Goal: Information Seeking & Learning: Compare options

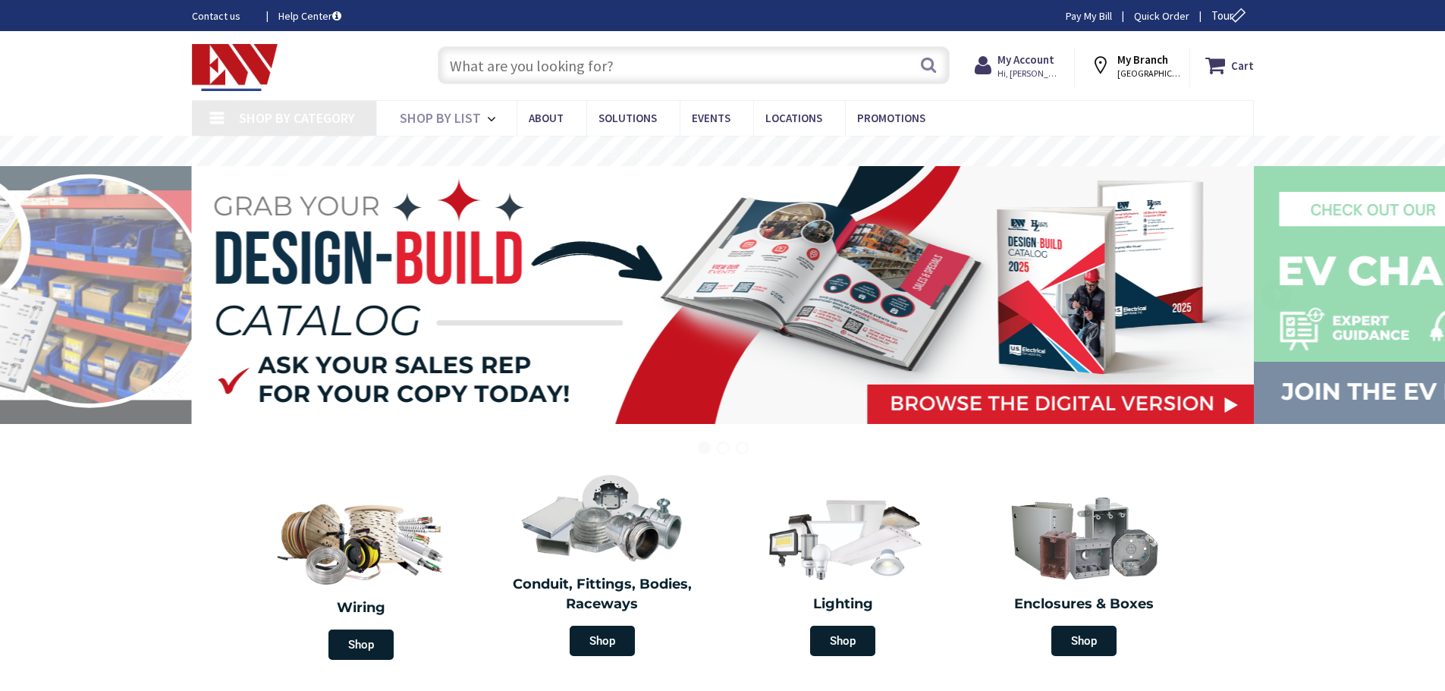
click at [732, 54] on input "text" at bounding box center [694, 65] width 512 height 38
type input "[GEOGRAPHIC_DATA], [GEOGRAPHIC_DATA]"
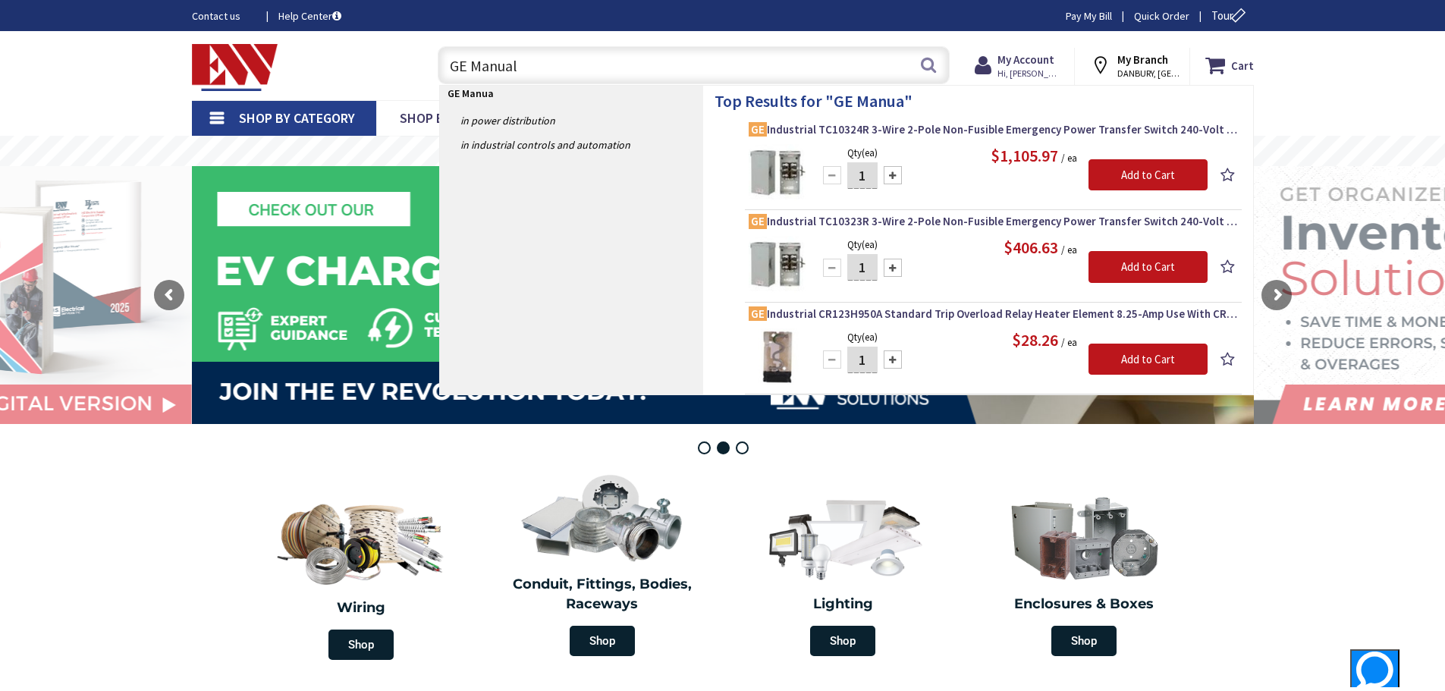
type input "GE Manual"
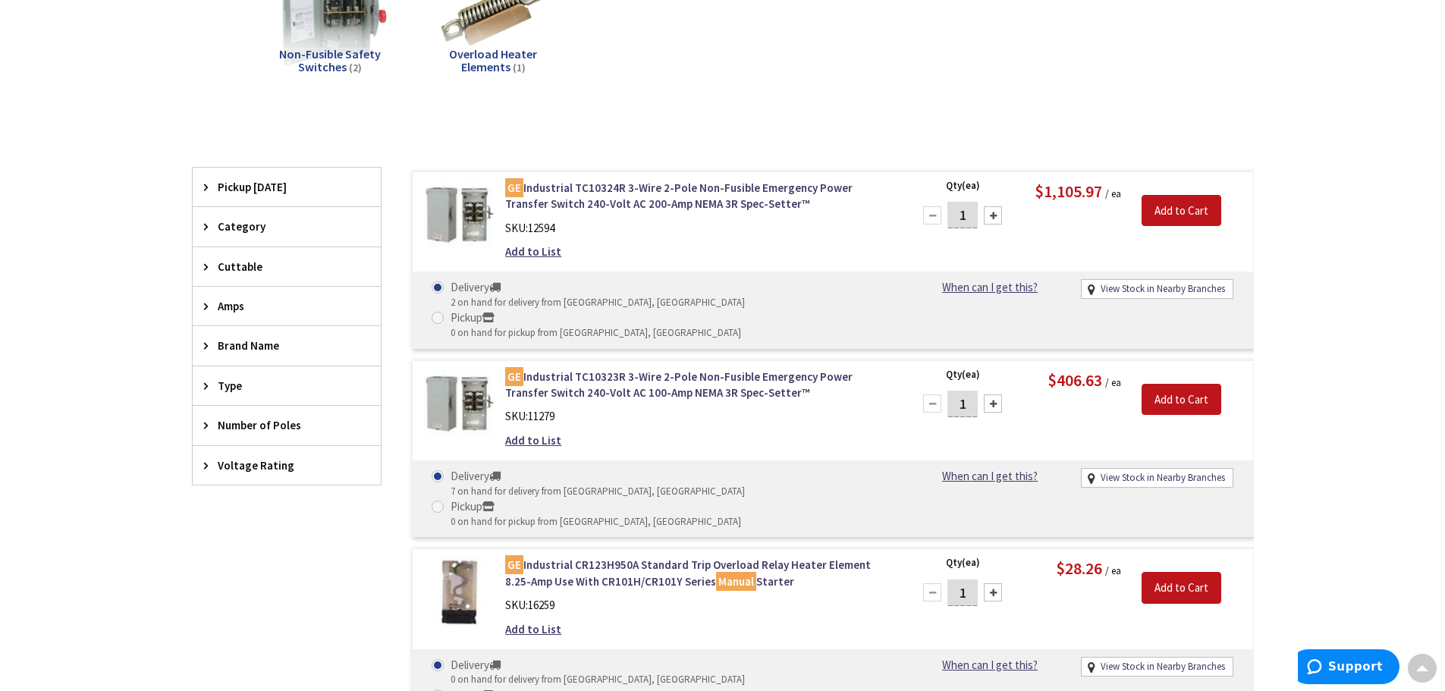
scroll to position [303, 0]
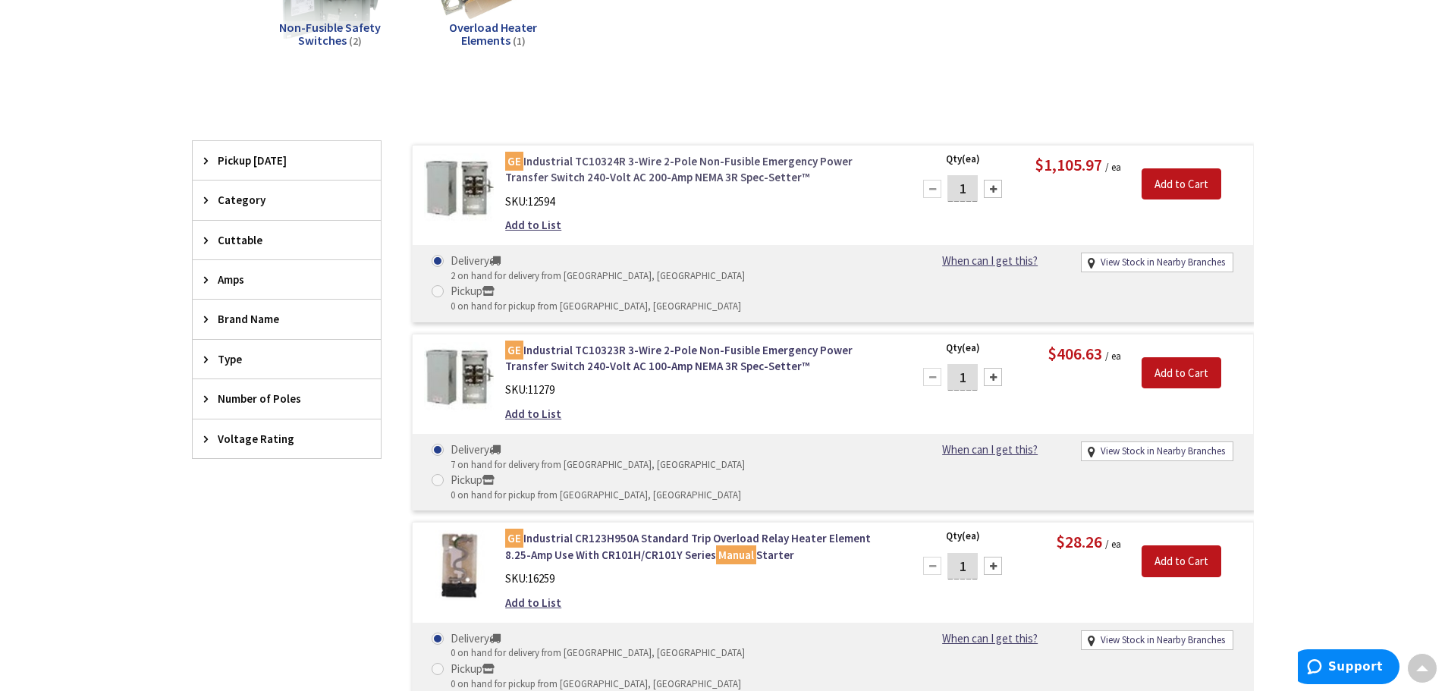
click at [658, 176] on link "GE Industrial TC10324R 3-Wire 2-Pole Non-Fusible Emergency Power Transfer Switc…" at bounding box center [698, 169] width 386 height 33
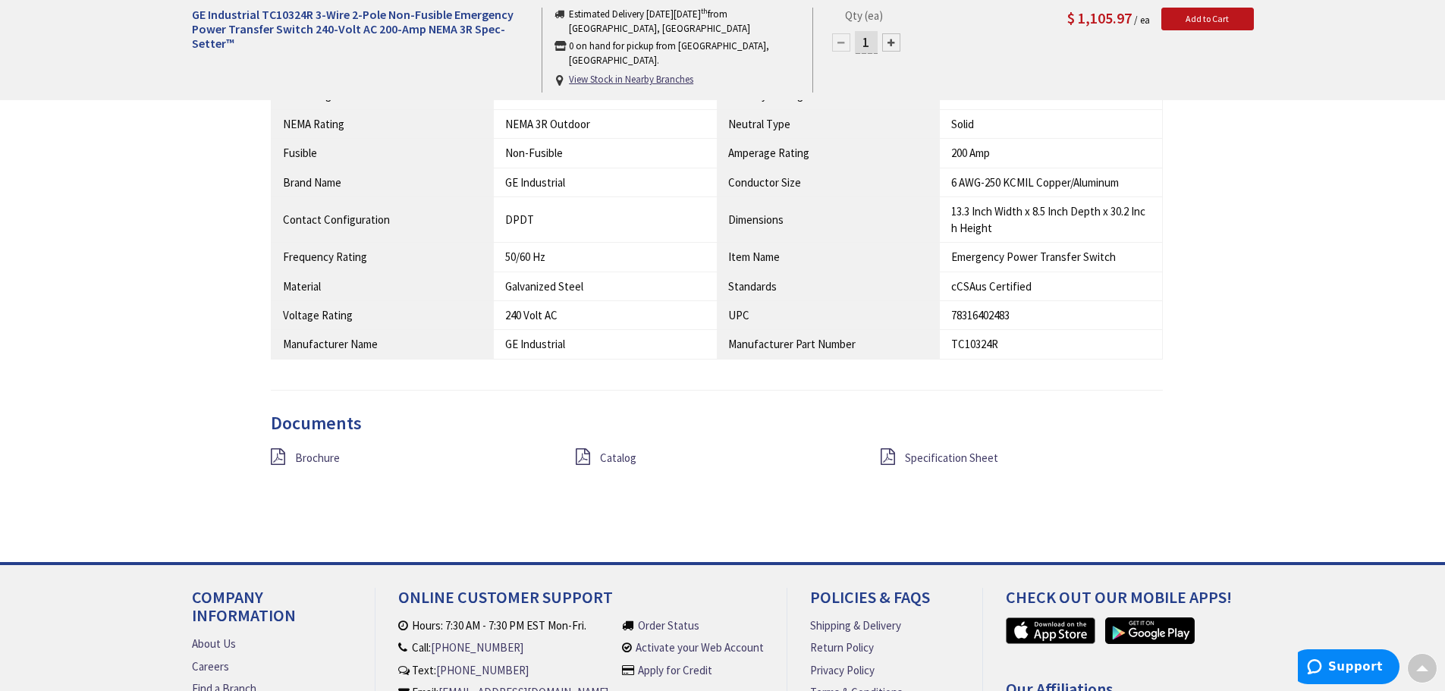
scroll to position [1062, 0]
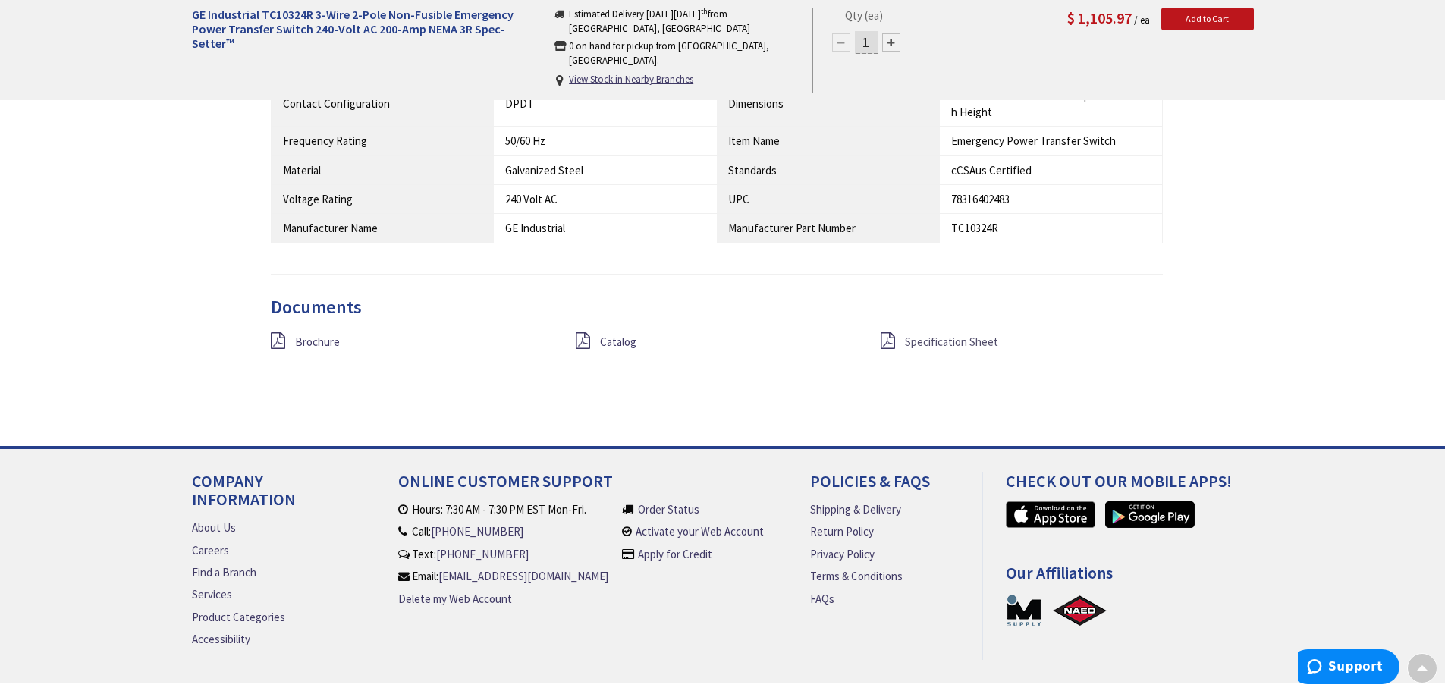
click at [942, 344] on span "Specification Sheet" at bounding box center [951, 342] width 93 height 14
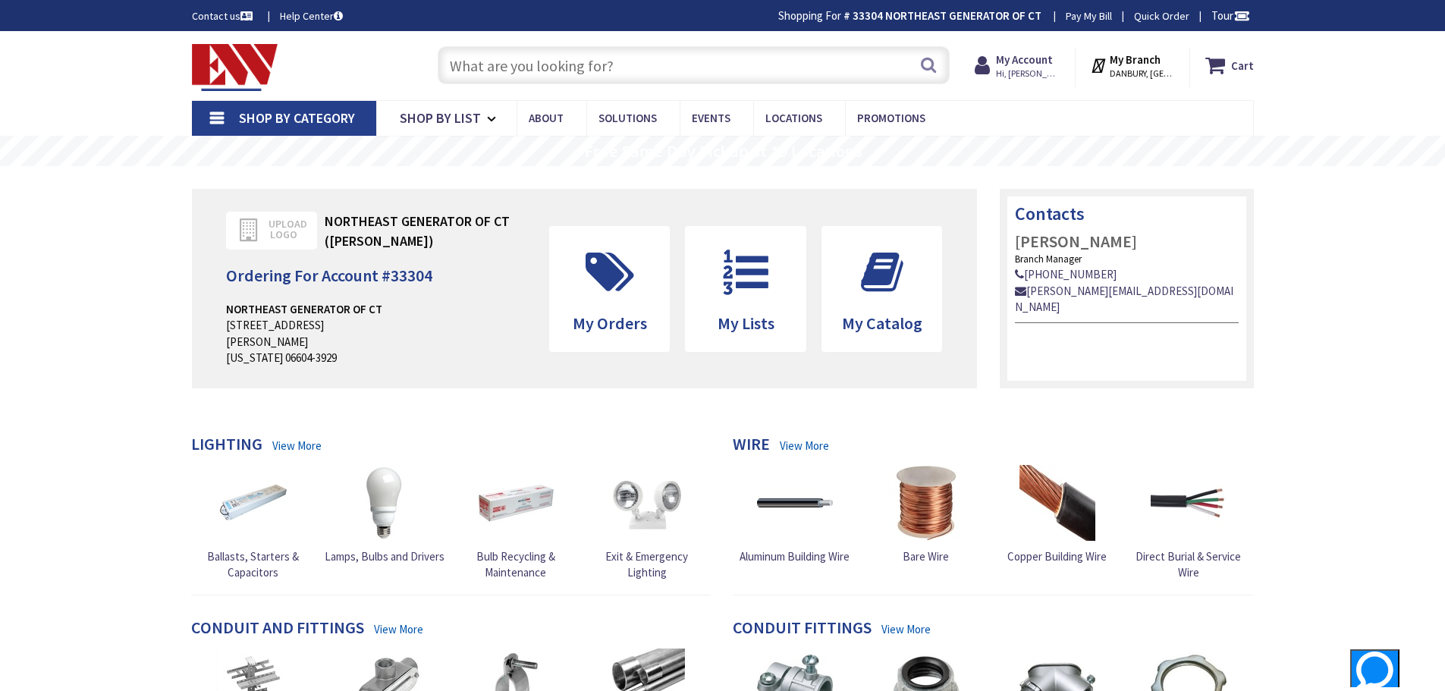
click at [303, 105] on link "Shop By Category" at bounding box center [284, 118] width 184 height 35
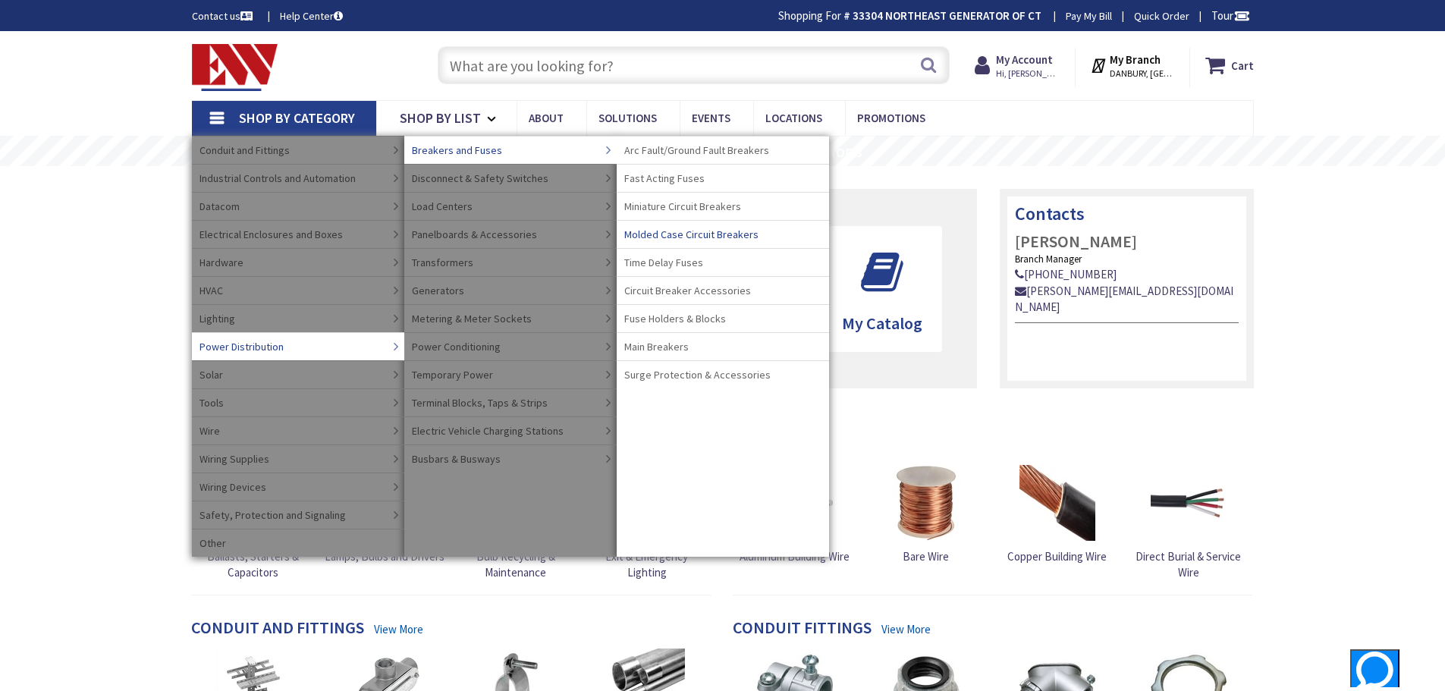
click at [683, 234] on span "Molded Case Circuit Breakers" at bounding box center [691, 234] width 134 height 15
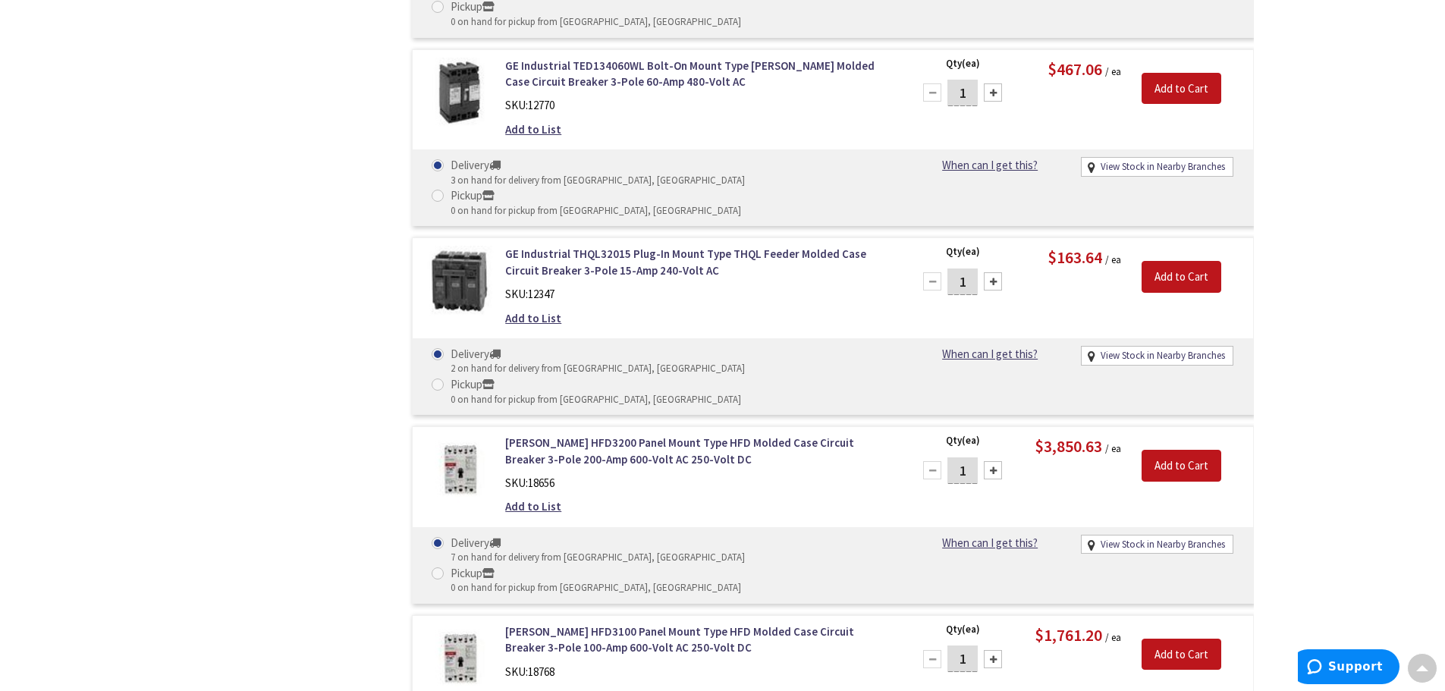
scroll to position [12654, 0]
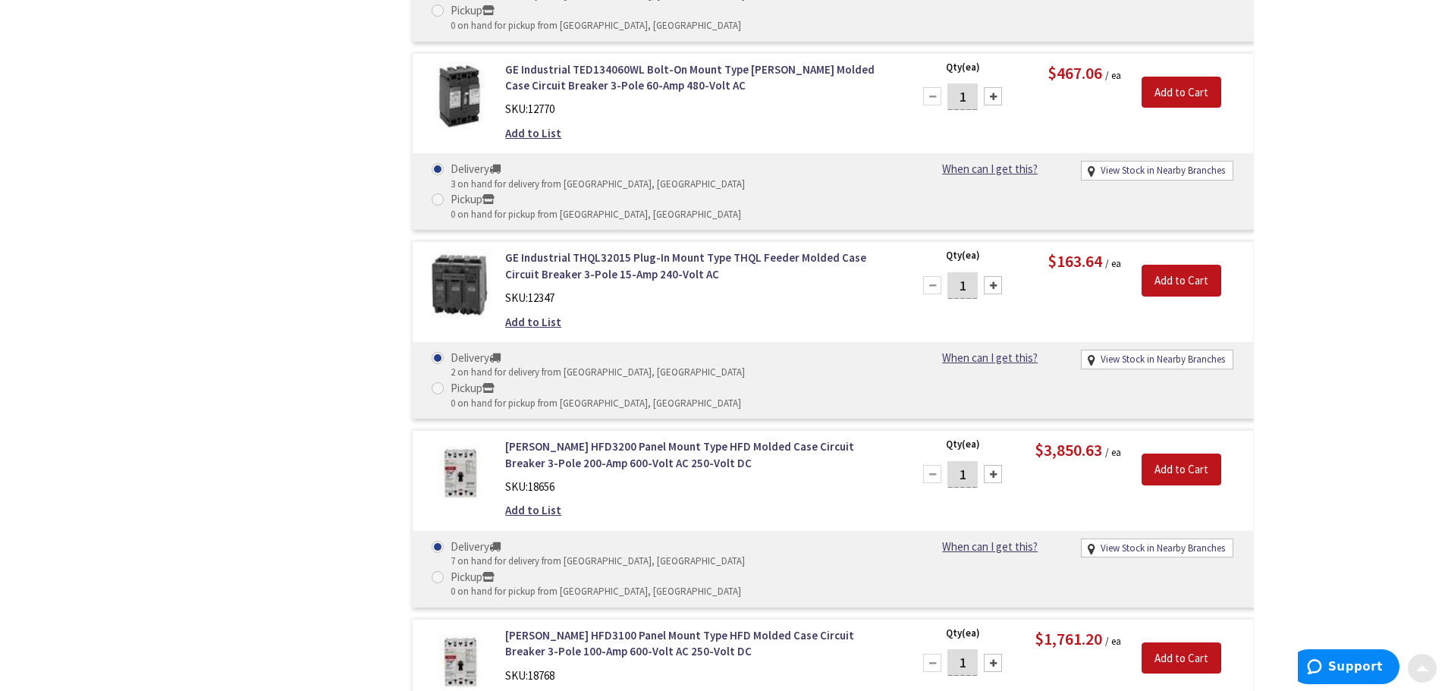
click at [1413, 663] on div at bounding box center [1422, 668] width 30 height 30
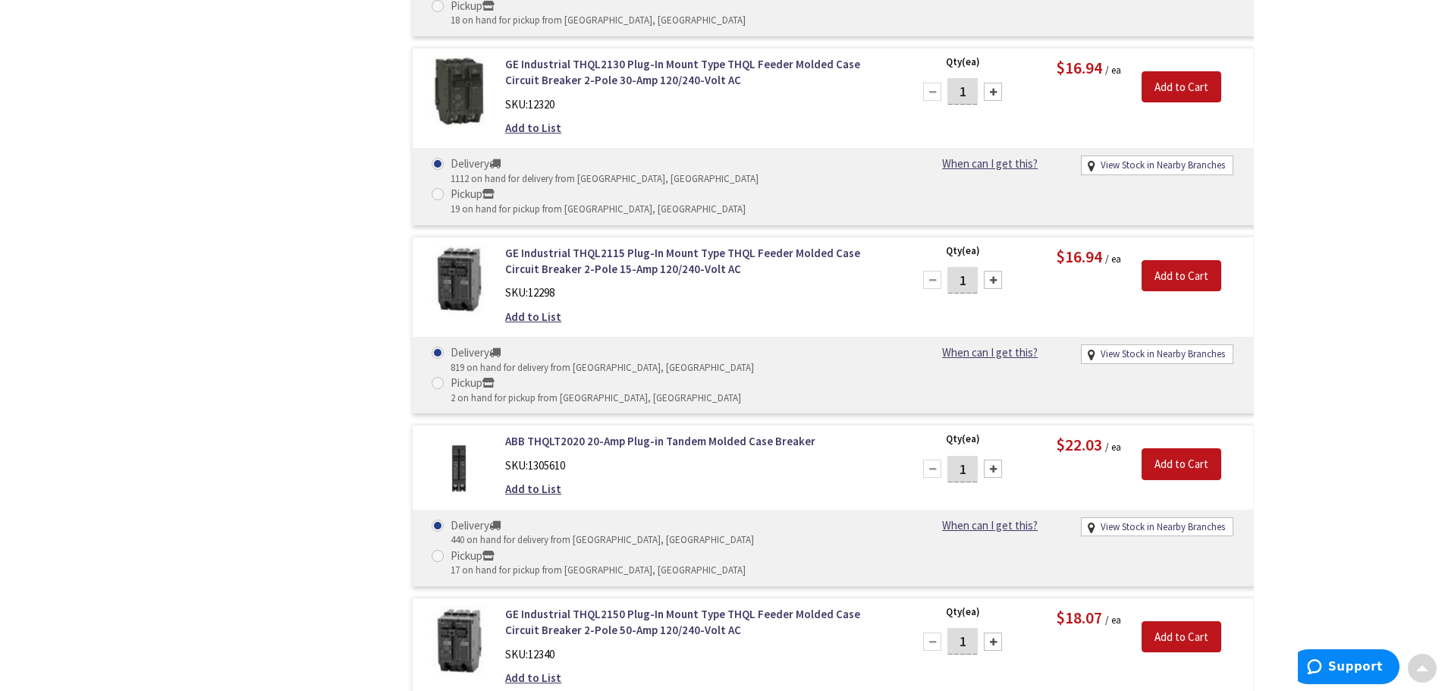
scroll to position [0, 0]
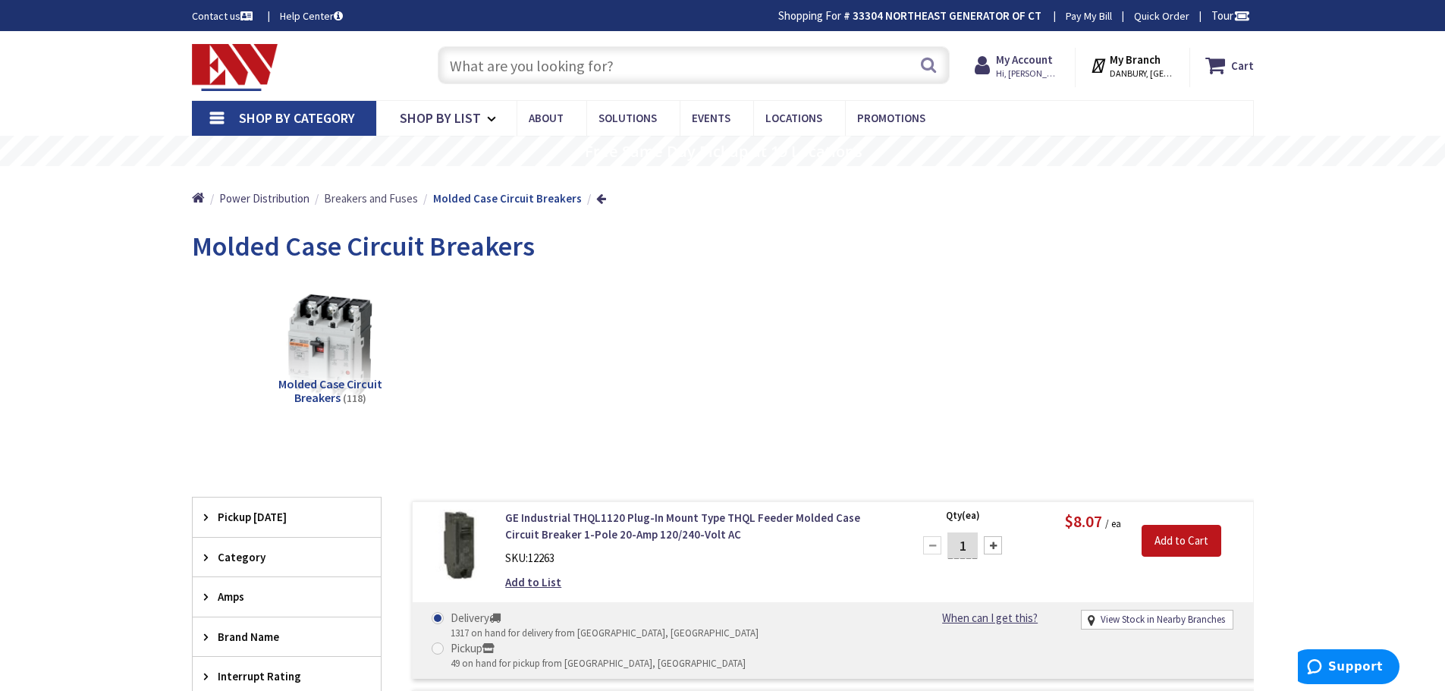
click at [373, 193] on span "Breakers and Fuses" at bounding box center [371, 198] width 94 height 14
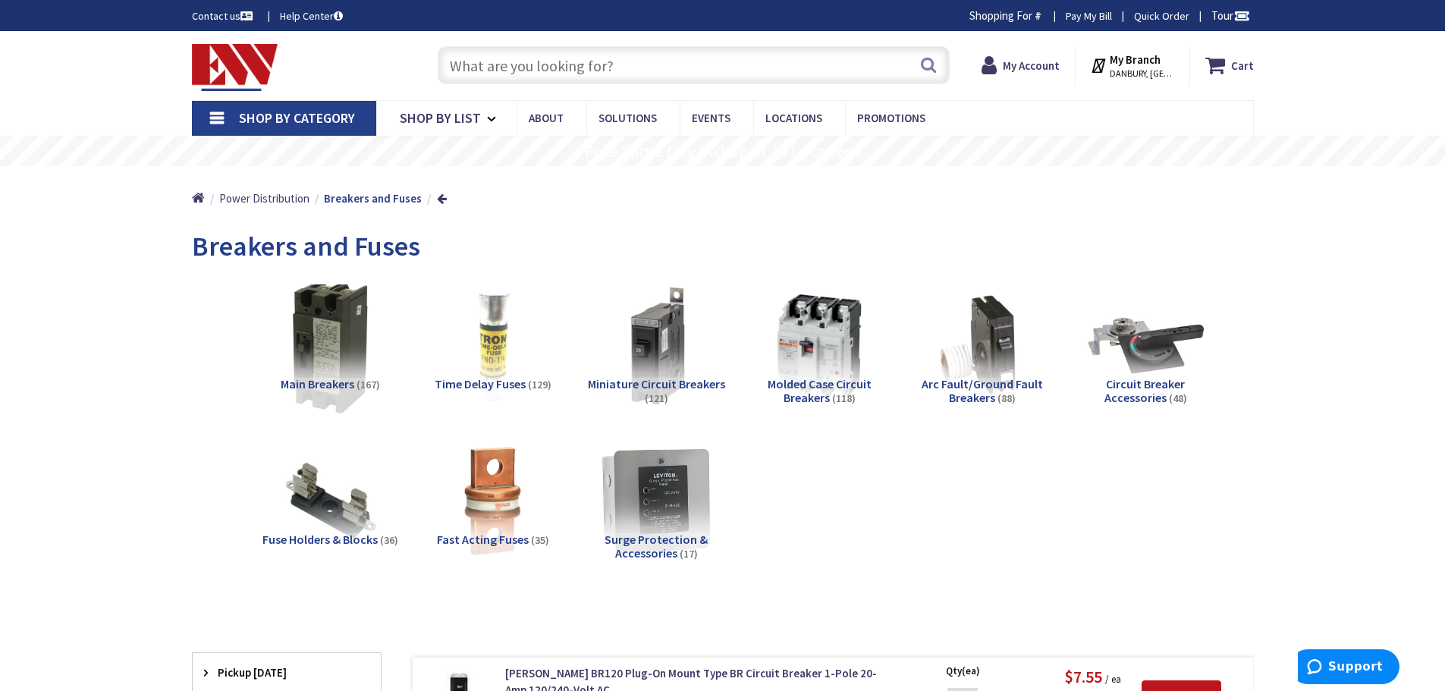
click at [330, 338] on img at bounding box center [329, 345] width 137 height 137
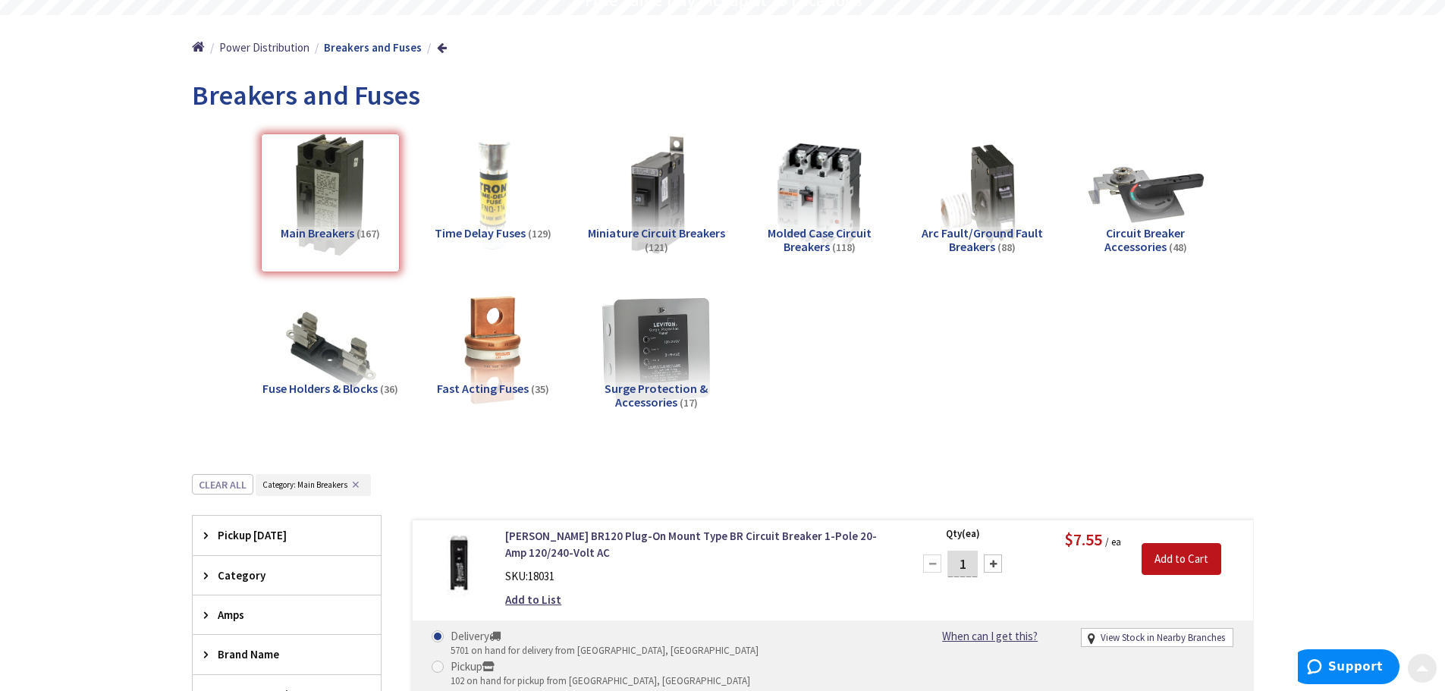
scroll to position [625, 0]
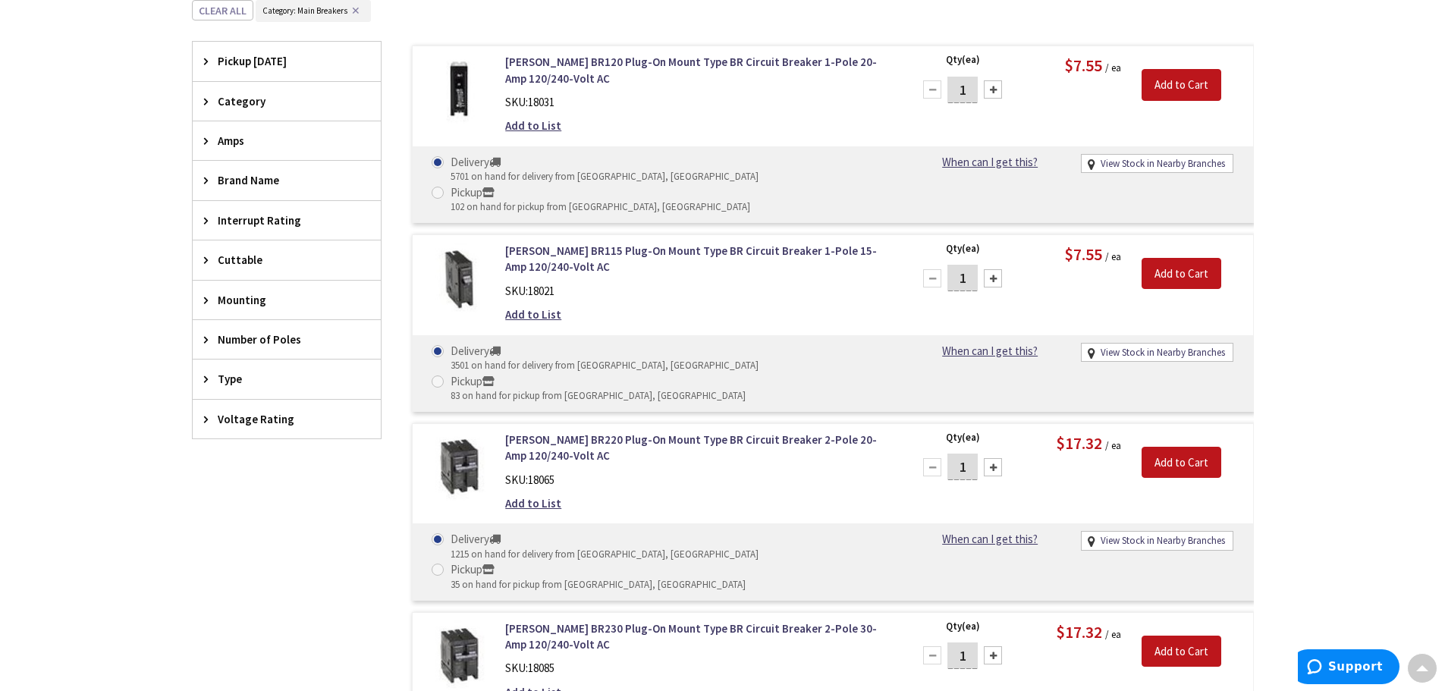
click at [199, 140] on div "Amps" at bounding box center [287, 140] width 188 height 39
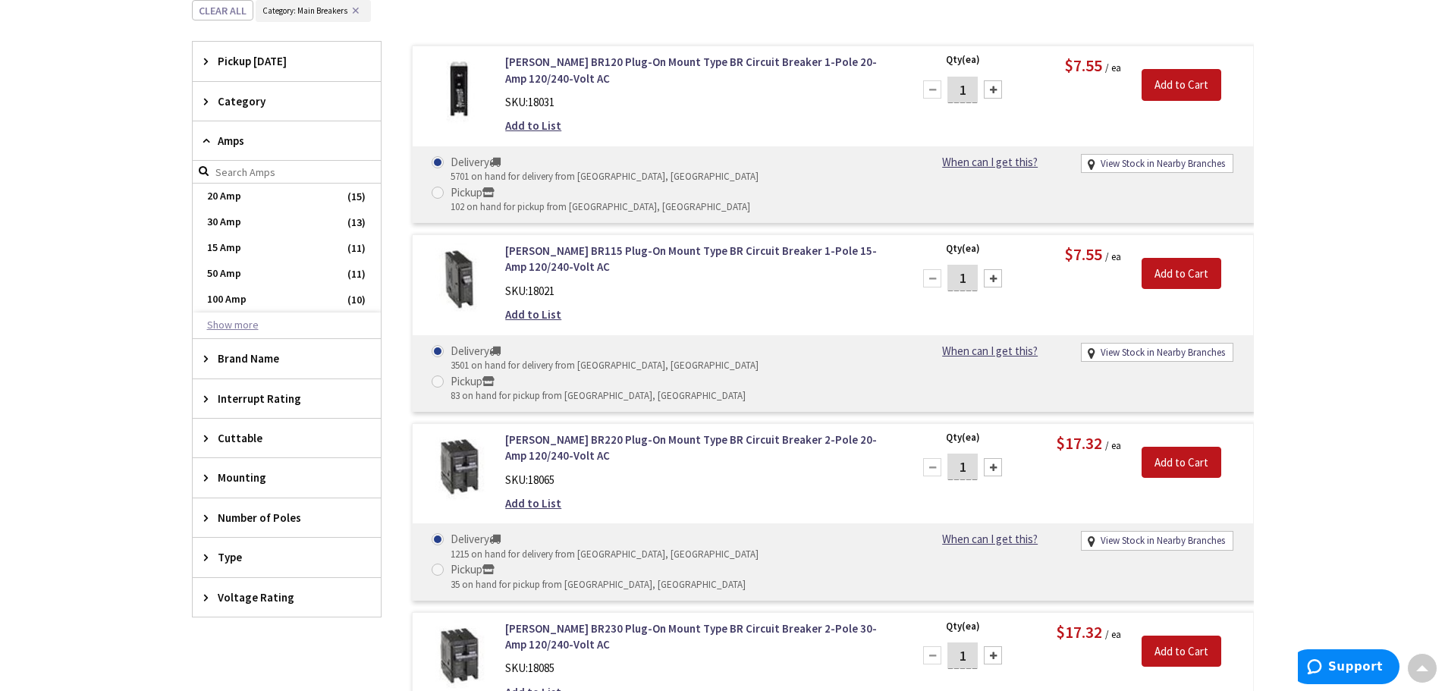
click at [264, 329] on button "Show more" at bounding box center [287, 326] width 188 height 26
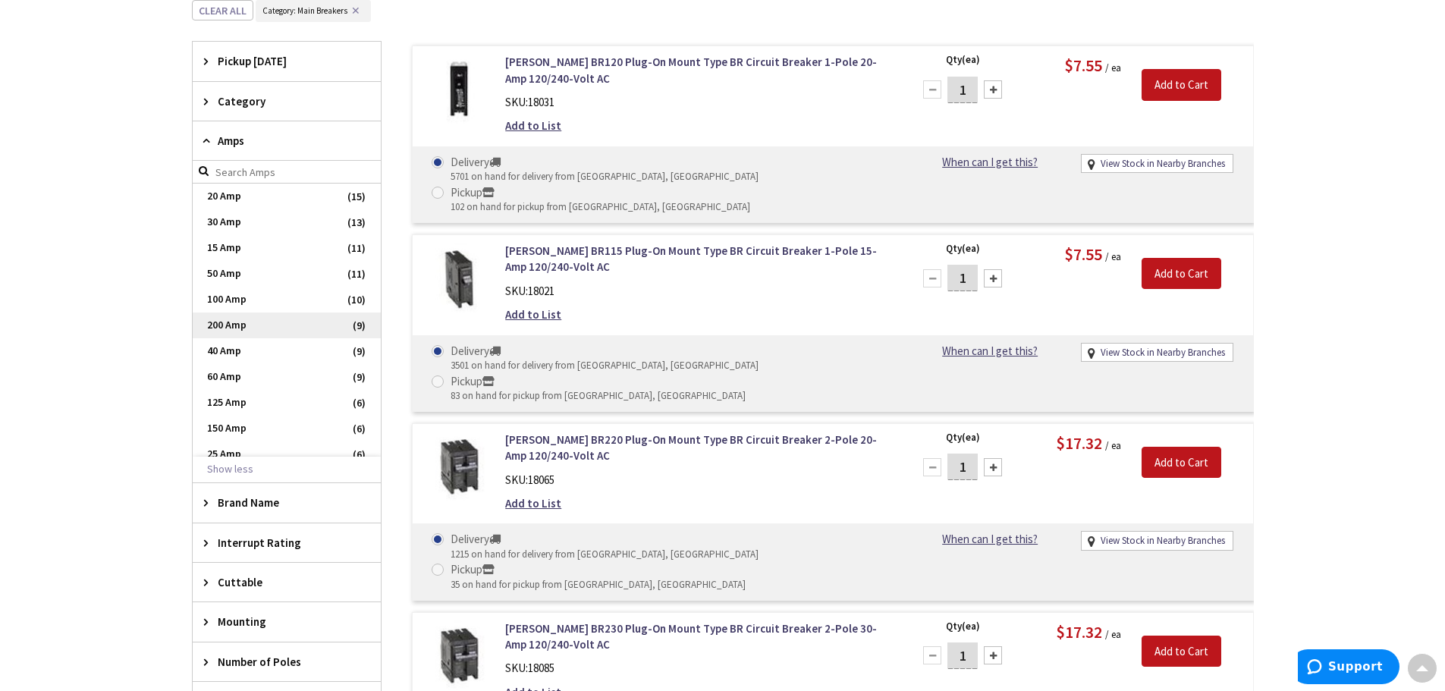
click at [248, 327] on span "200 Amp" at bounding box center [287, 326] width 188 height 26
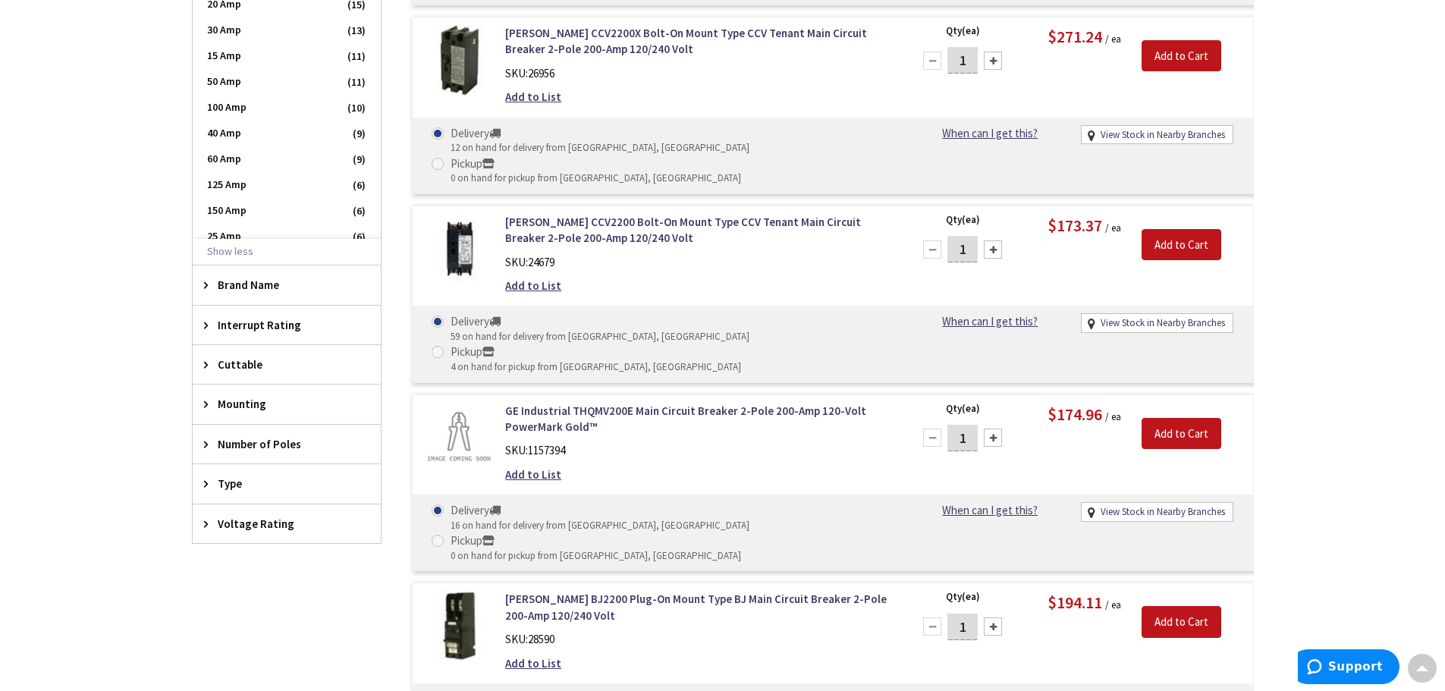
scroll to position [697, 0]
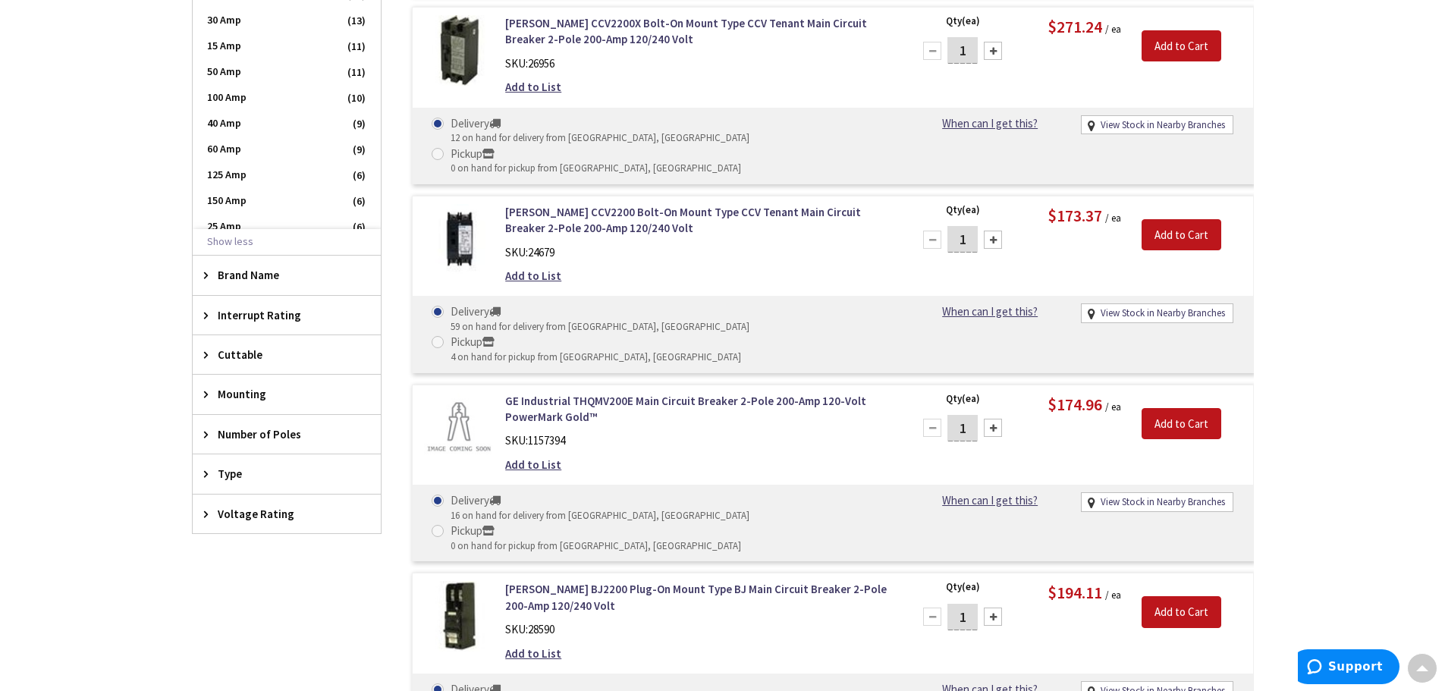
click at [212, 442] on div "Number of Poles" at bounding box center [287, 434] width 188 height 39
click at [215, 513] on span "3" at bounding box center [287, 516] width 188 height 26
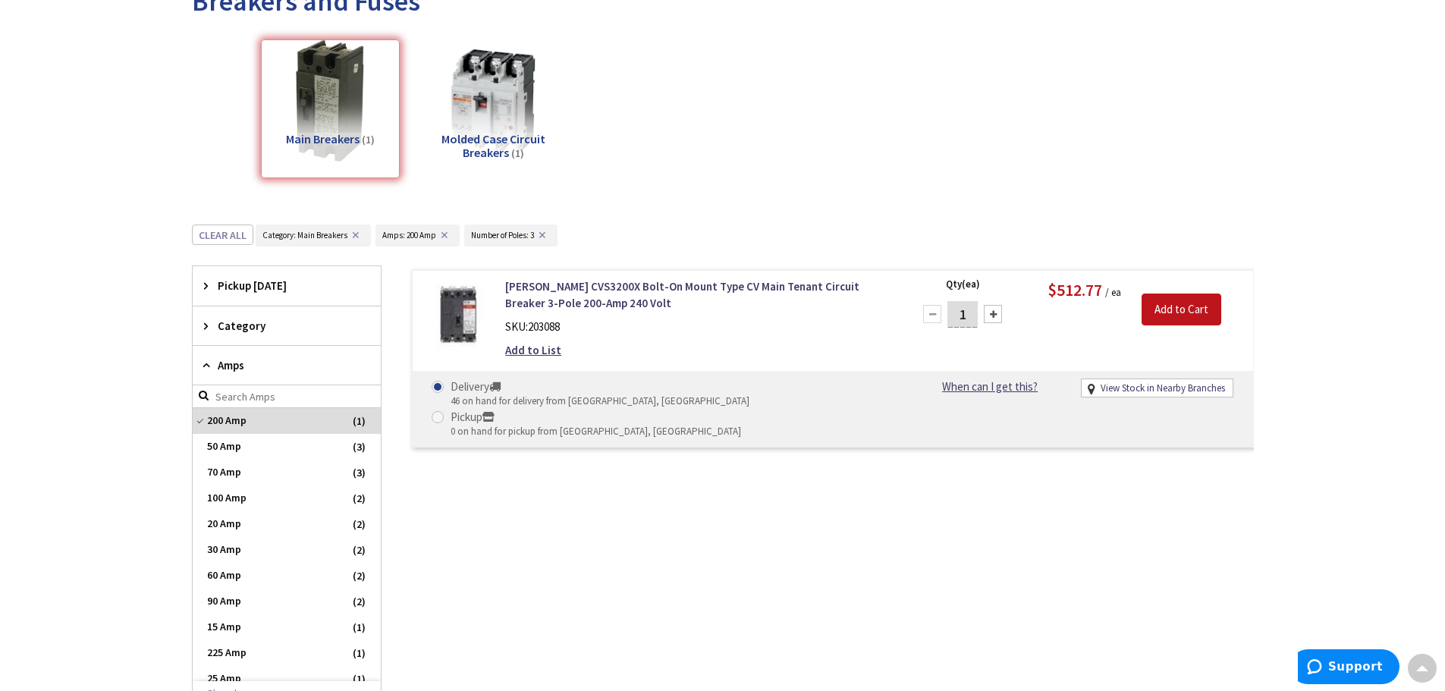
scroll to position [242, 0]
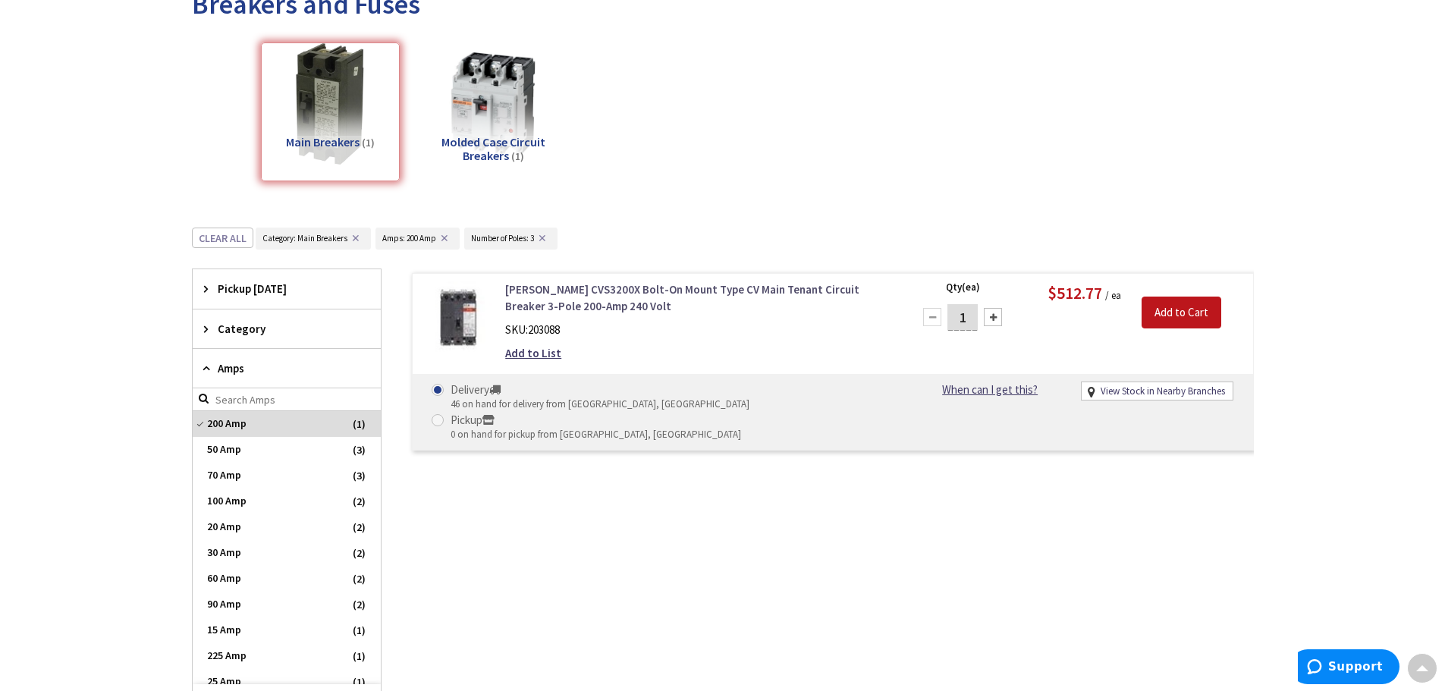
click at [577, 286] on link "Eaton CVS3200X Bolt-On Mount Type CV Main Tenant Circuit Breaker 3-Pole 200-Amp…" at bounding box center [698, 297] width 386 height 33
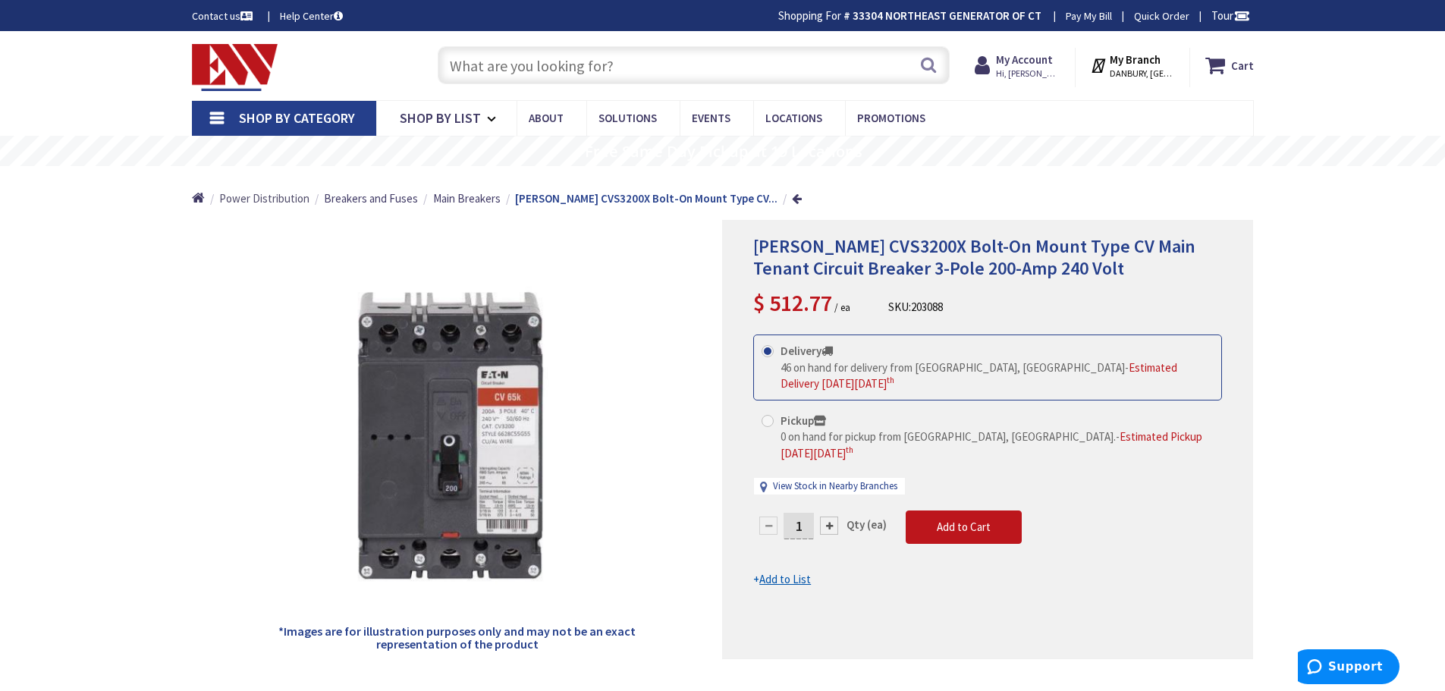
click at [253, 202] on span "Power Distribution" at bounding box center [264, 198] width 90 height 14
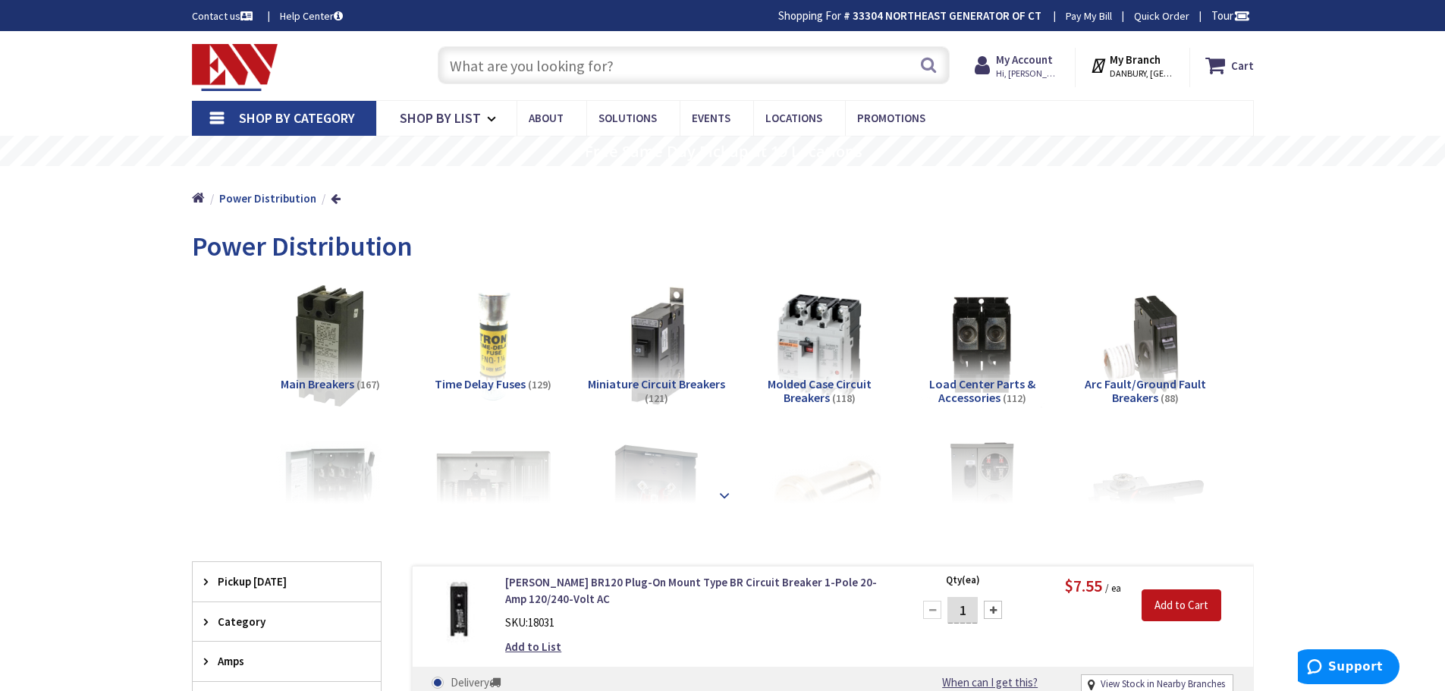
click at [725, 492] on strong at bounding box center [724, 495] width 18 height 17
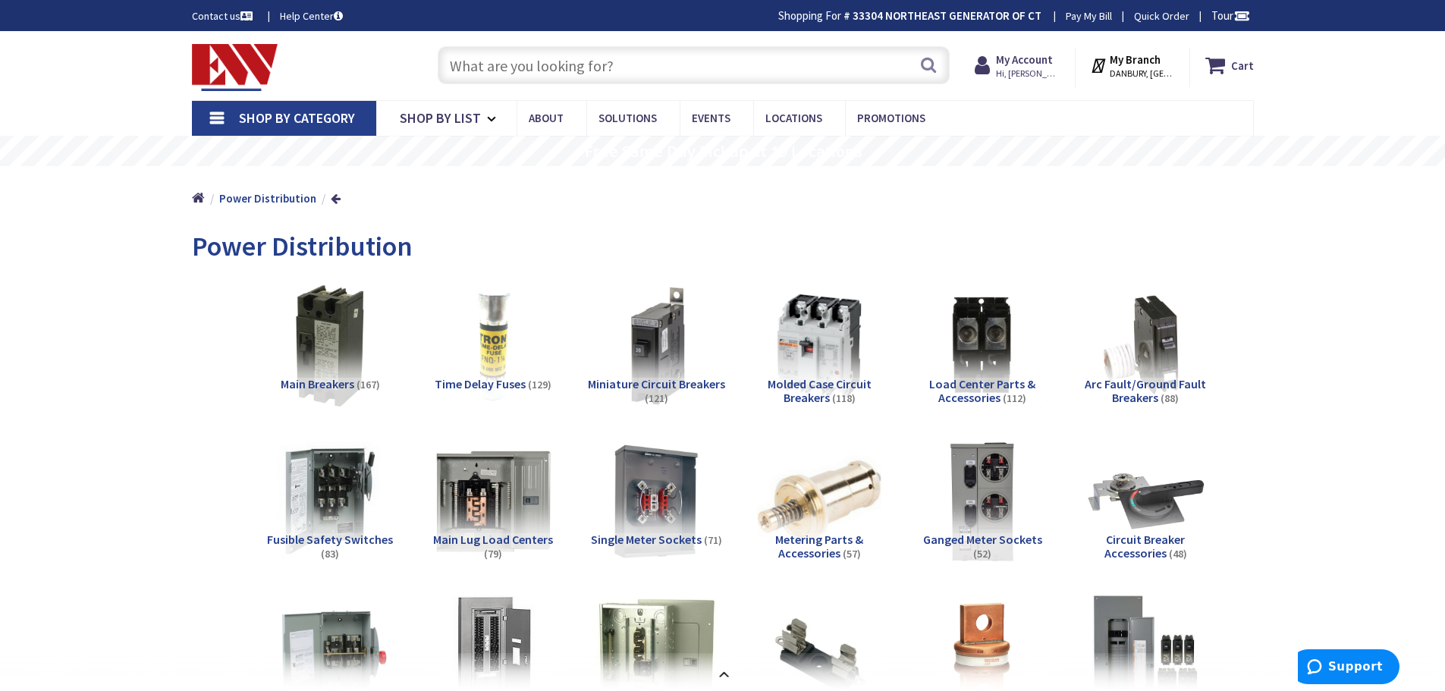
click at [289, 118] on span "Shop By Category" at bounding box center [297, 117] width 116 height 17
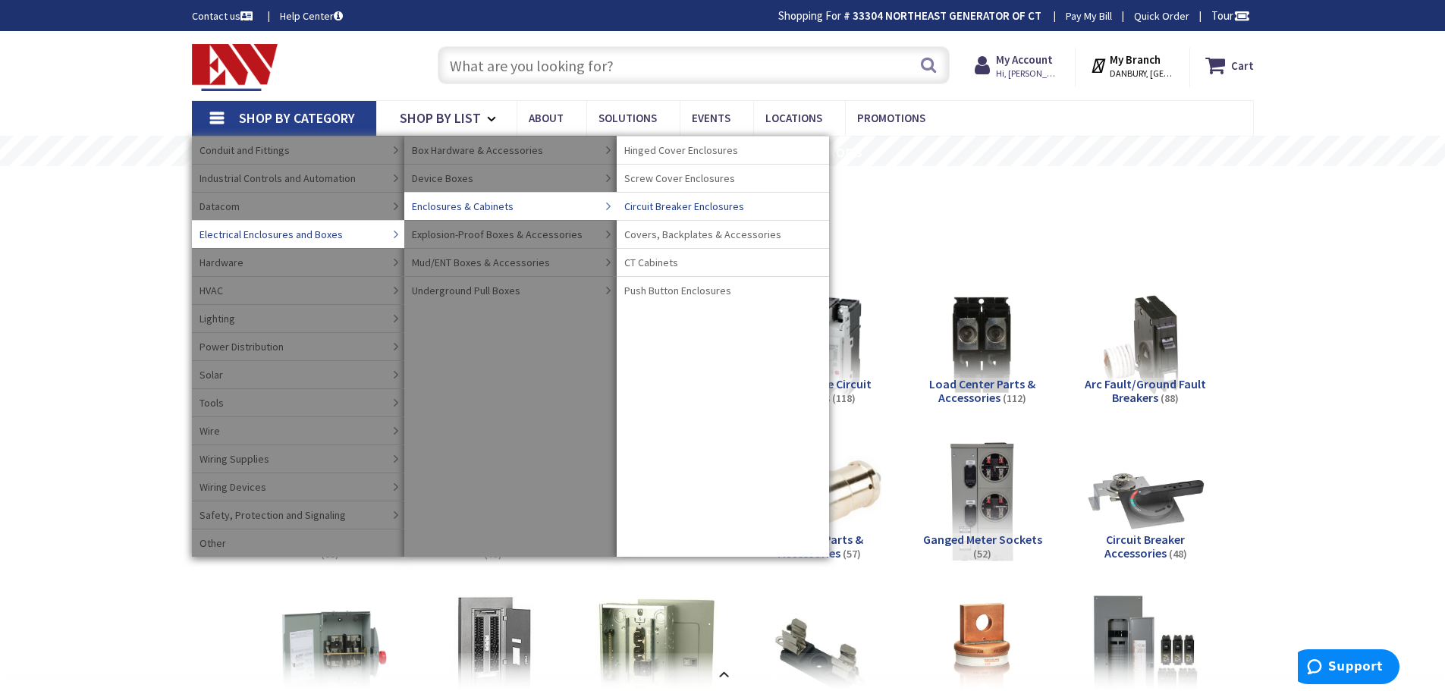
click at [687, 208] on span "Circuit Breaker Enclosures" at bounding box center [684, 206] width 120 height 15
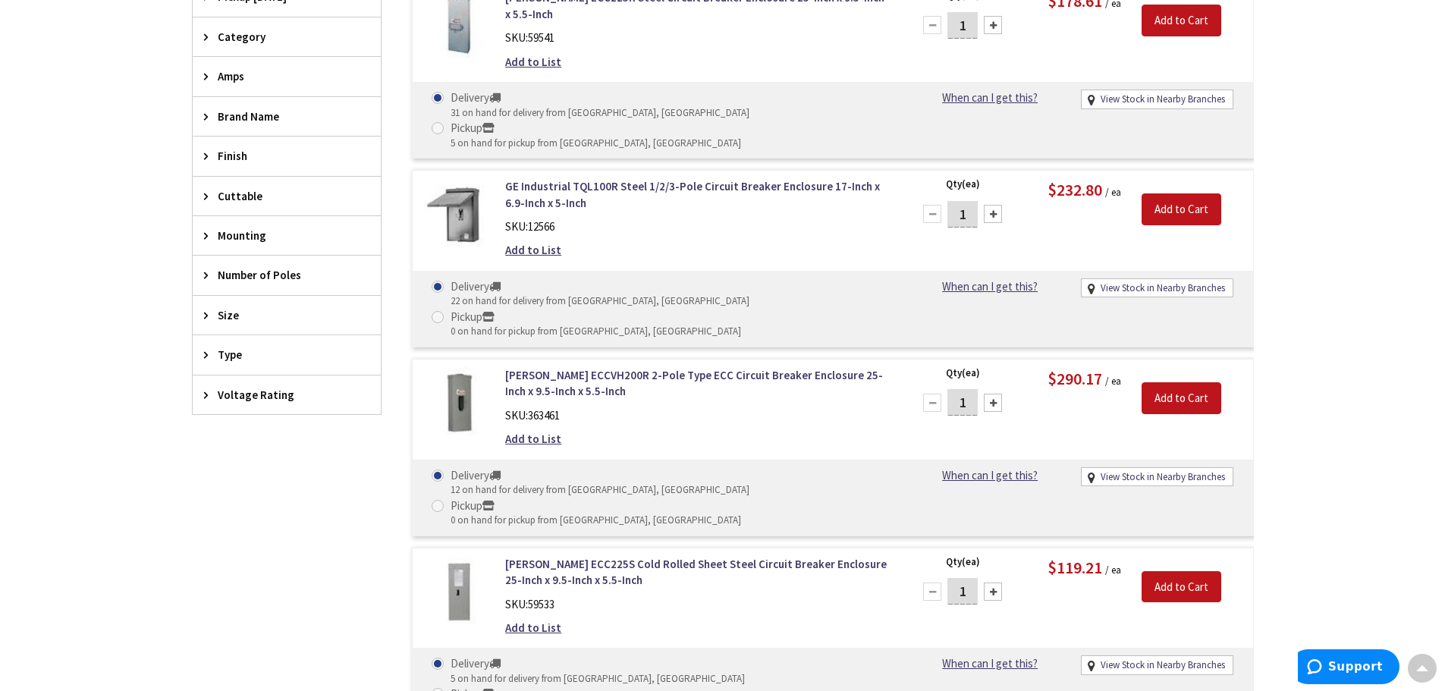
scroll to position [531, 0]
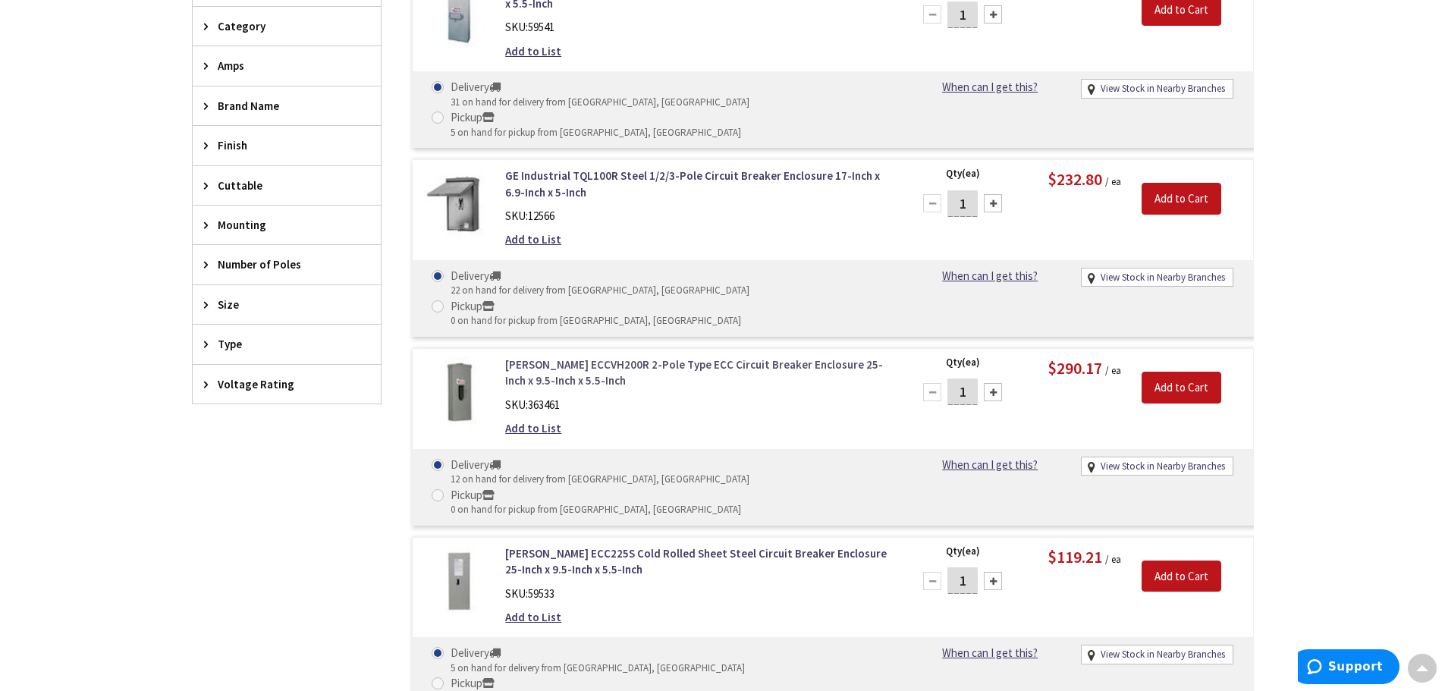
click at [573, 357] on link "[PERSON_NAME] ECCVH200R 2-Pole Type ECC Circuit Breaker Enclosure 25-Inch x 9.5…" at bounding box center [698, 373] width 386 height 33
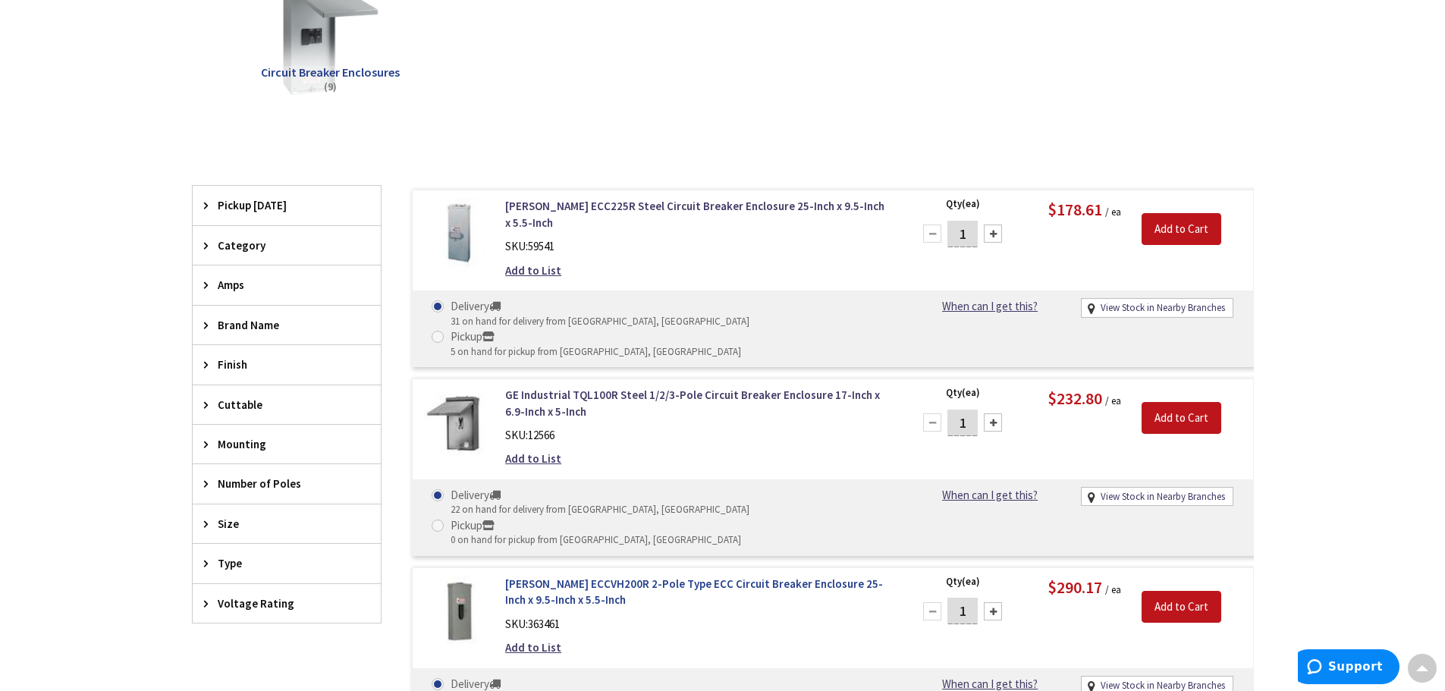
scroll to position [303, 0]
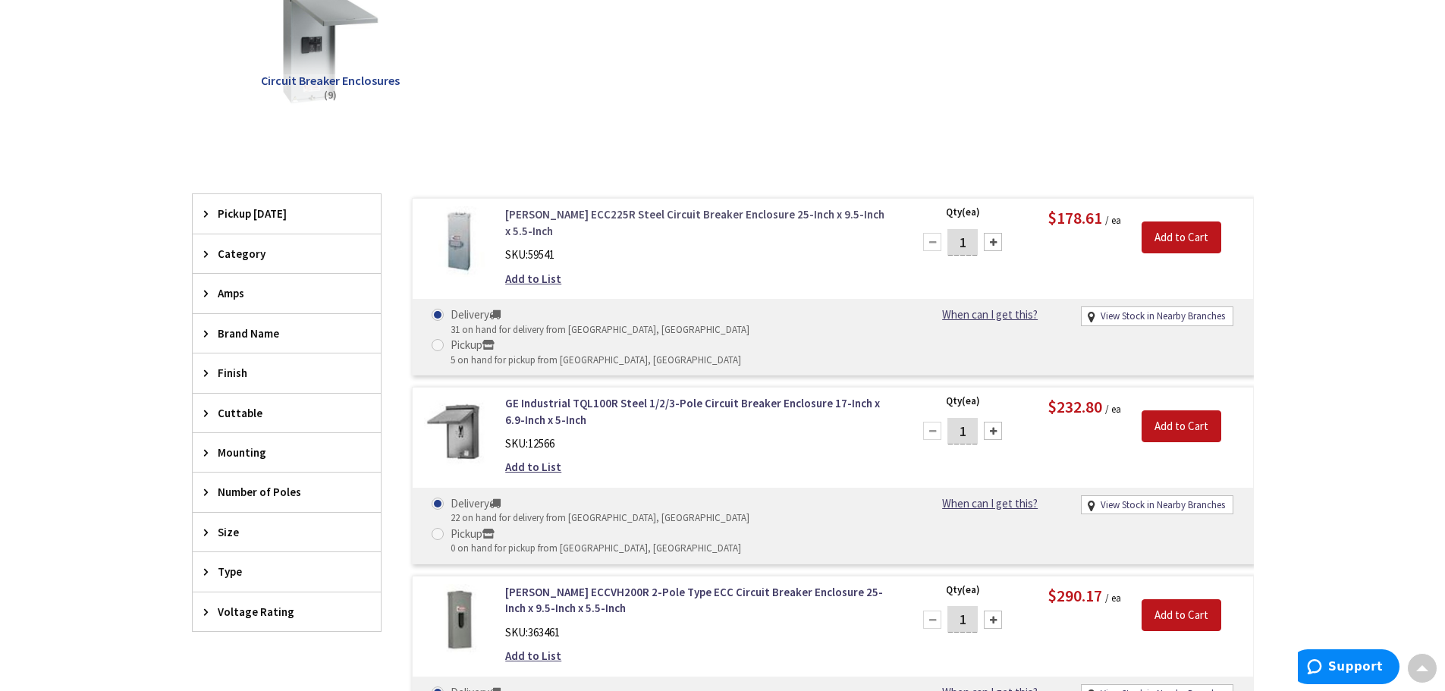
click at [617, 210] on link "Eaton ECC225R Steel Circuit Breaker Enclosure 25-Inch x 9.5-Inch x 5.5-Inch" at bounding box center [698, 222] width 386 height 33
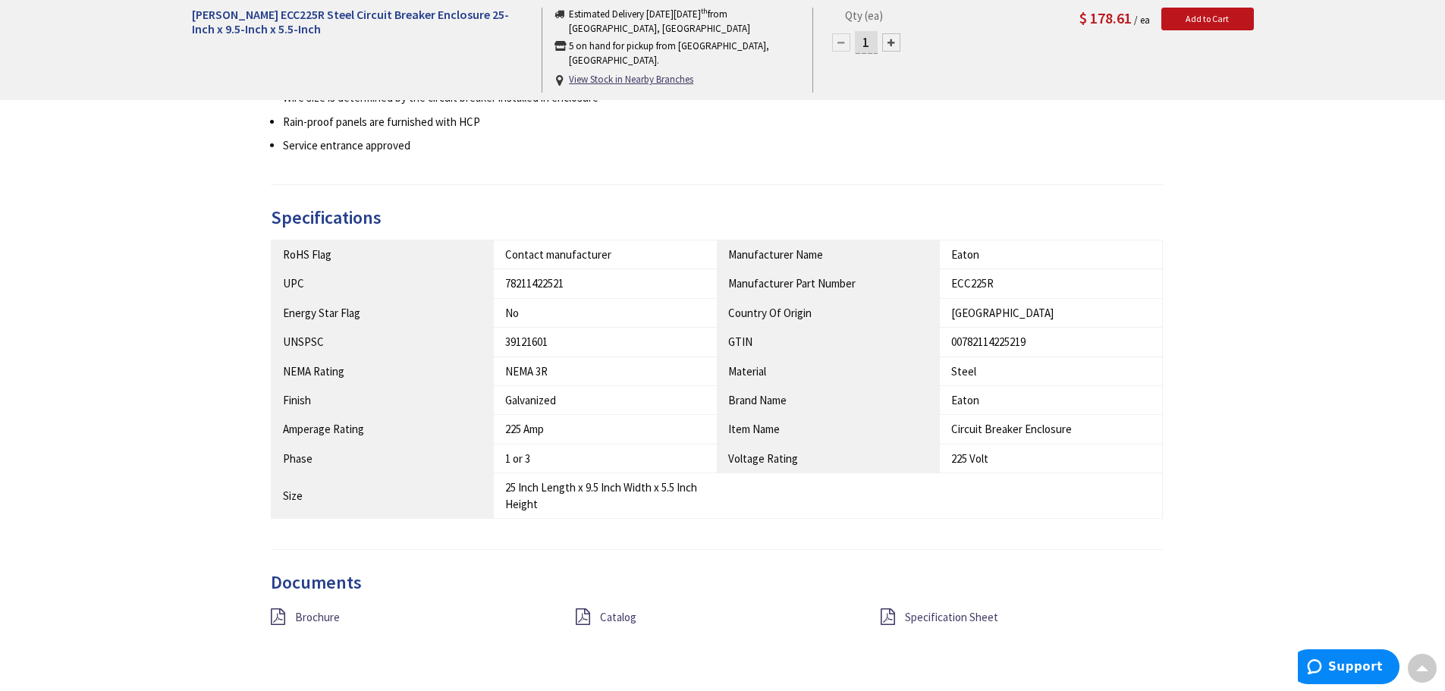
scroll to position [835, 0]
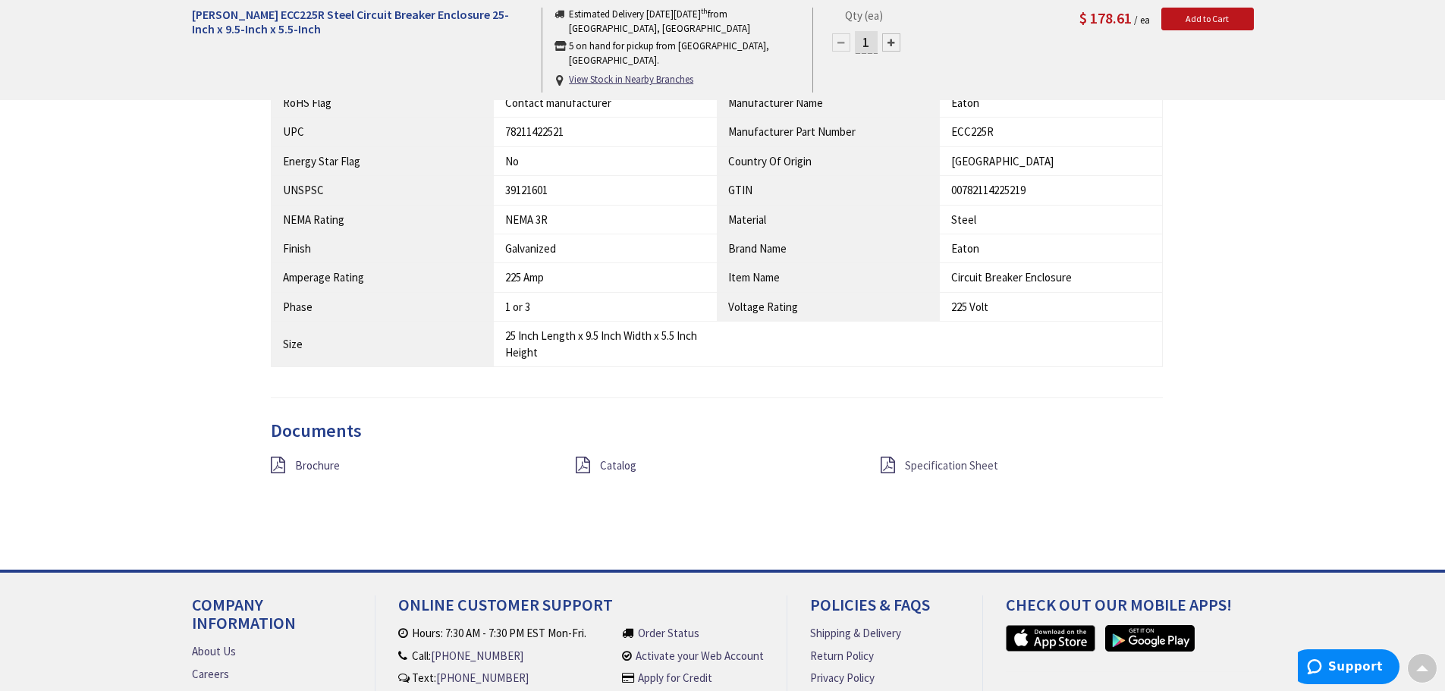
click at [954, 464] on span "Specification Sheet" at bounding box center [951, 465] width 93 height 14
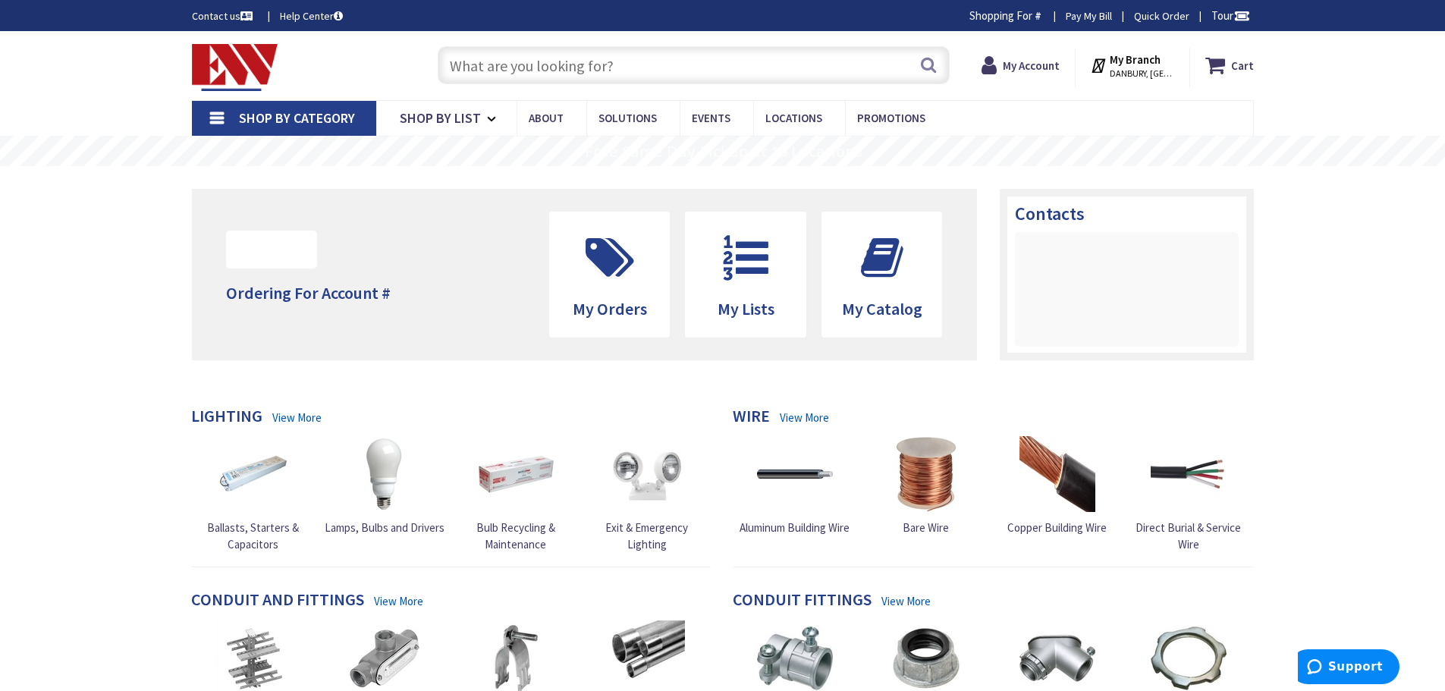
click at [275, 122] on span "Shop By Category" at bounding box center [297, 117] width 116 height 17
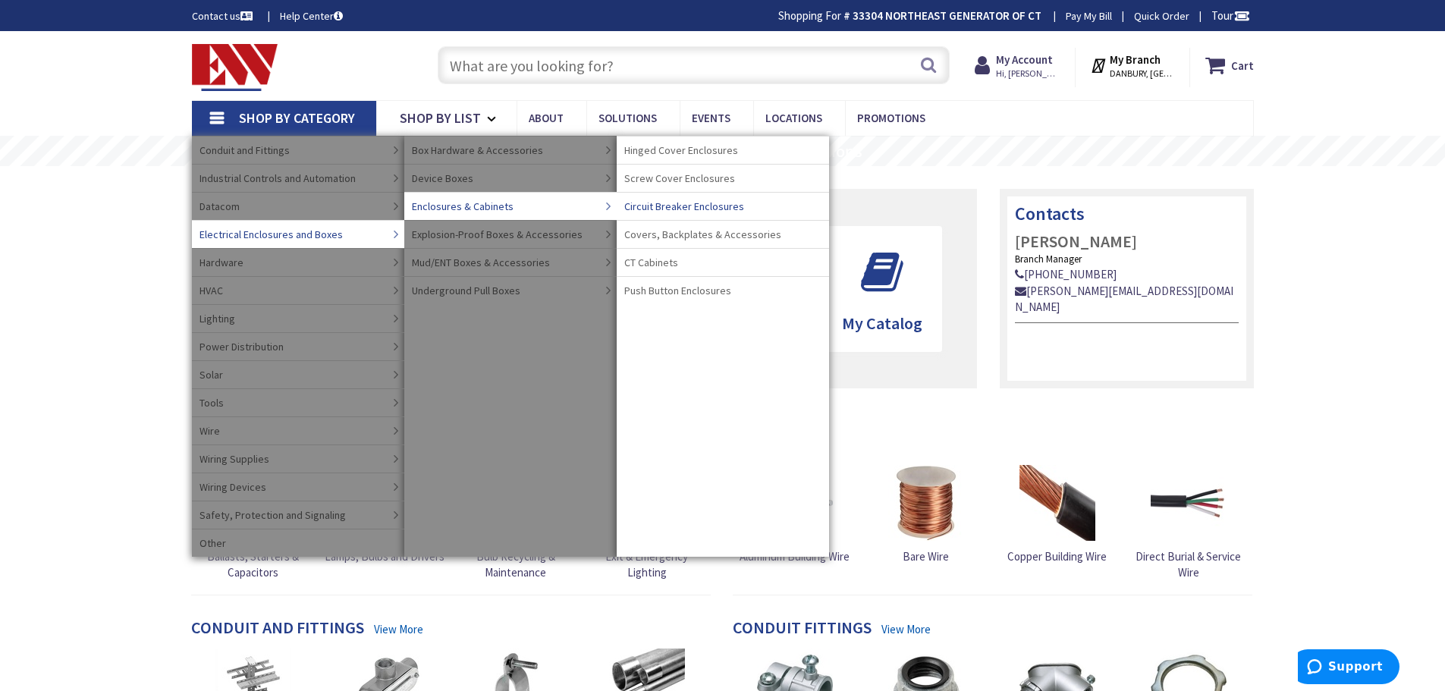
click at [686, 203] on span "Circuit Breaker Enclosures" at bounding box center [684, 206] width 120 height 15
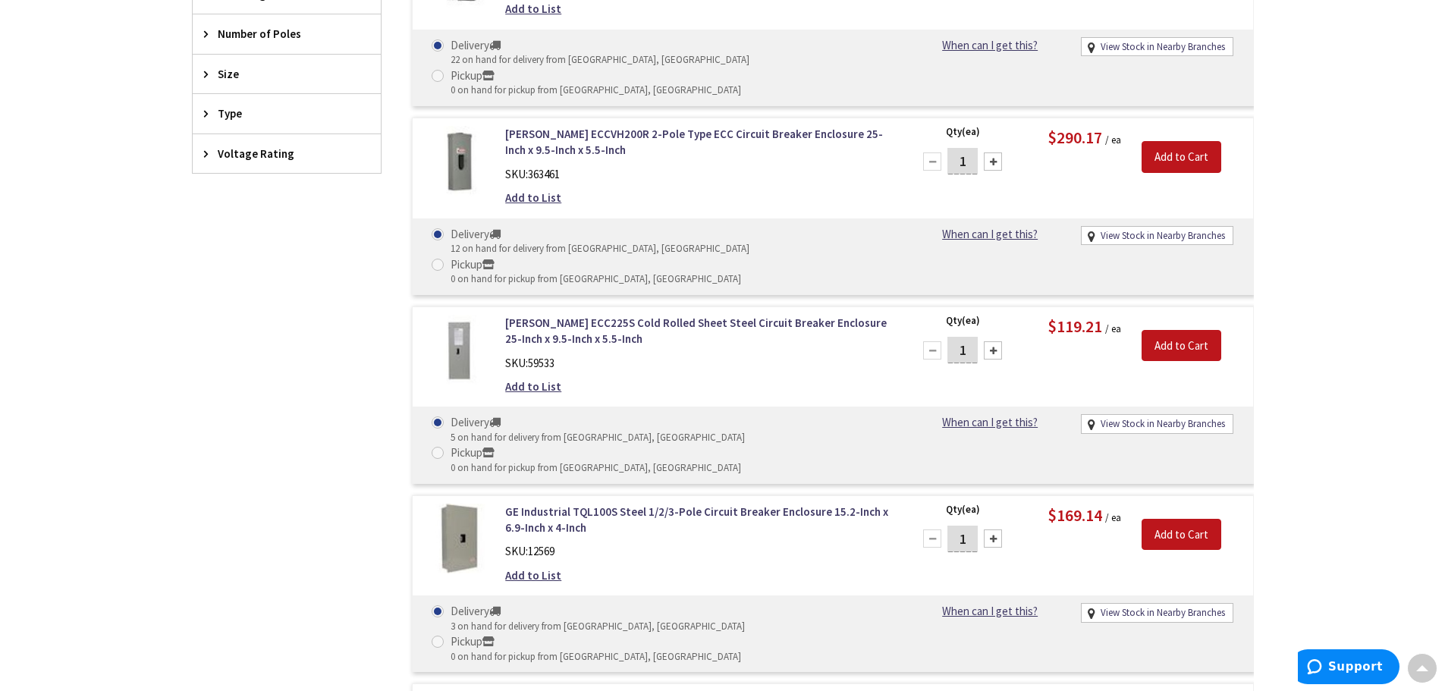
scroll to position [683, 0]
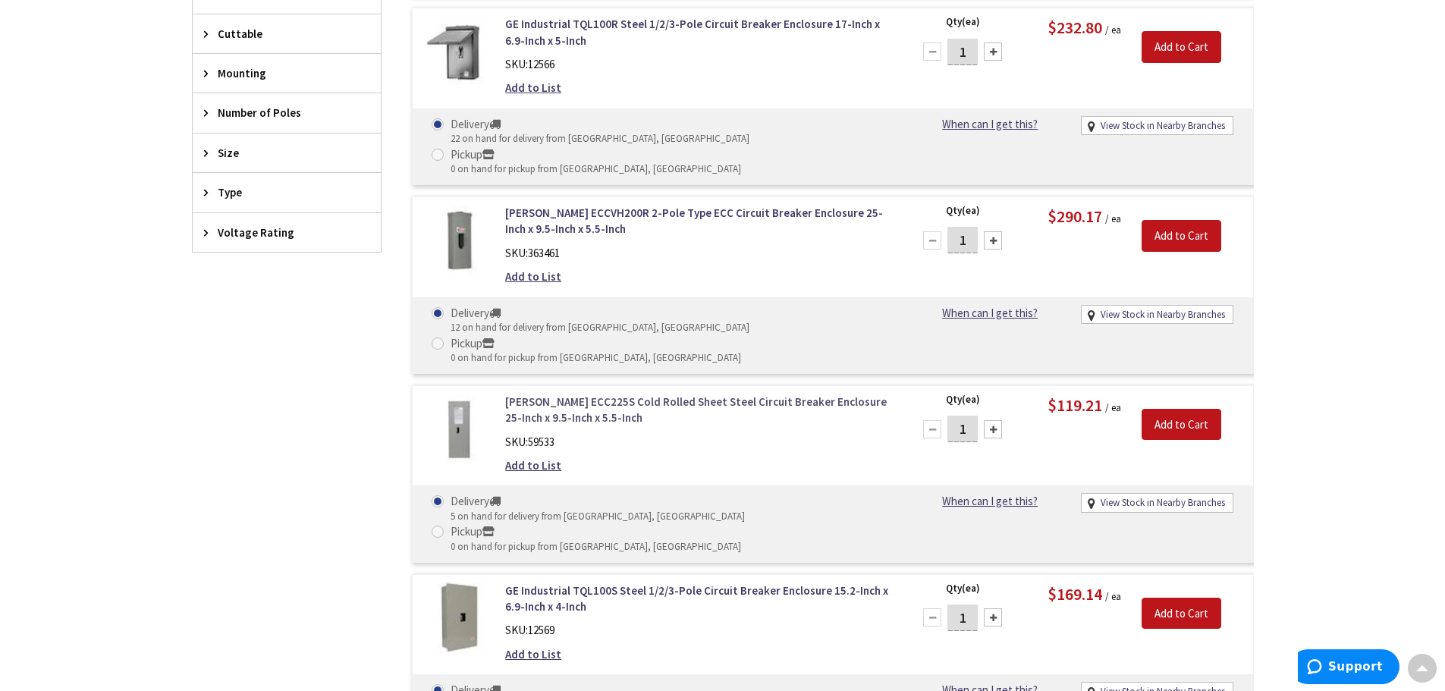
click at [592, 394] on link "Eaton ECC225S Cold Rolled Sheet Steel Circuit Breaker Enclosure 25-Inch x 9.5-I…" at bounding box center [698, 410] width 386 height 33
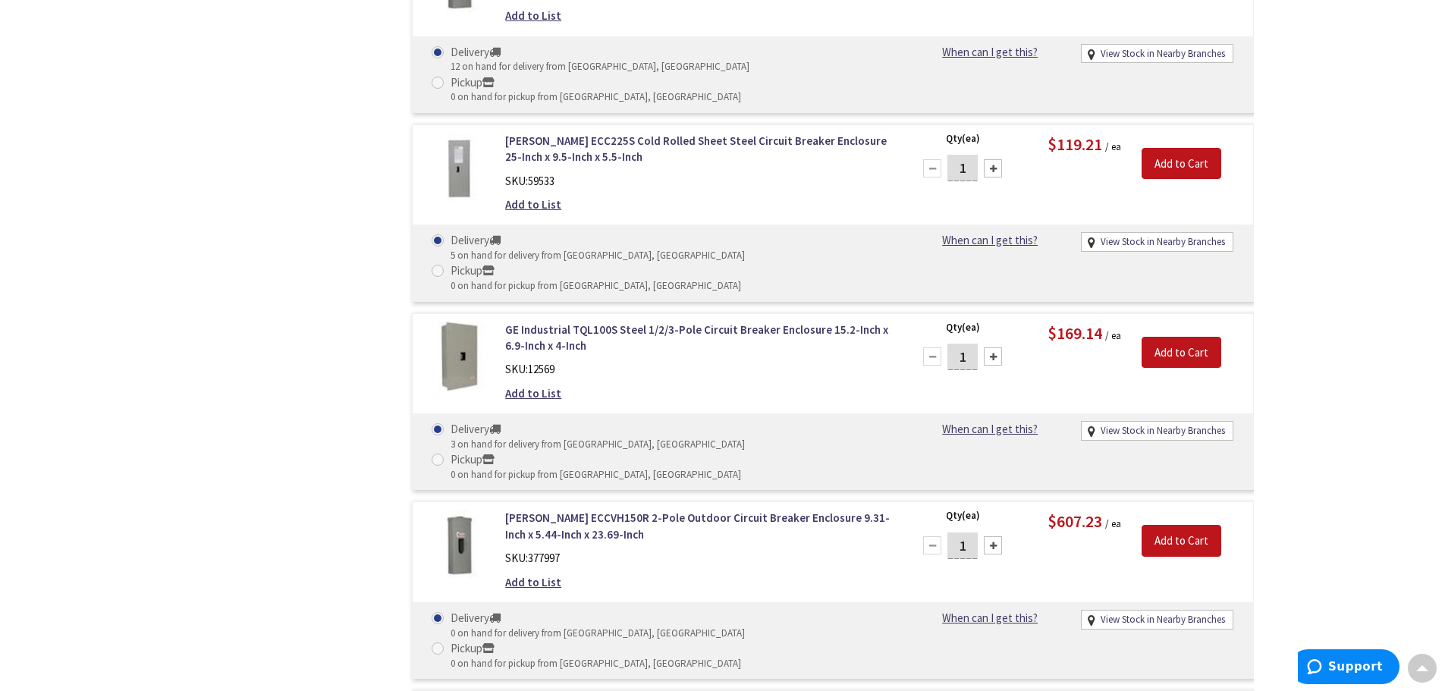
scroll to position [974, 0]
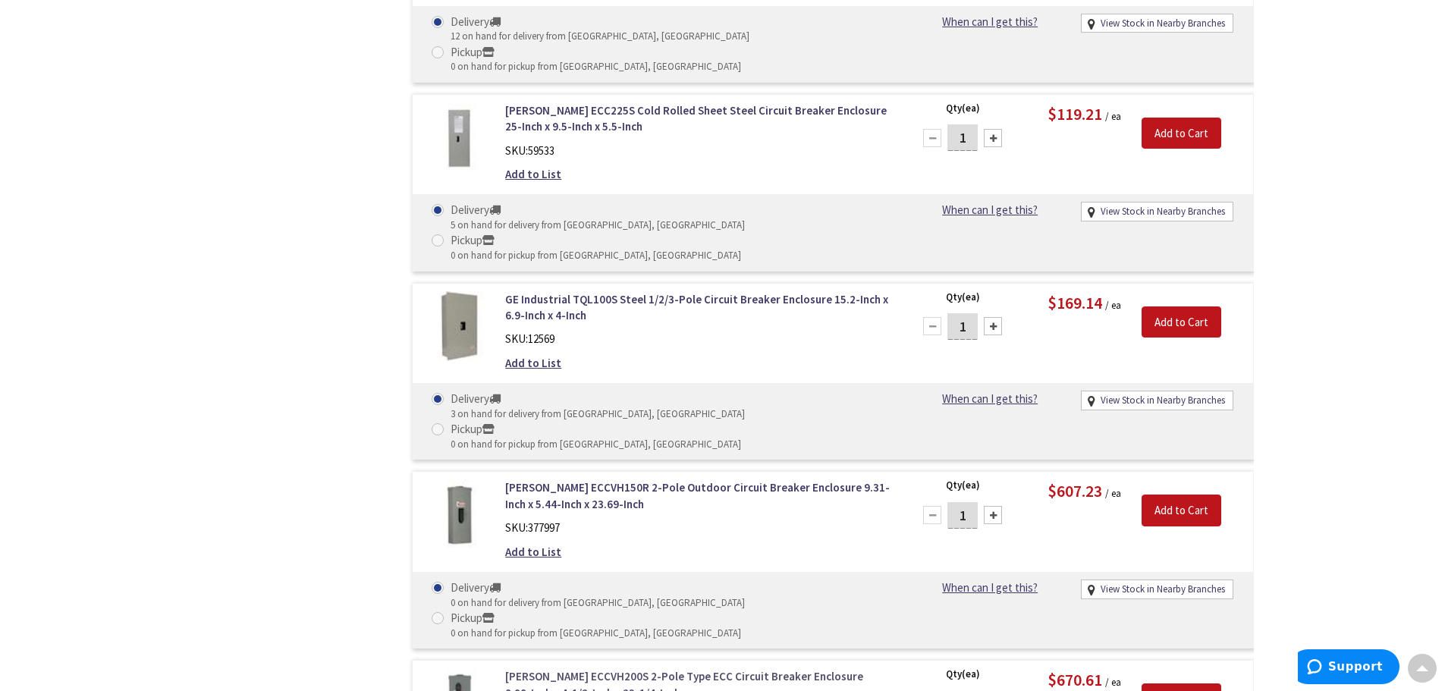
click at [585, 668] on link "Eaton ECCVH200S 2-Pole Type ECC Circuit Breaker Enclosure 8.88-Inch x 4-1/2-Inc…" at bounding box center [698, 684] width 386 height 33
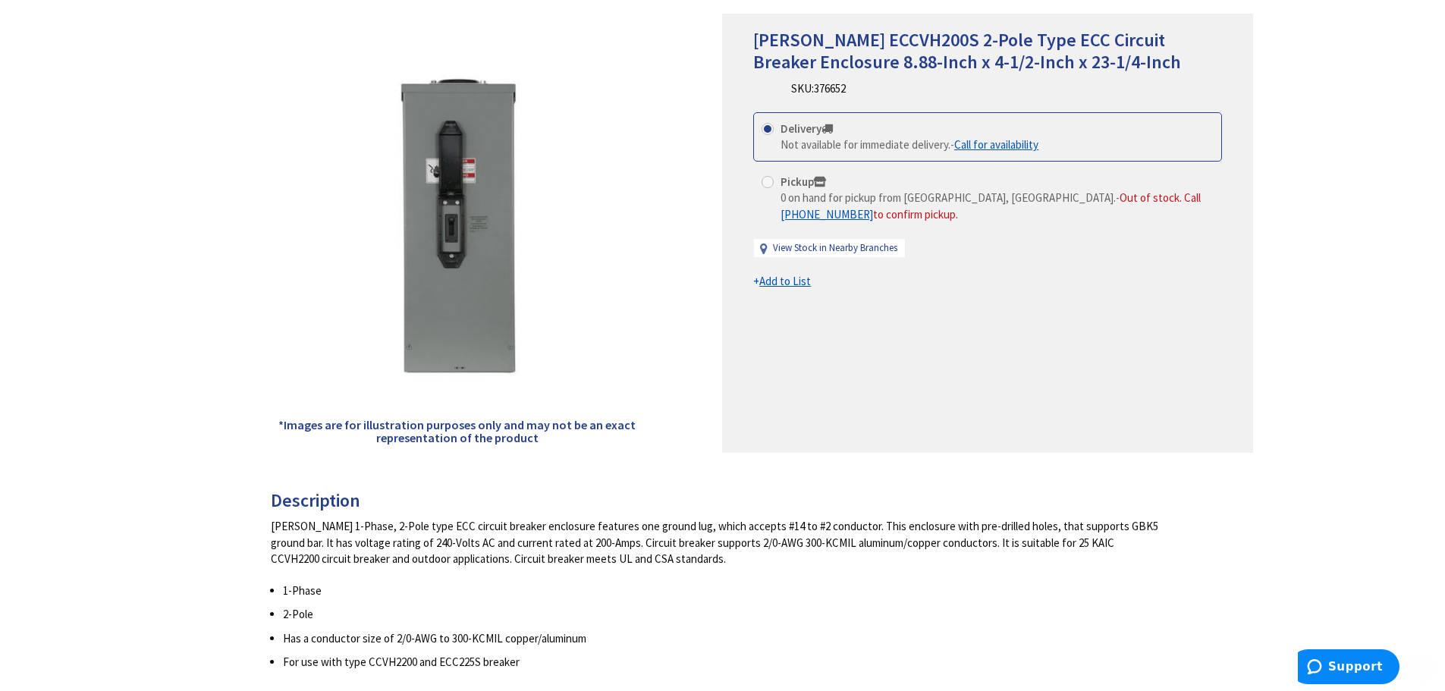
scroll to position [228, 0]
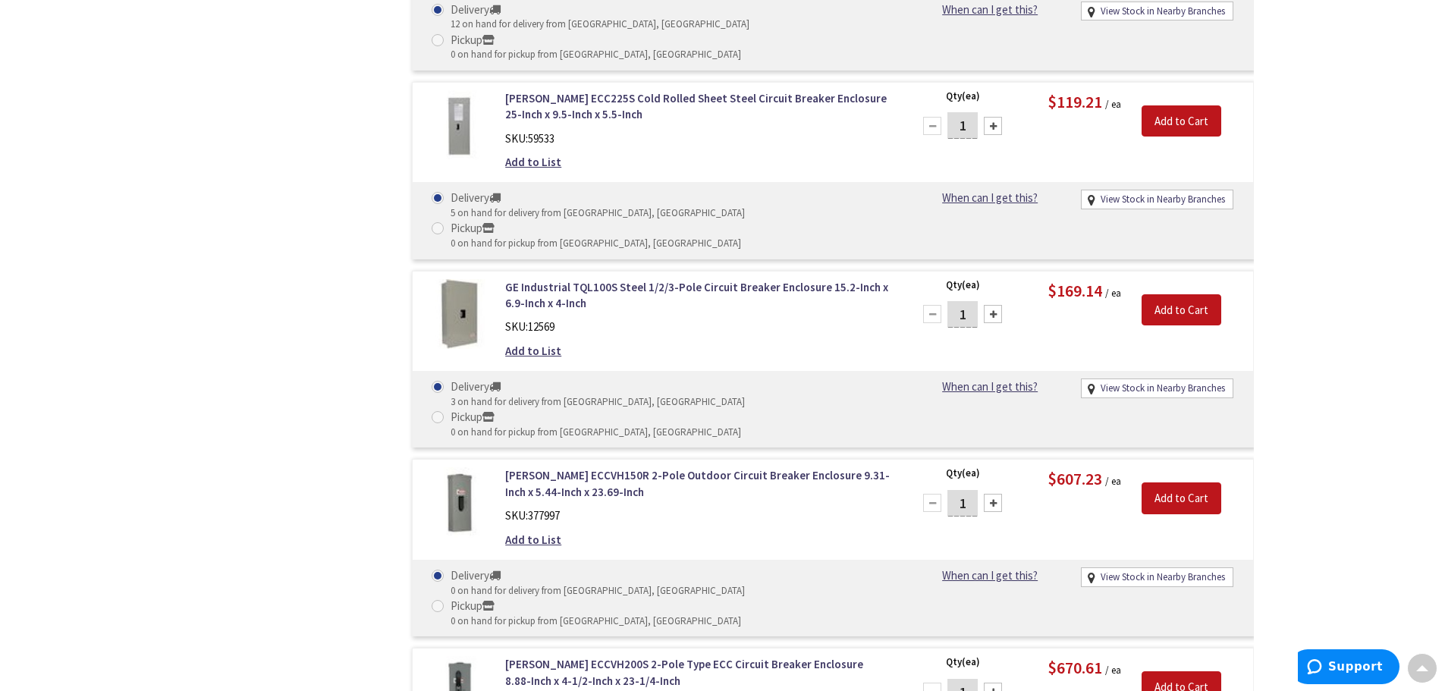
scroll to position [1290, 0]
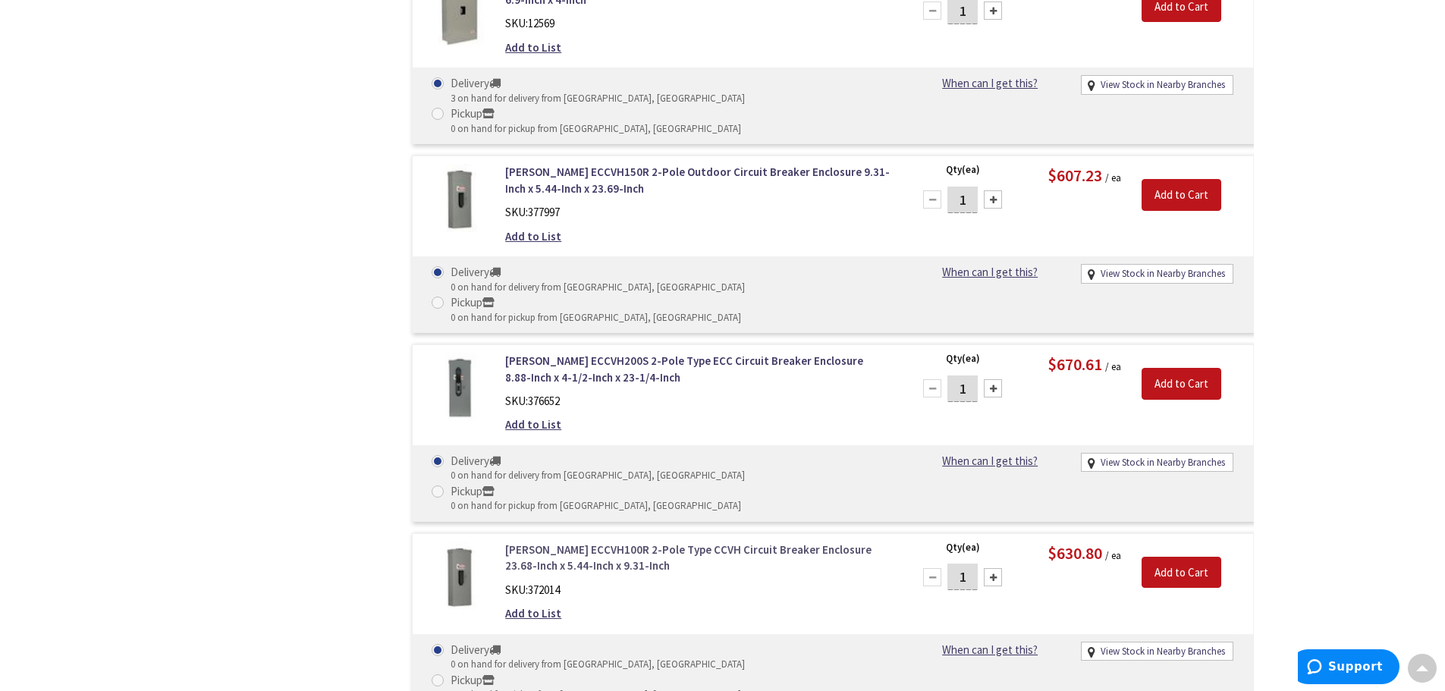
click at [568, 542] on link "Eaton ECCVH100R 2-Pole Type CCVH Circuit Breaker Enclosure 23.68-Inch x 5.44-In…" at bounding box center [698, 558] width 386 height 33
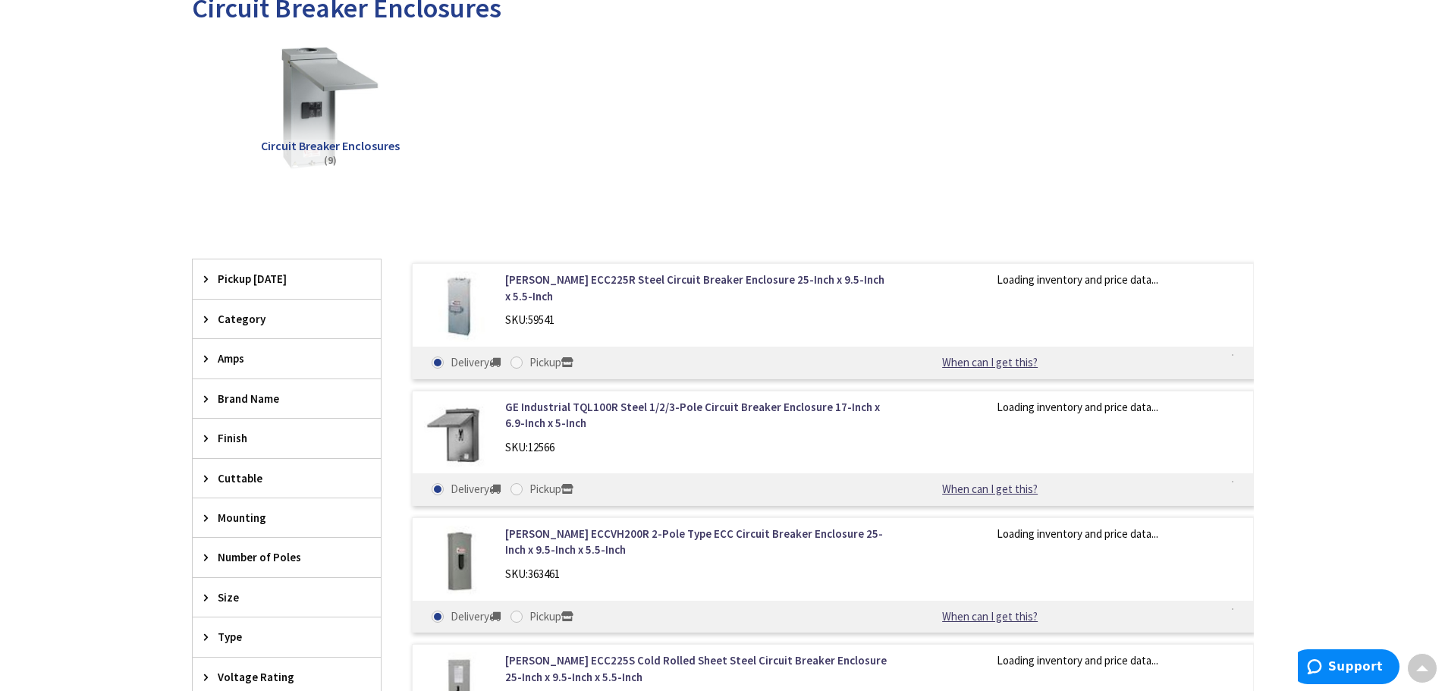
scroll to position [151, 0]
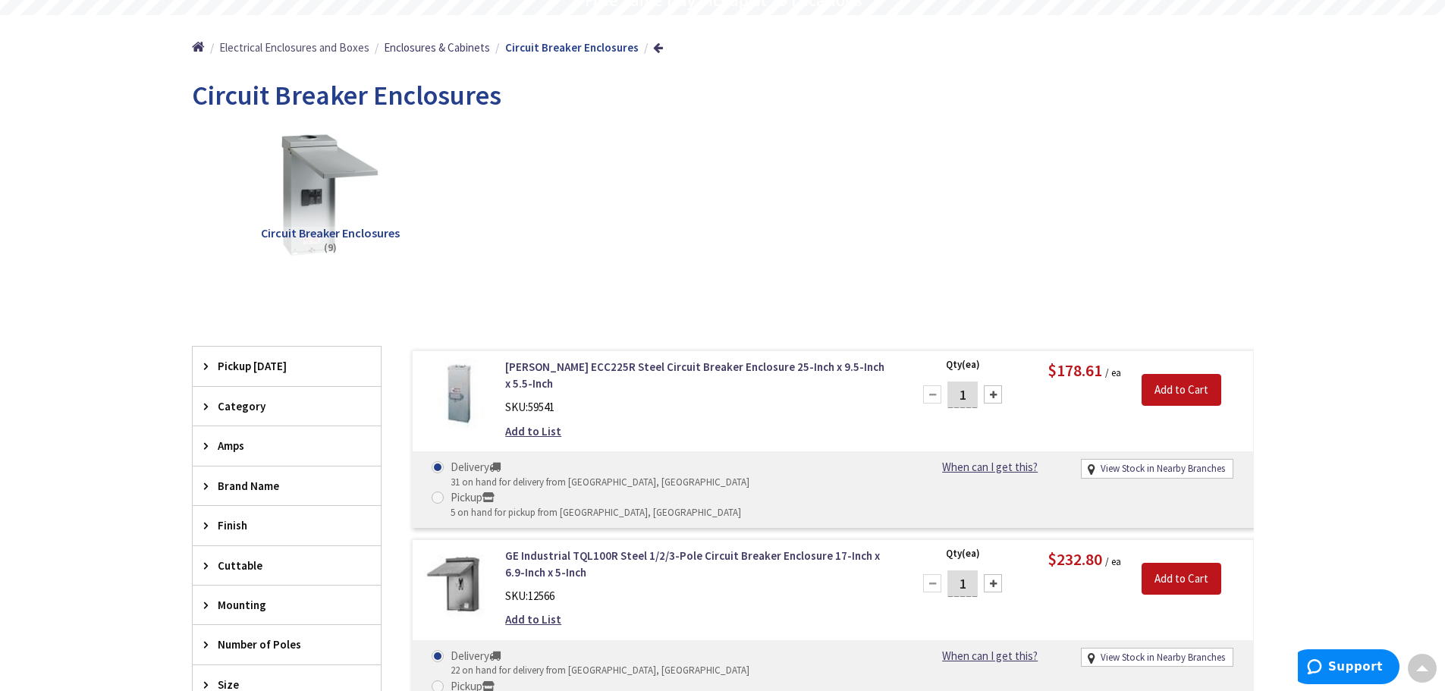
click at [292, 50] on span "Electrical Enclosures and Boxes" at bounding box center [294, 47] width 150 height 14
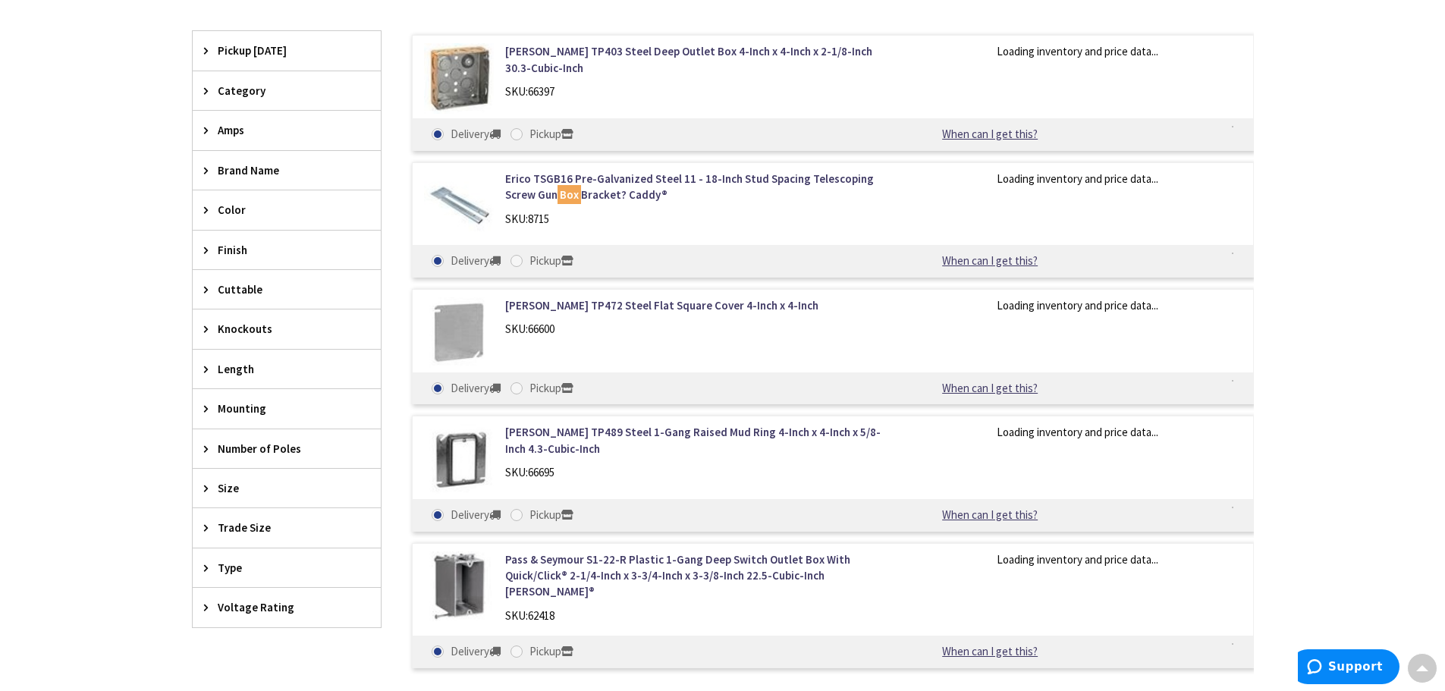
click at [220, 128] on span "Amps" at bounding box center [280, 130] width 124 height 16
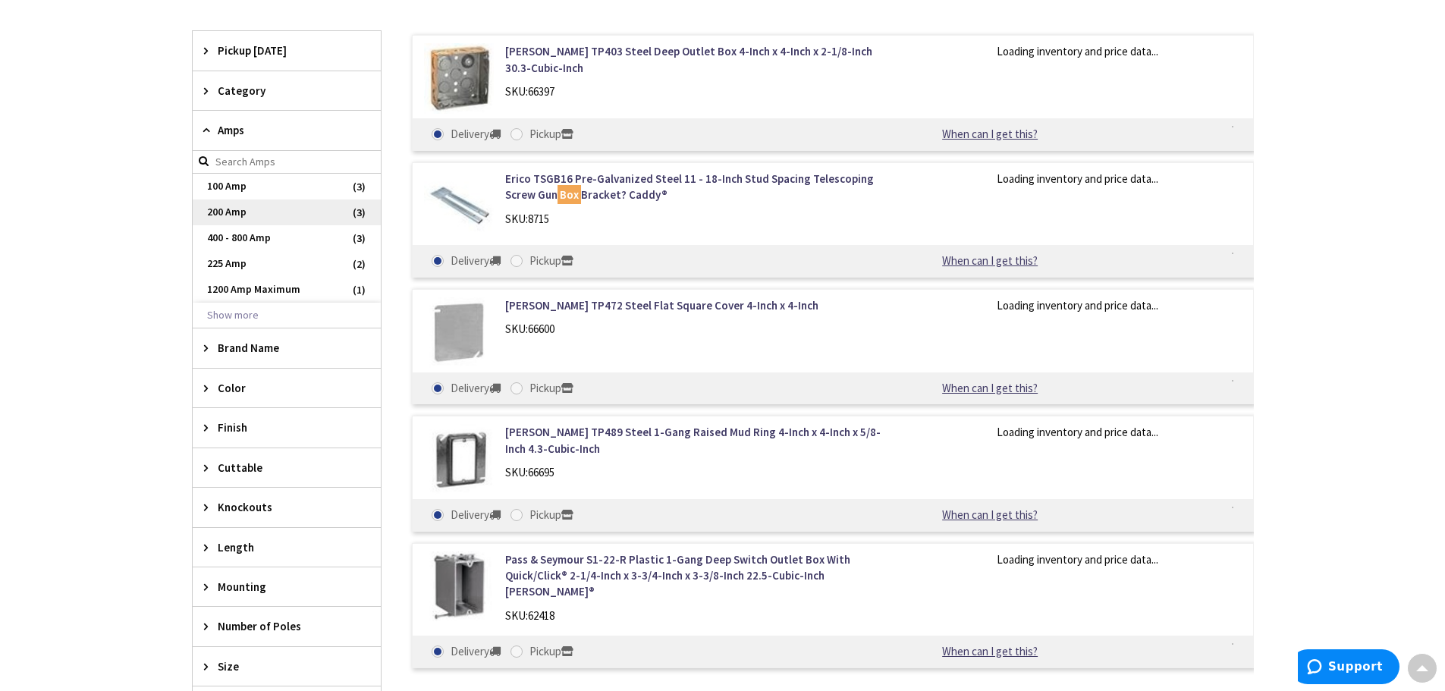
click at [266, 220] on span "200 Amp" at bounding box center [287, 213] width 188 height 26
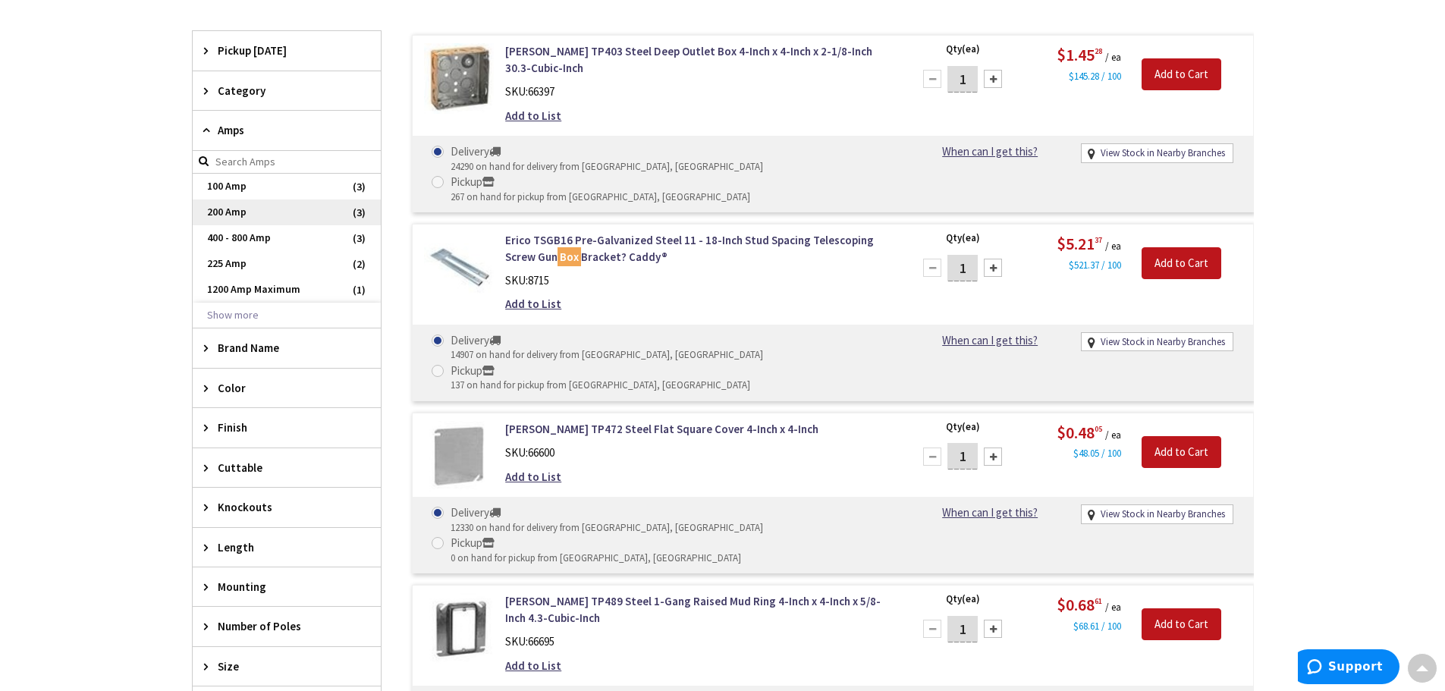
scroll to position [467, 0]
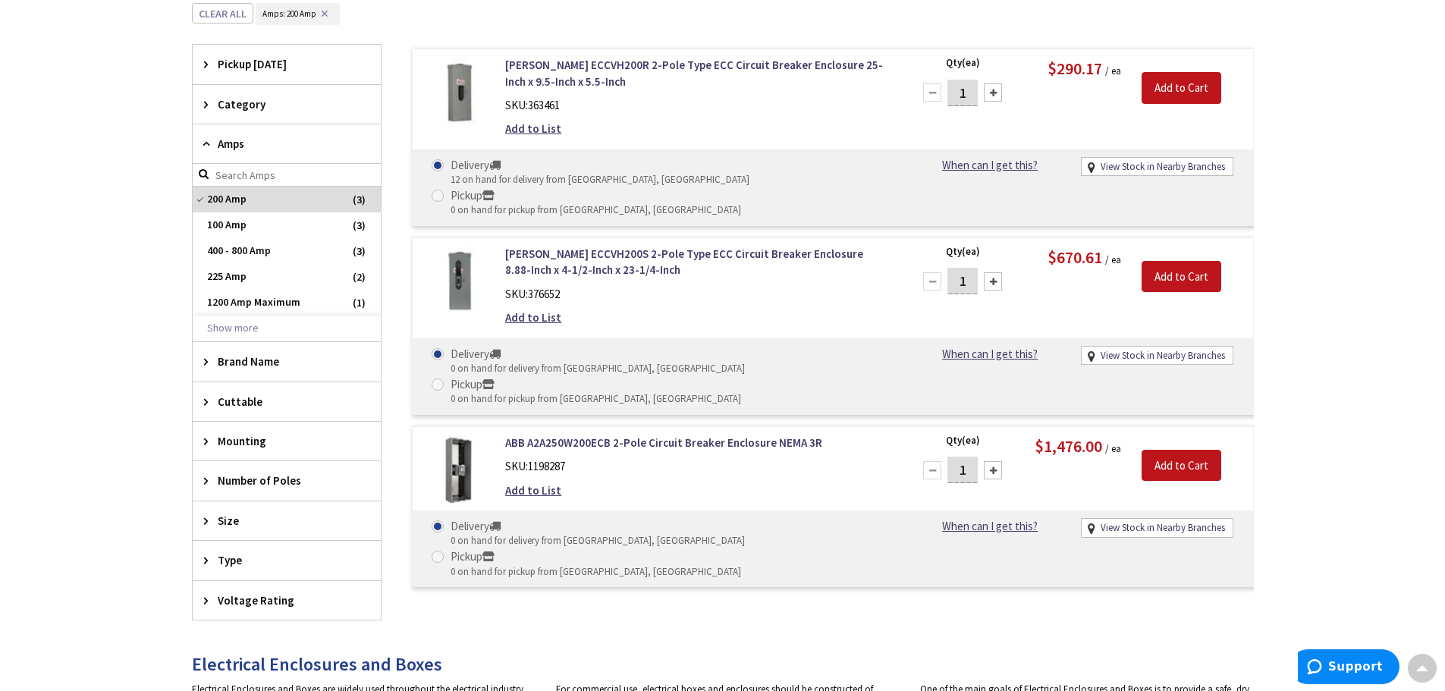
click at [262, 485] on span "Number of Poles" at bounding box center [280, 481] width 124 height 16
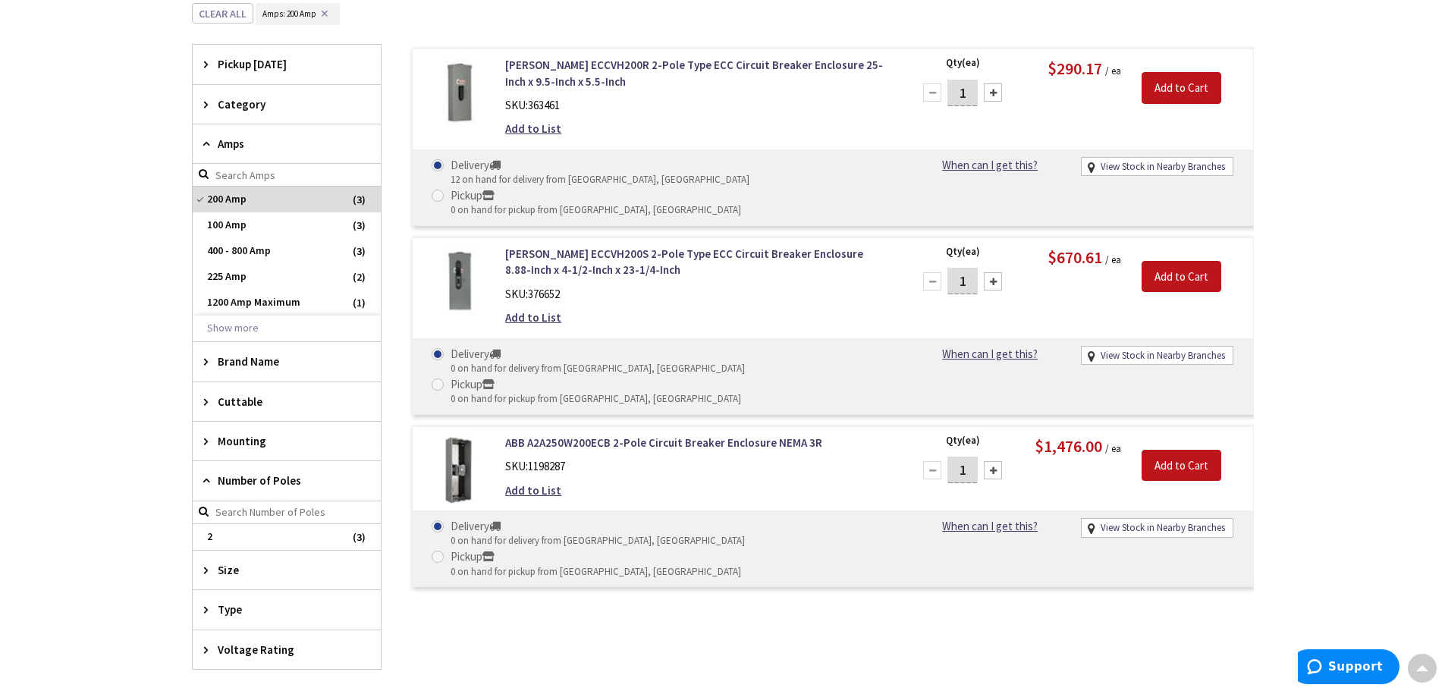
click at [204, 145] on icon at bounding box center [209, 143] width 11 height 11
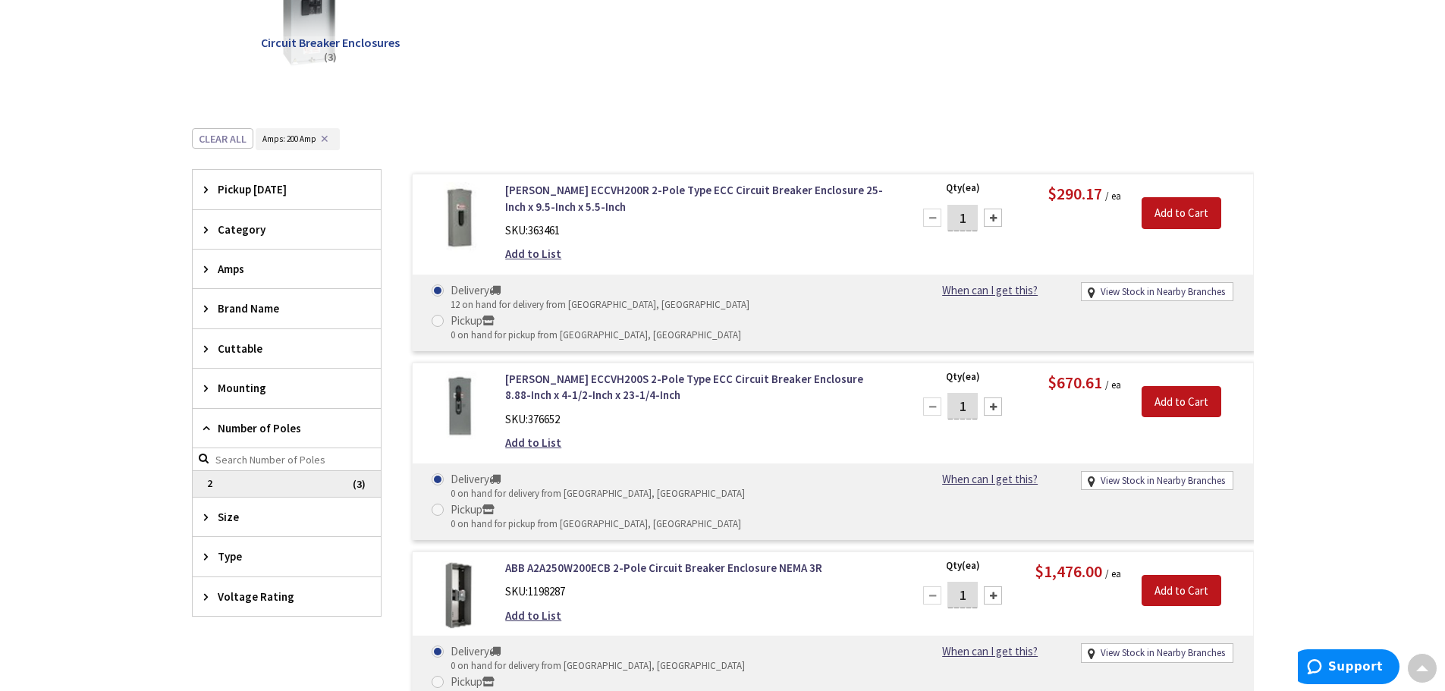
scroll to position [315, 0]
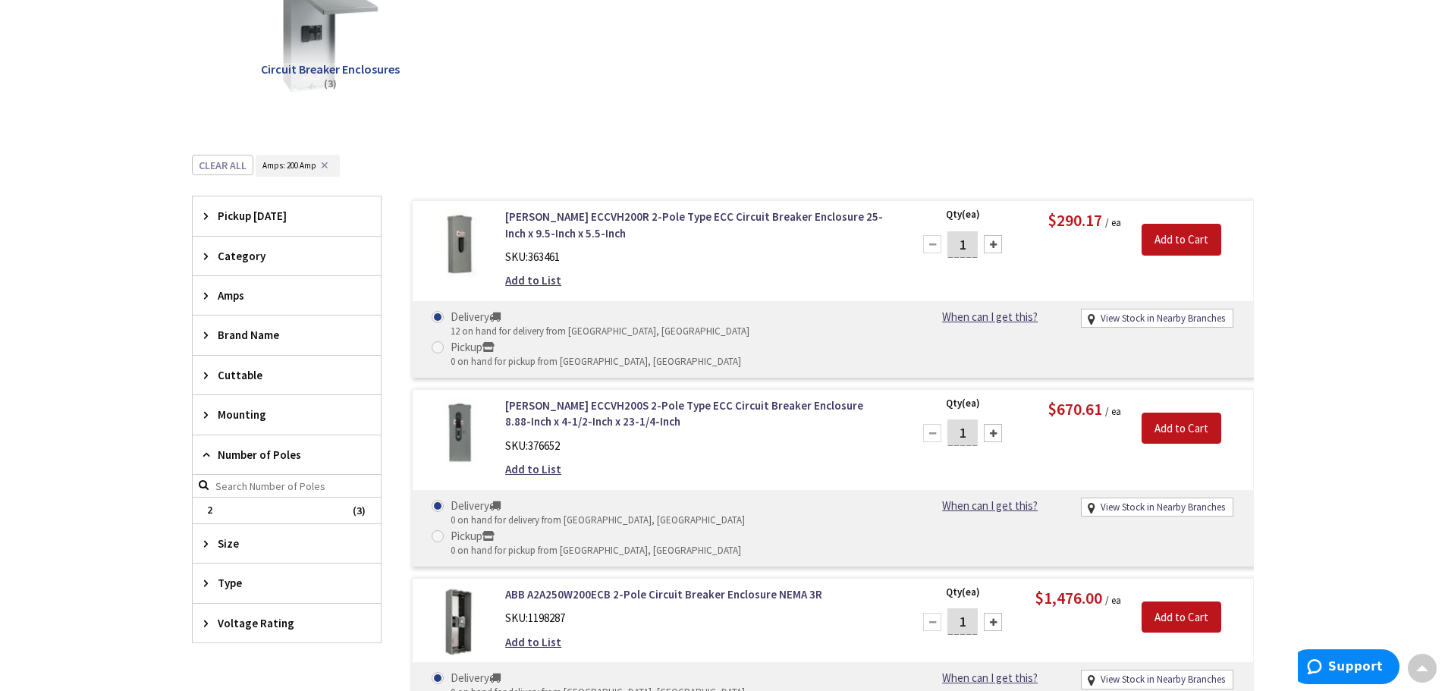
click at [209, 451] on icon at bounding box center [209, 454] width 11 height 11
click at [203, 411] on div "Mounting" at bounding box center [287, 414] width 188 height 39
click at [206, 256] on icon at bounding box center [209, 255] width 11 height 11
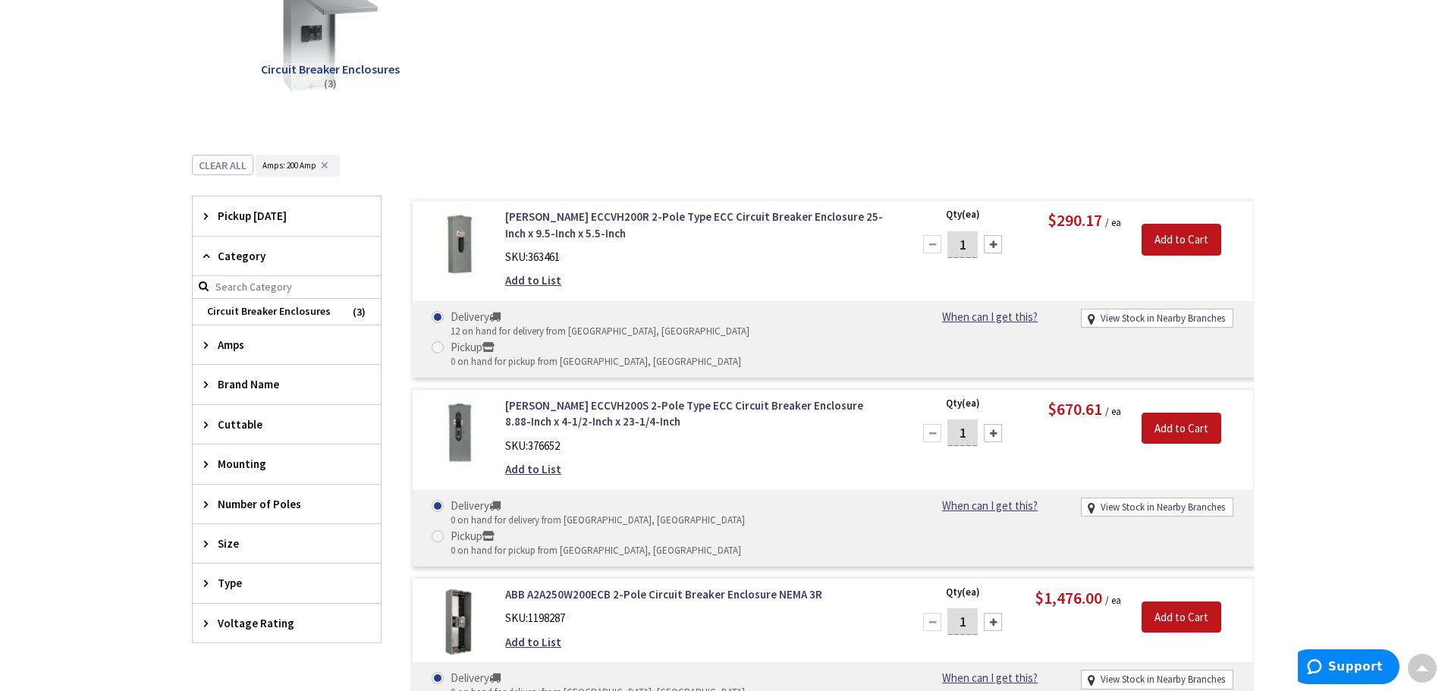
click at [206, 256] on icon at bounding box center [209, 255] width 11 height 11
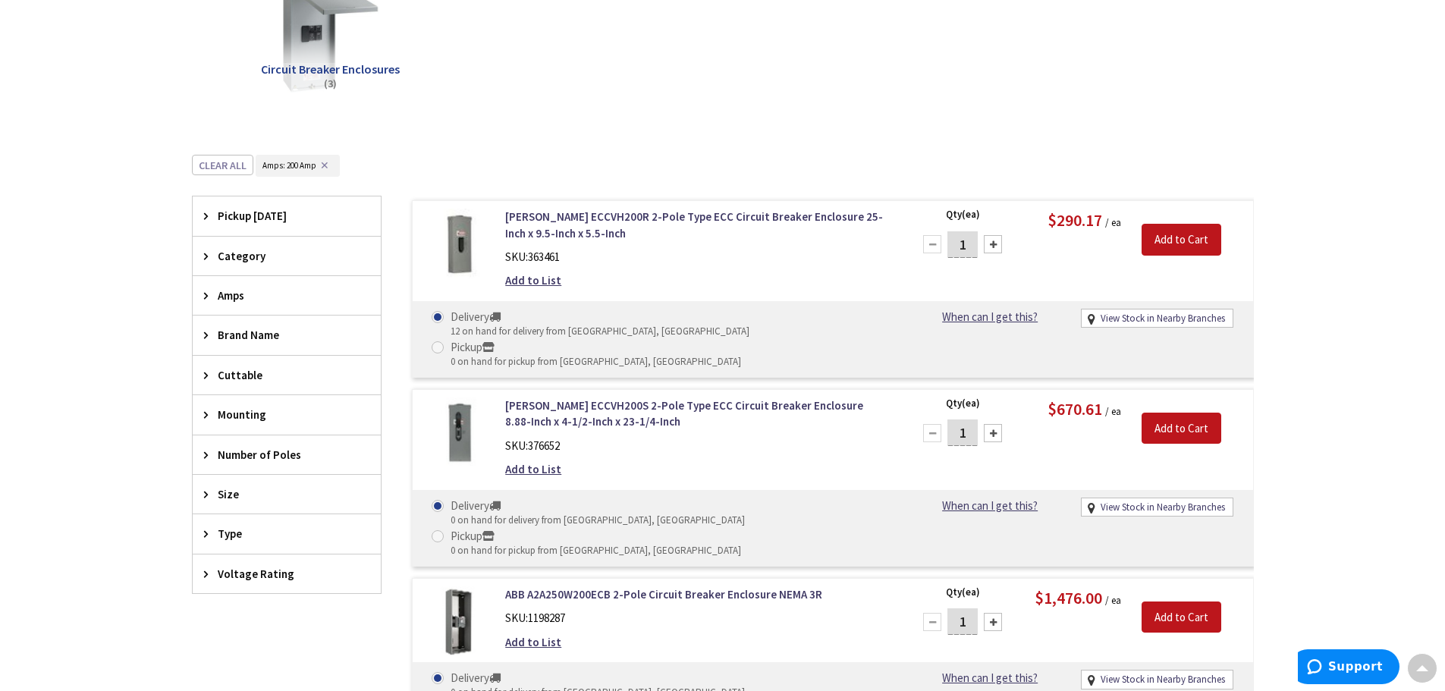
click at [206, 215] on icon at bounding box center [209, 215] width 11 height 11
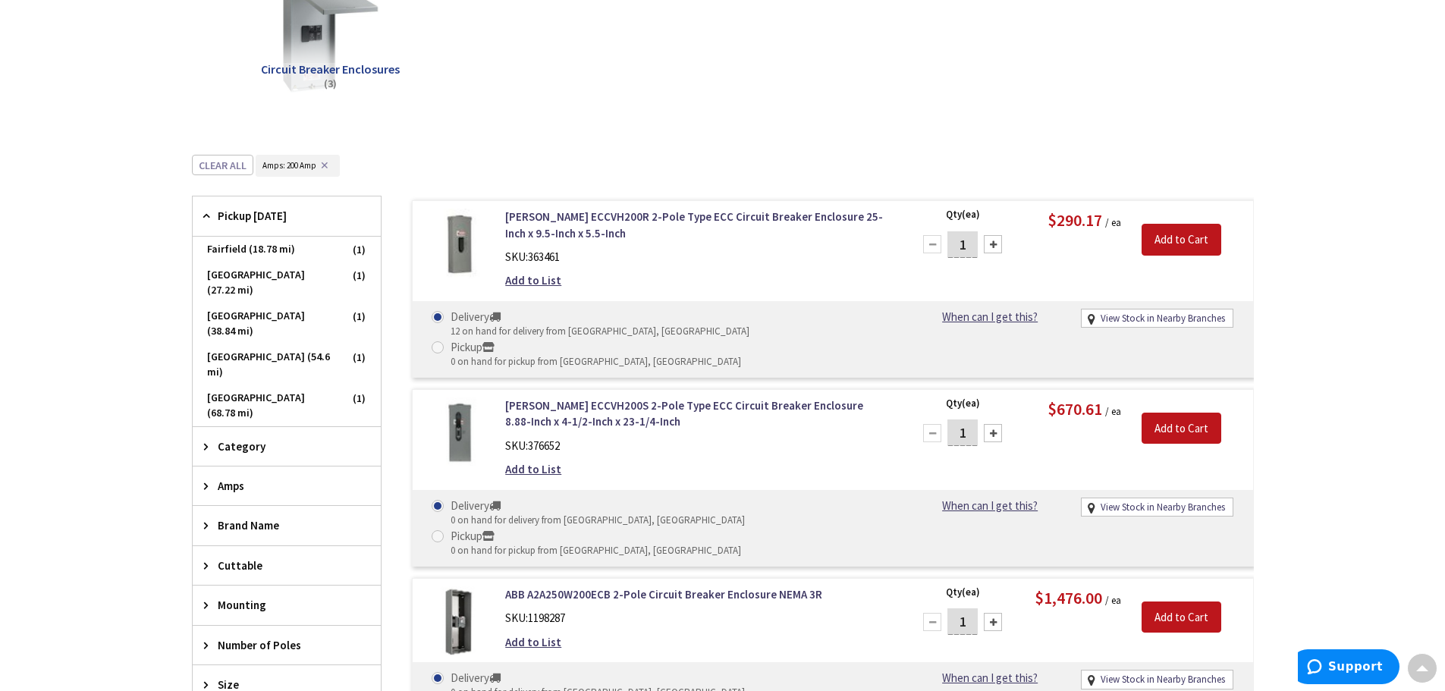
click at [206, 215] on icon at bounding box center [209, 215] width 11 height 11
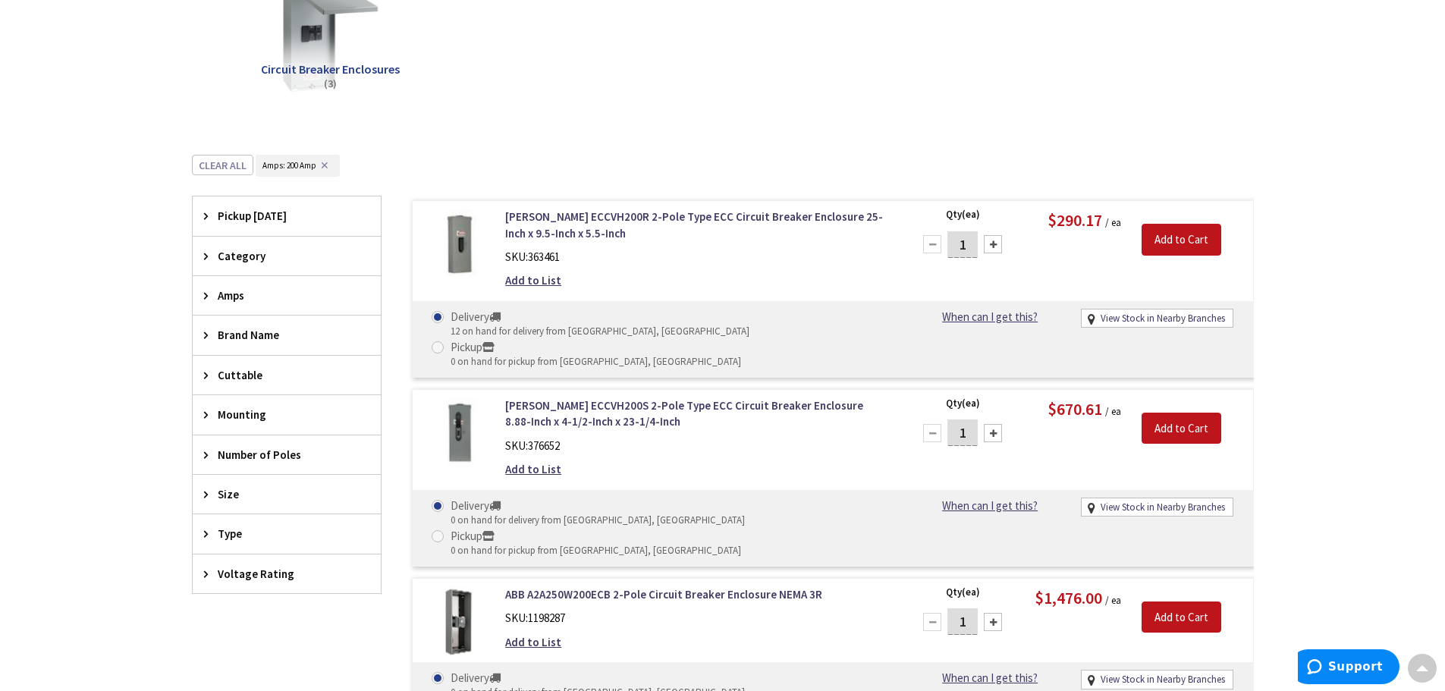
click at [202, 495] on div "Size" at bounding box center [287, 494] width 188 height 39
click at [204, 495] on icon at bounding box center [209, 494] width 11 height 11
click at [202, 532] on div "Type" at bounding box center [287, 533] width 188 height 39
click at [204, 532] on icon at bounding box center [209, 533] width 11 height 11
click at [200, 572] on div "Voltage Rating" at bounding box center [287, 574] width 188 height 39
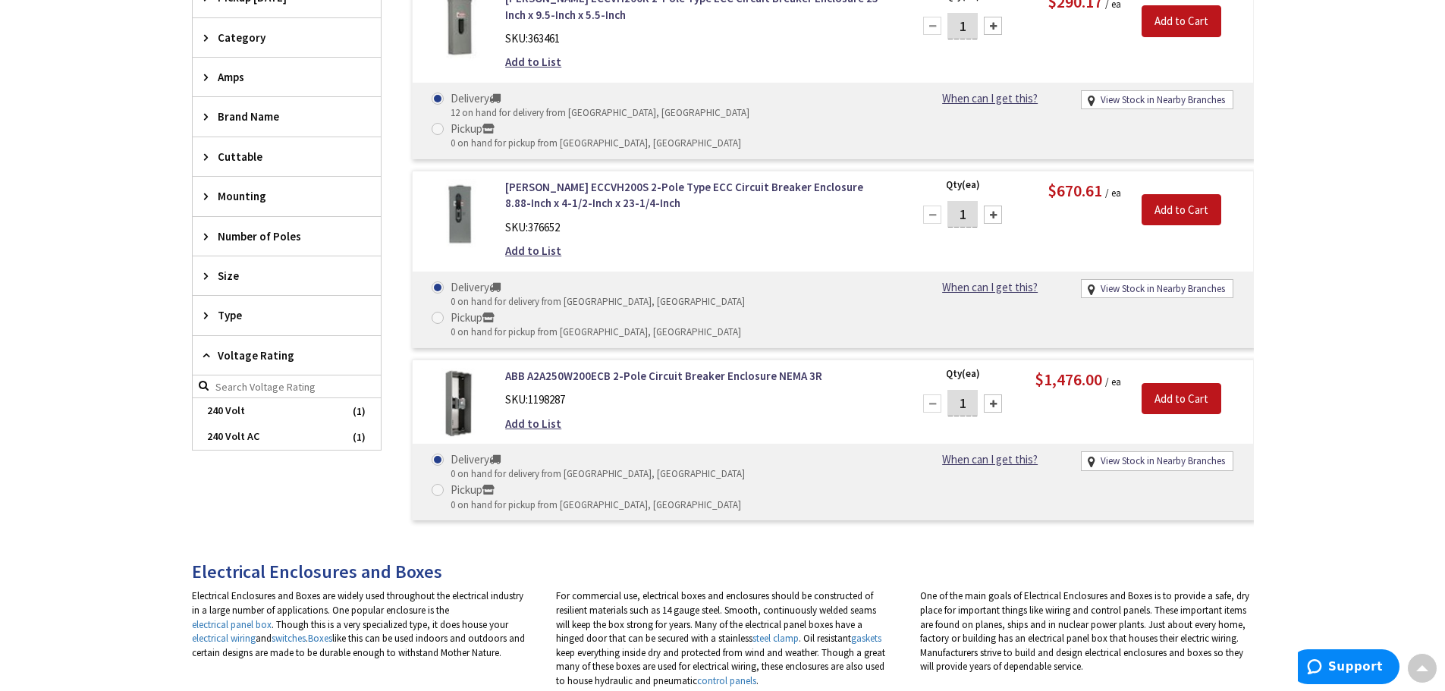
scroll to position [542, 0]
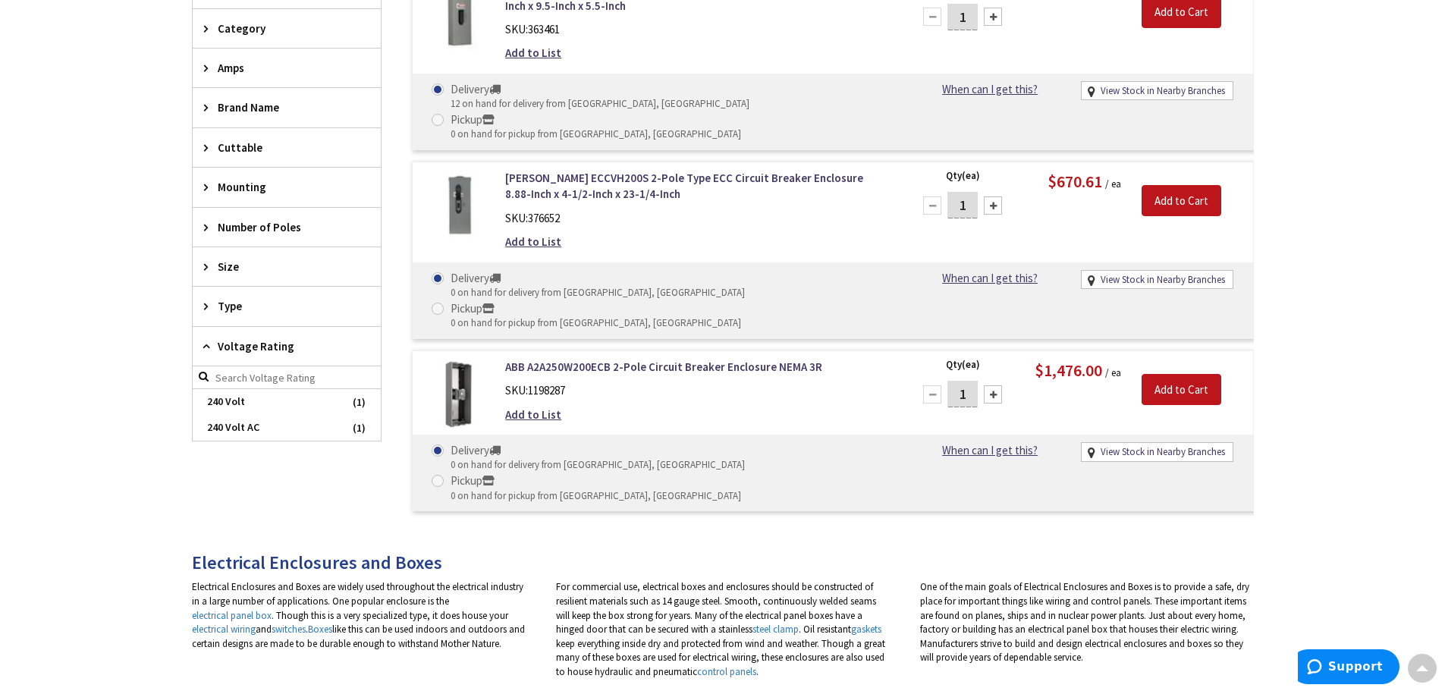
click at [206, 350] on icon at bounding box center [209, 346] width 11 height 11
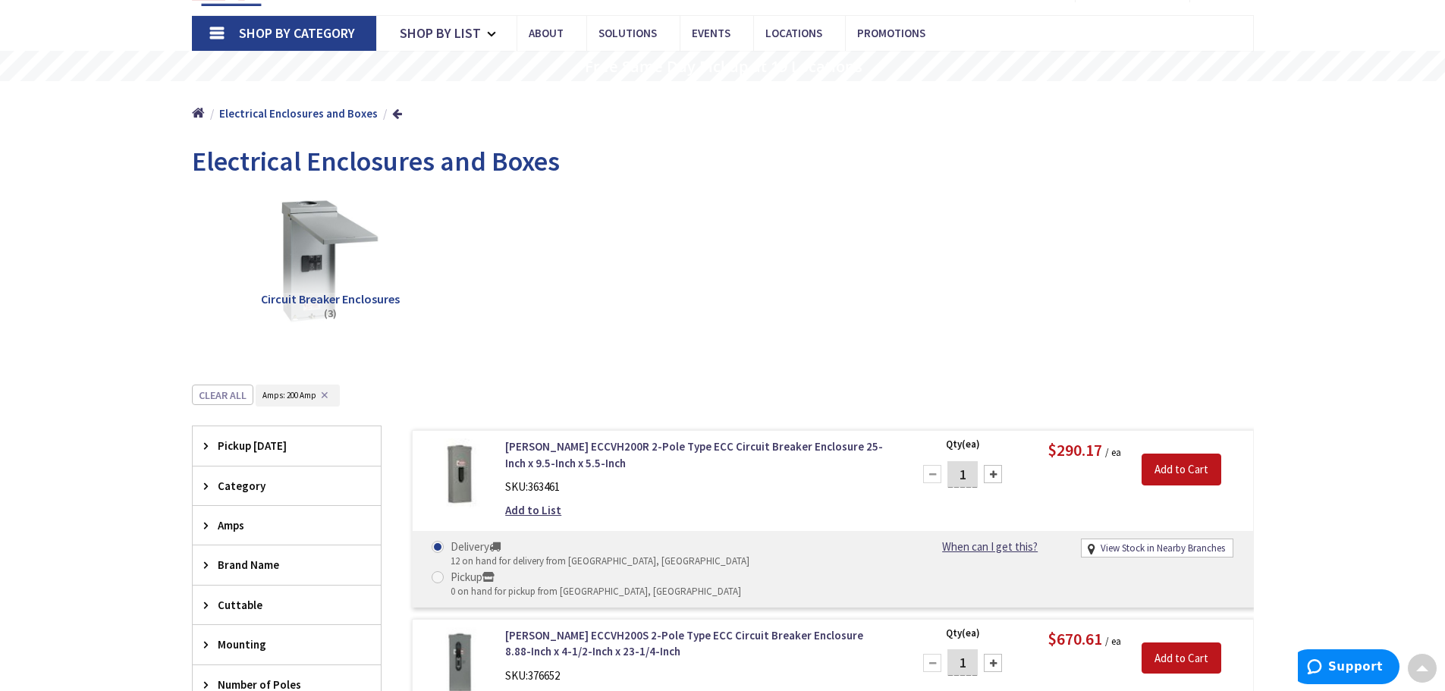
scroll to position [0, 0]
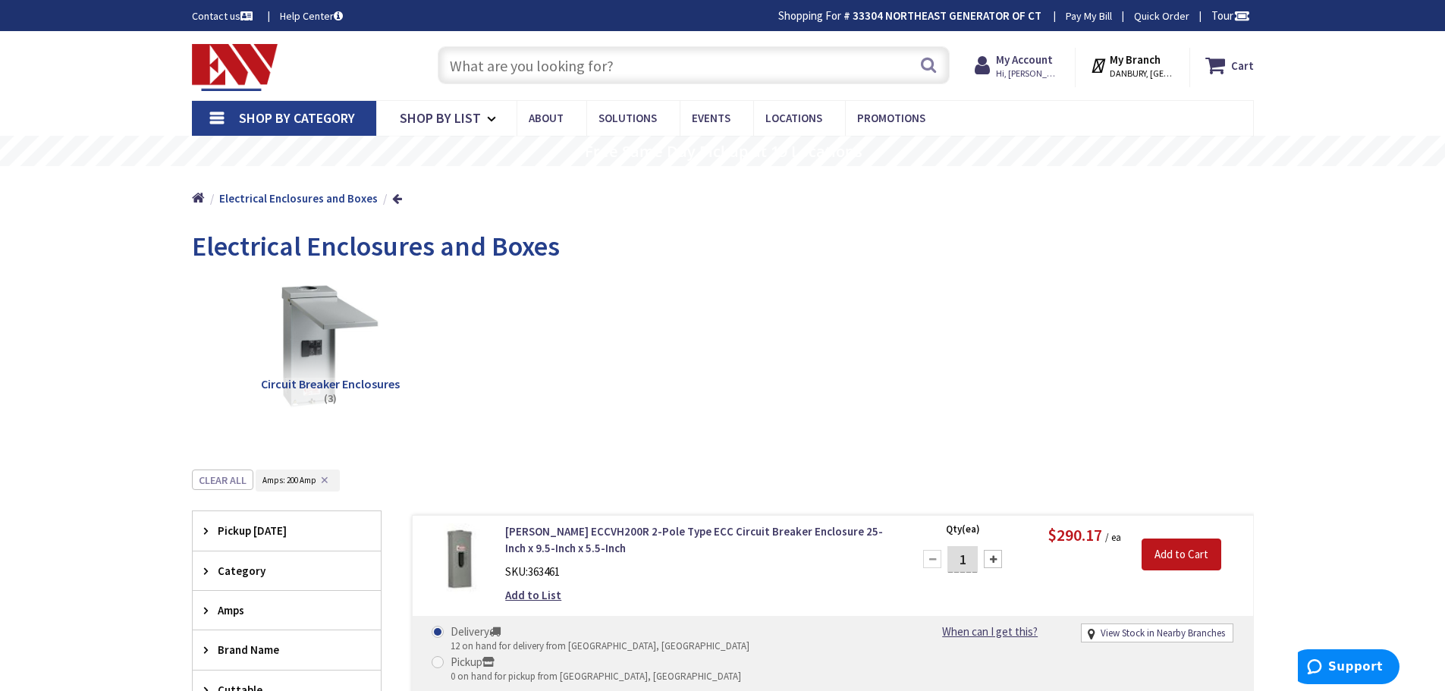
click at [498, 64] on input "text" at bounding box center [694, 65] width 512 height 38
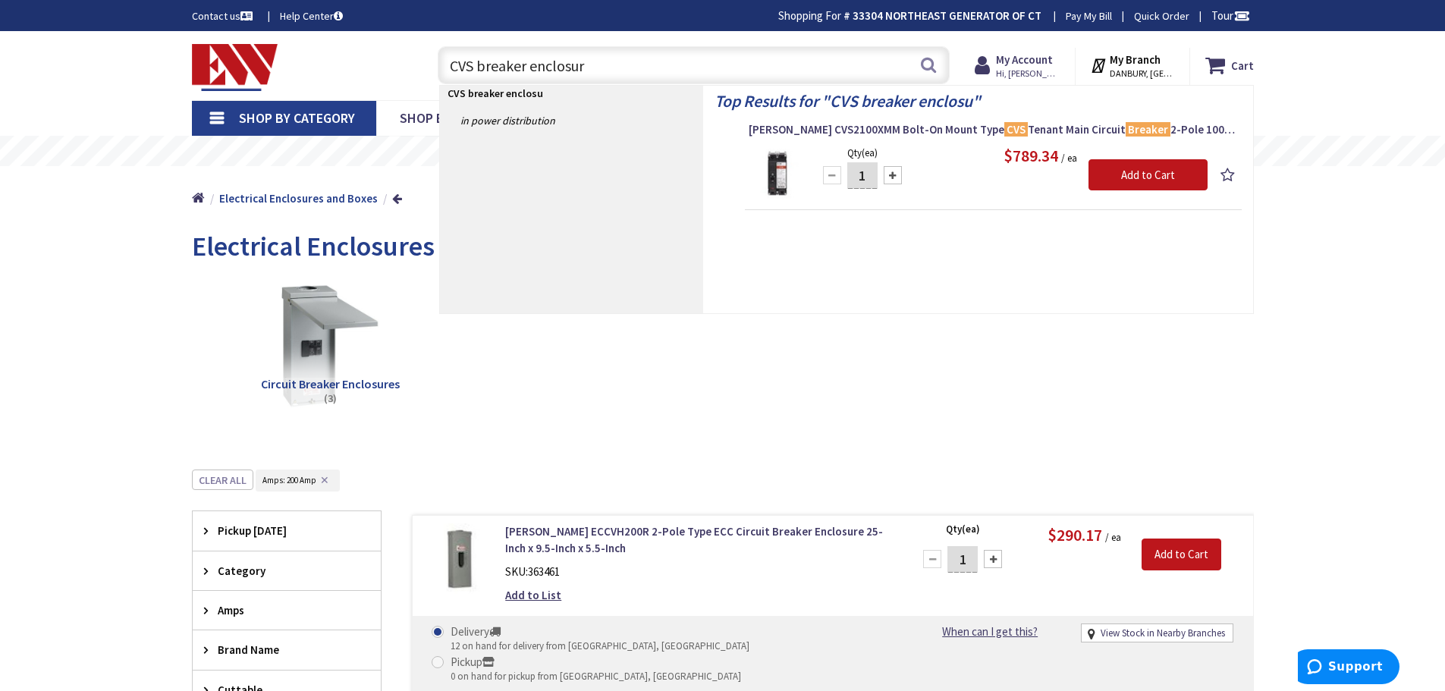
type input "CVS breaker enclosure"
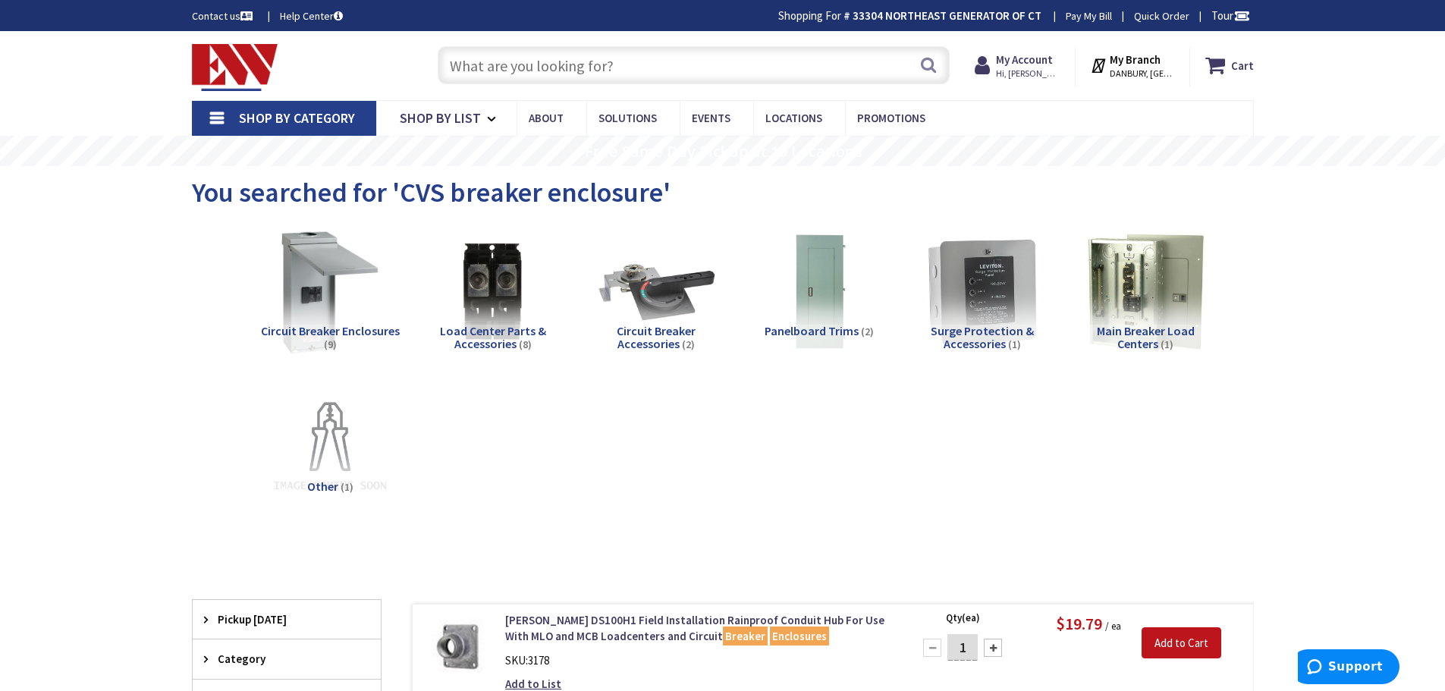
click at [280, 113] on span "Shop By Category" at bounding box center [297, 117] width 116 height 17
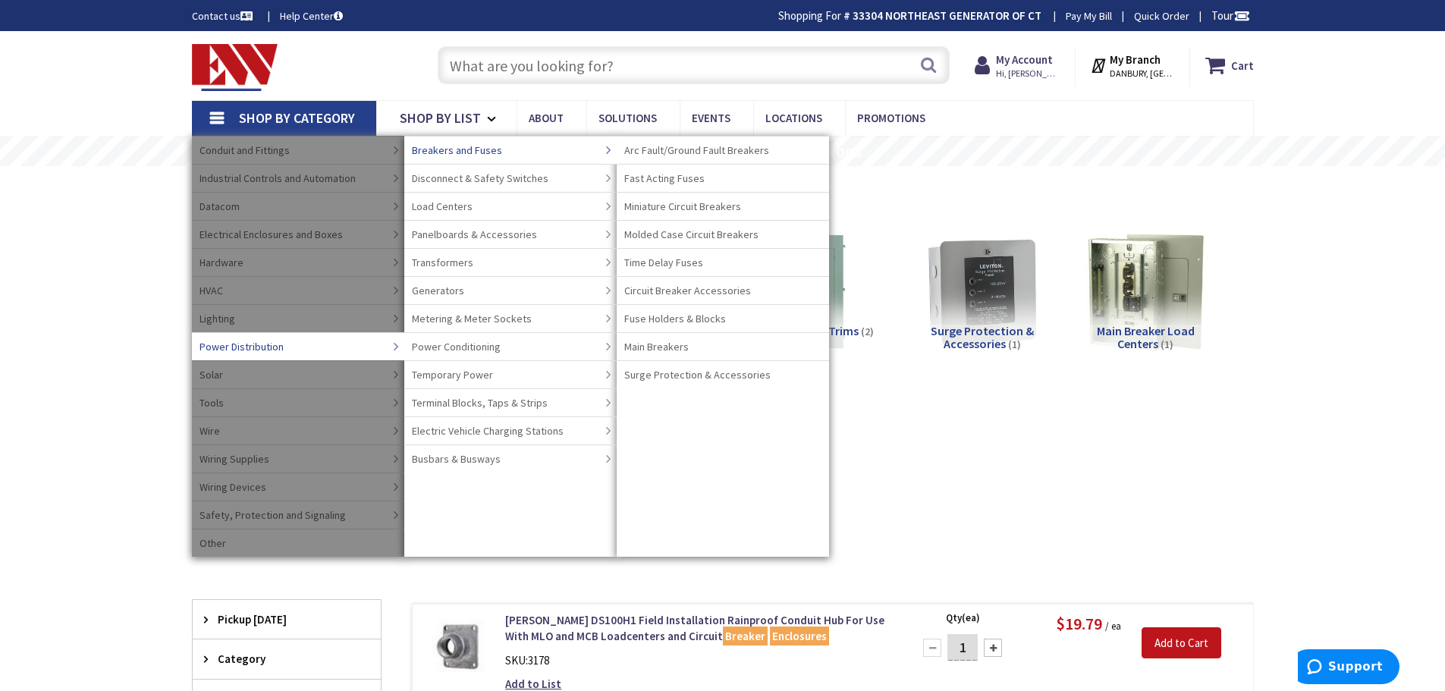
click at [479, 149] on span "Breakers and Fuses" at bounding box center [457, 150] width 90 height 15
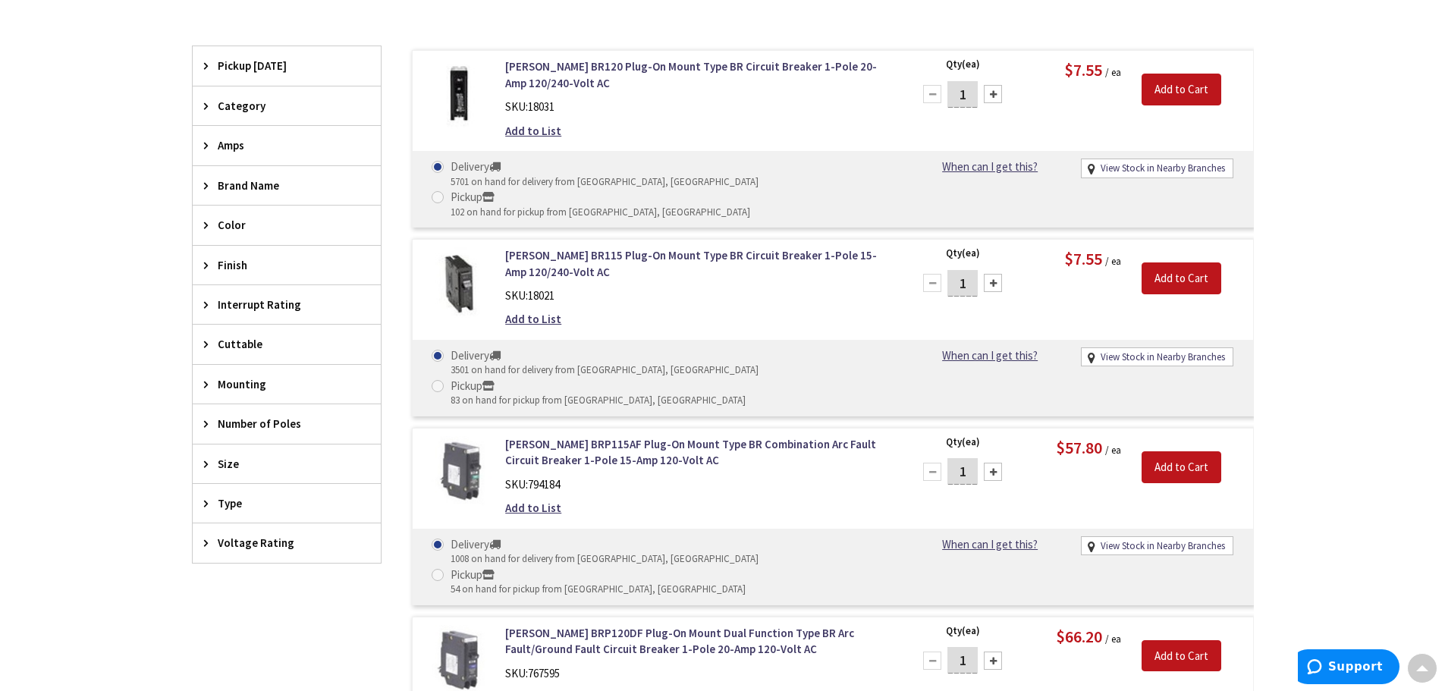
click at [222, 143] on span "Amps" at bounding box center [280, 145] width 124 height 16
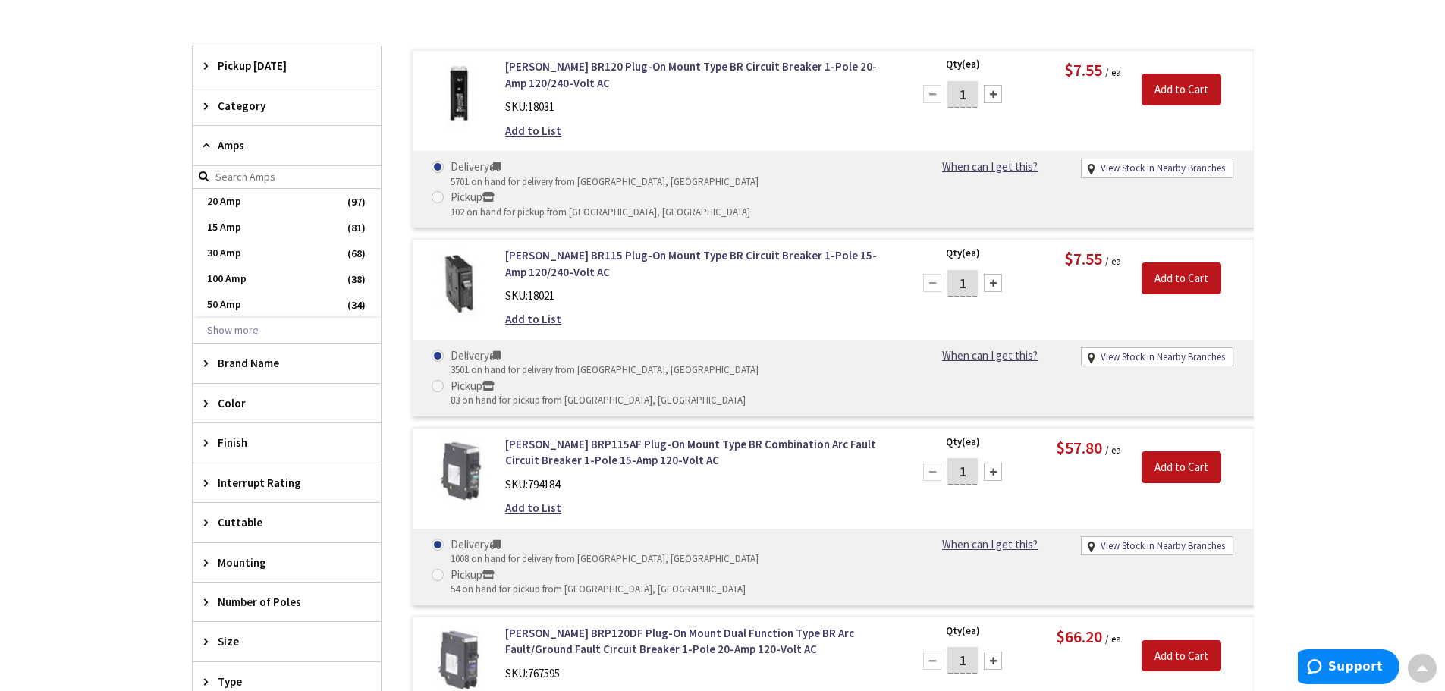
click at [229, 332] on button "Show more" at bounding box center [287, 331] width 188 height 26
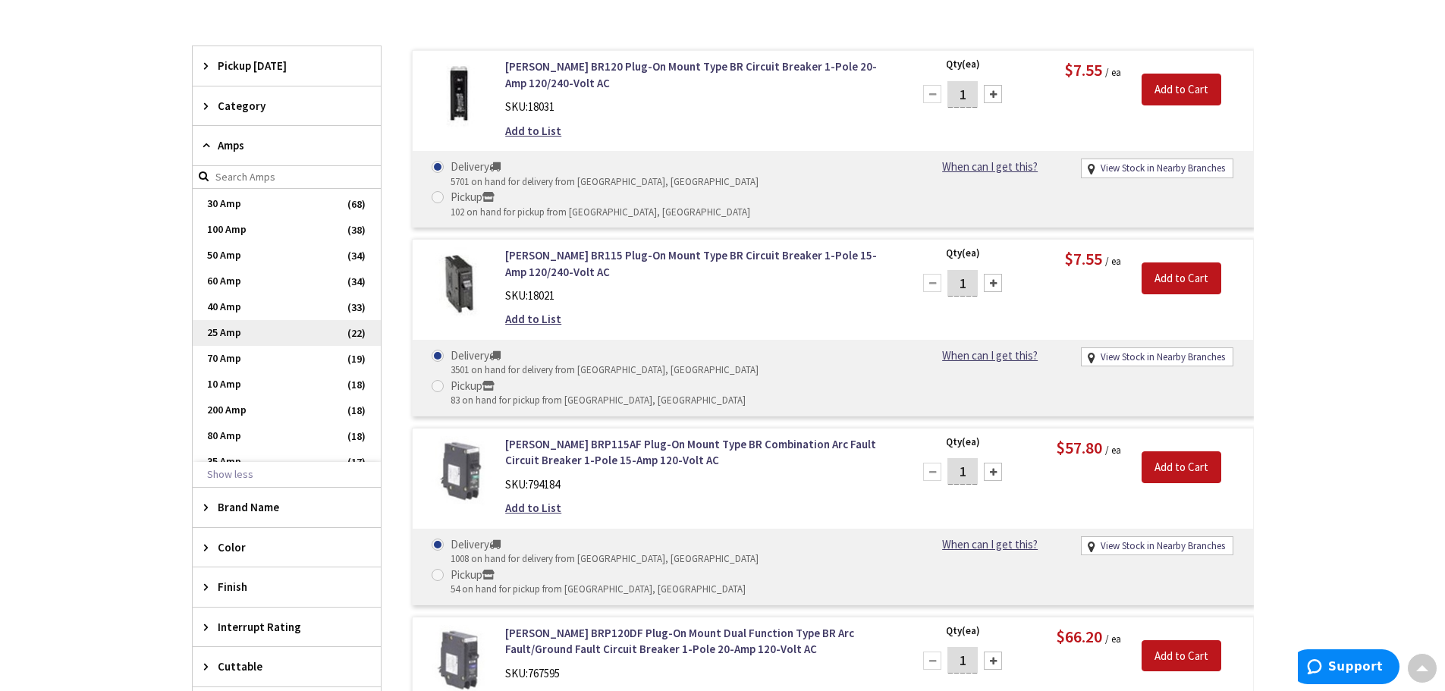
scroll to position [76, 0]
click at [223, 379] on span "200 Amp" at bounding box center [287, 384] width 188 height 26
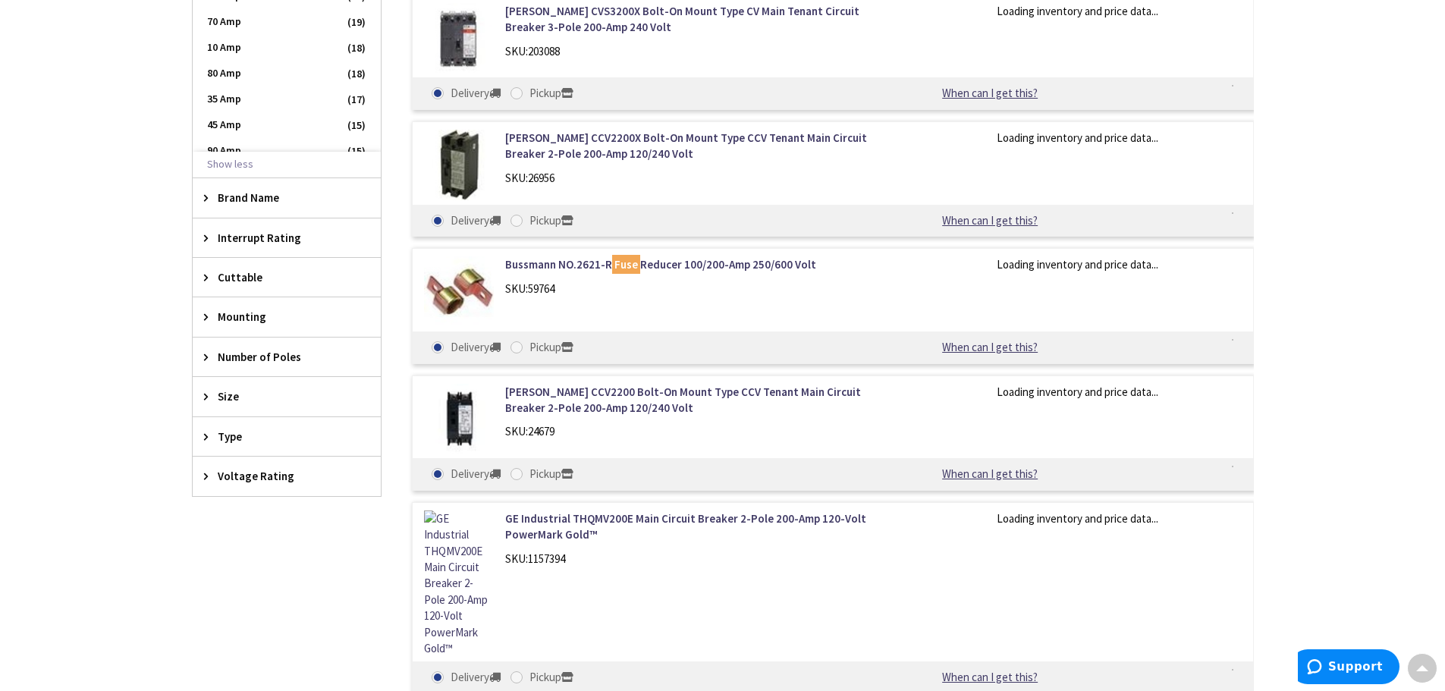
scroll to position [831, 0]
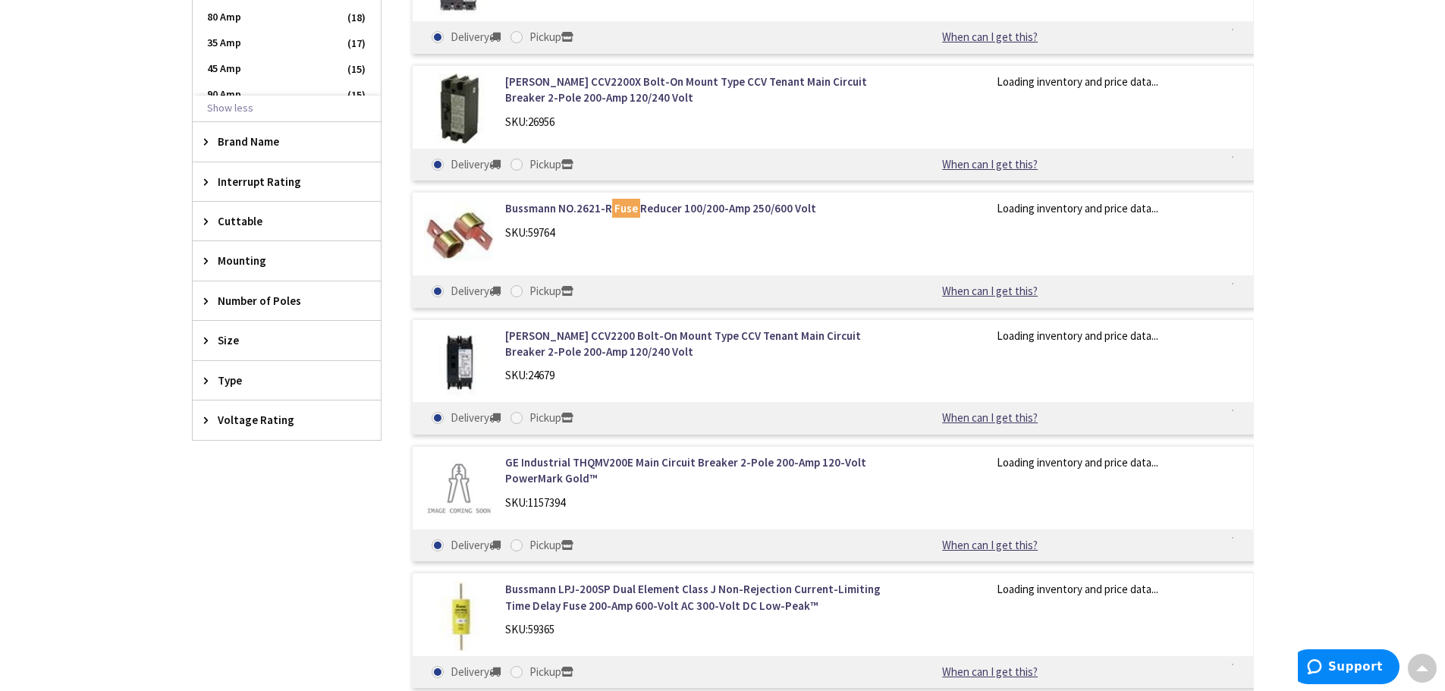
click at [241, 297] on span "Number of Poles" at bounding box center [280, 301] width 124 height 16
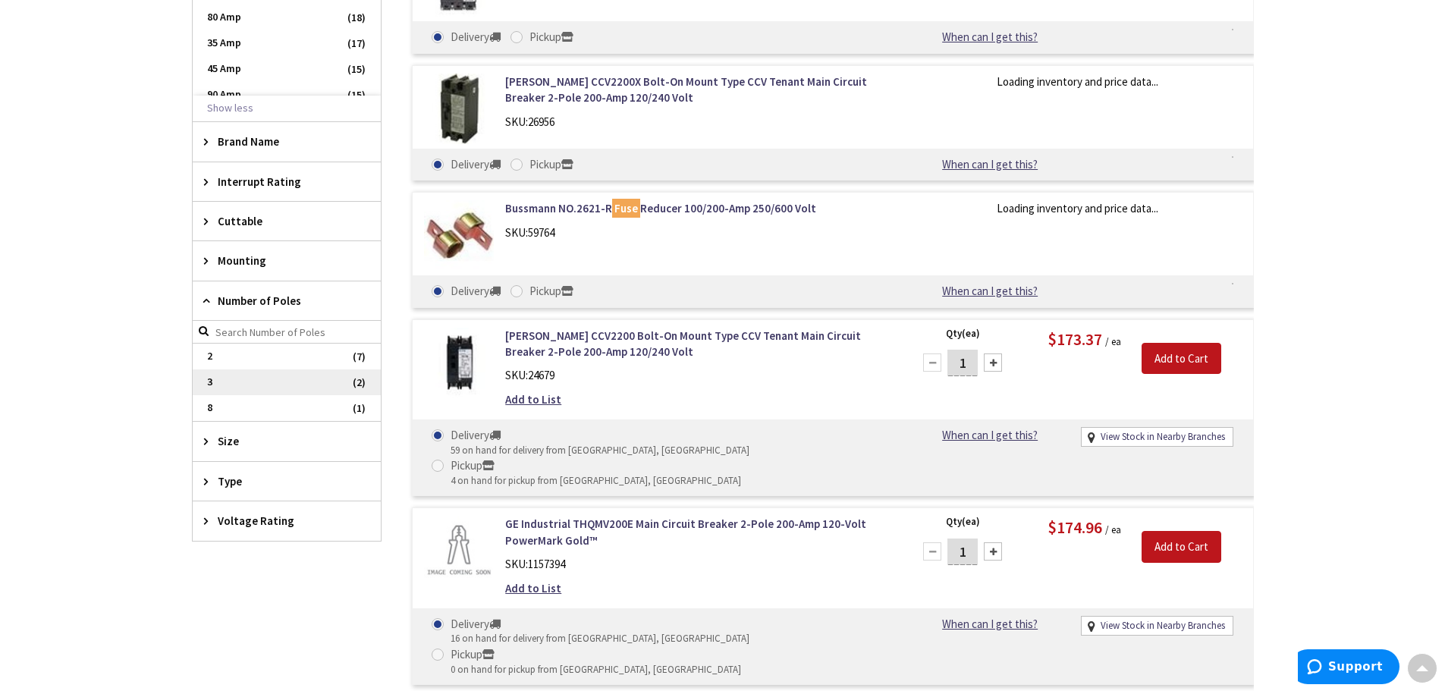
click at [233, 382] on span "3" at bounding box center [287, 382] width 188 height 26
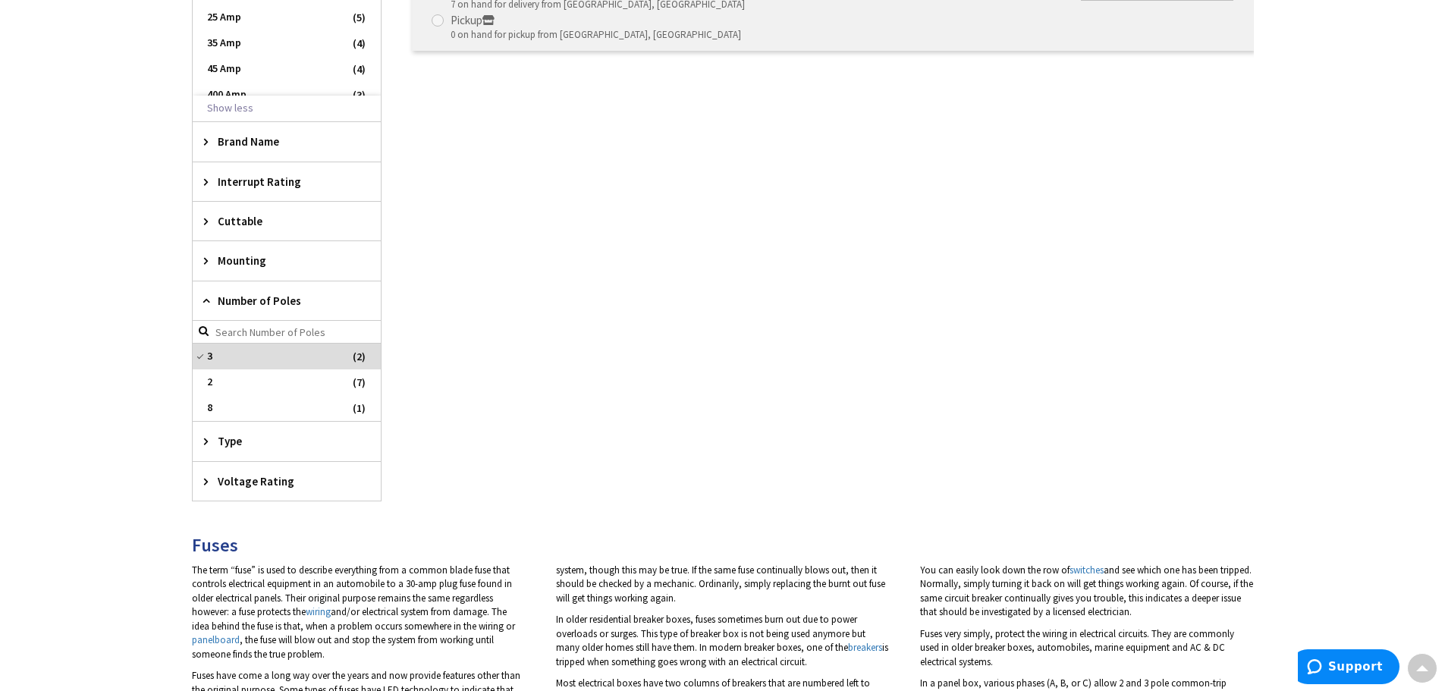
click at [224, 485] on span "Voltage Rating" at bounding box center [280, 481] width 124 height 16
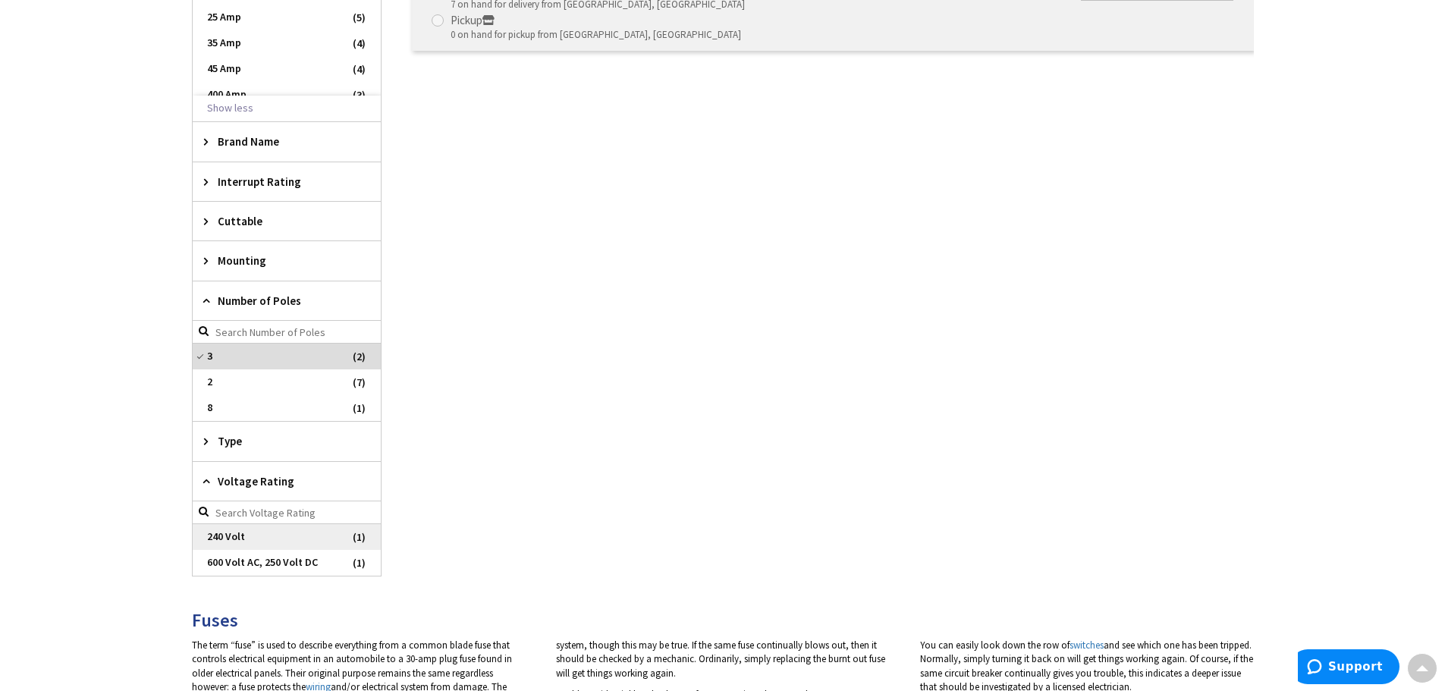
click at [223, 540] on span "240 Volt" at bounding box center [287, 537] width 188 height 26
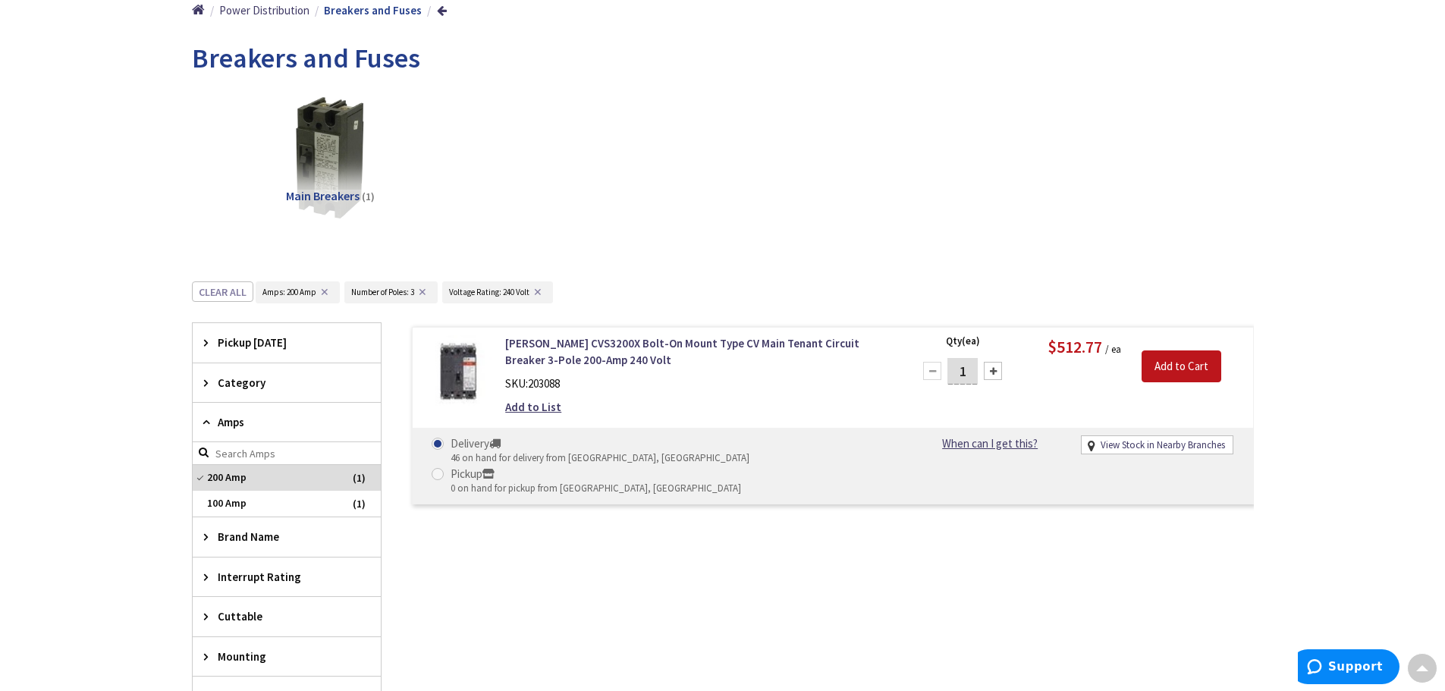
scroll to position [148, 0]
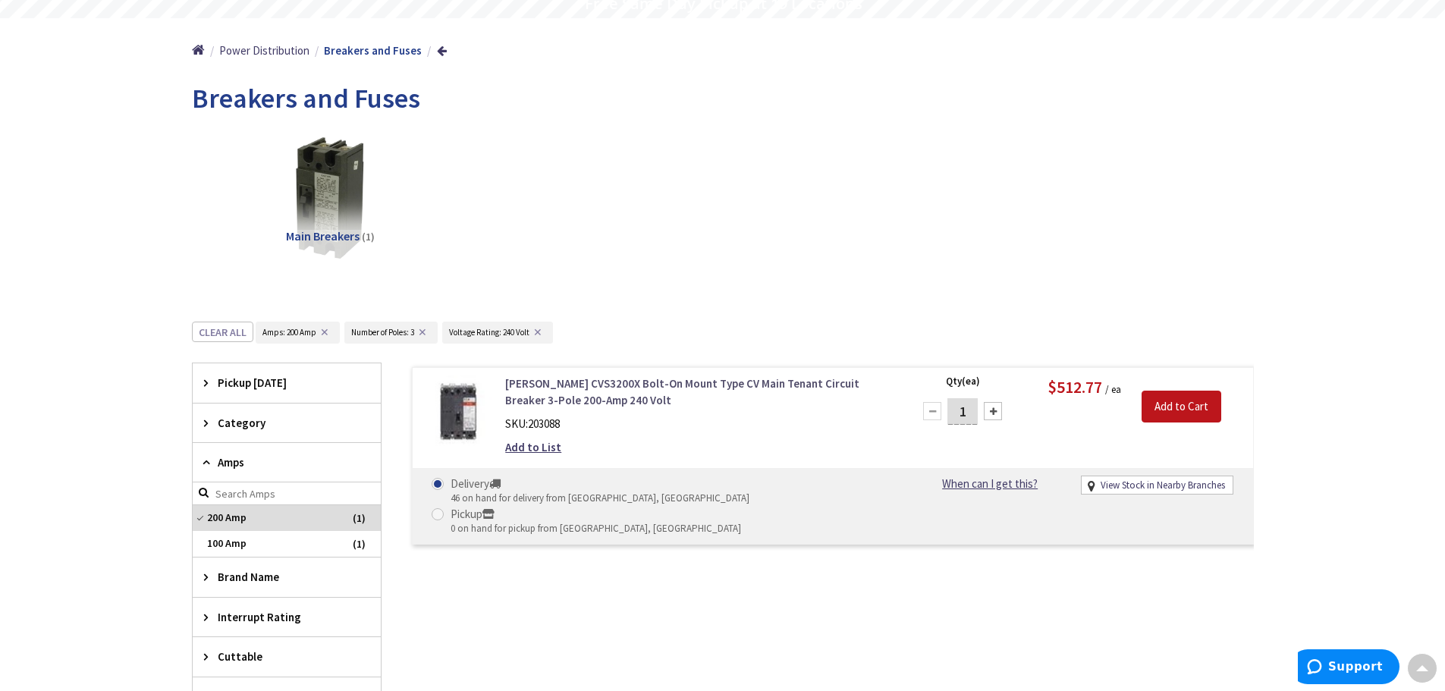
click at [533, 386] on link "[PERSON_NAME] CVS3200X Bolt-On Mount Type CV Main Tenant Circuit Breaker 3-Pole…" at bounding box center [698, 392] width 386 height 33
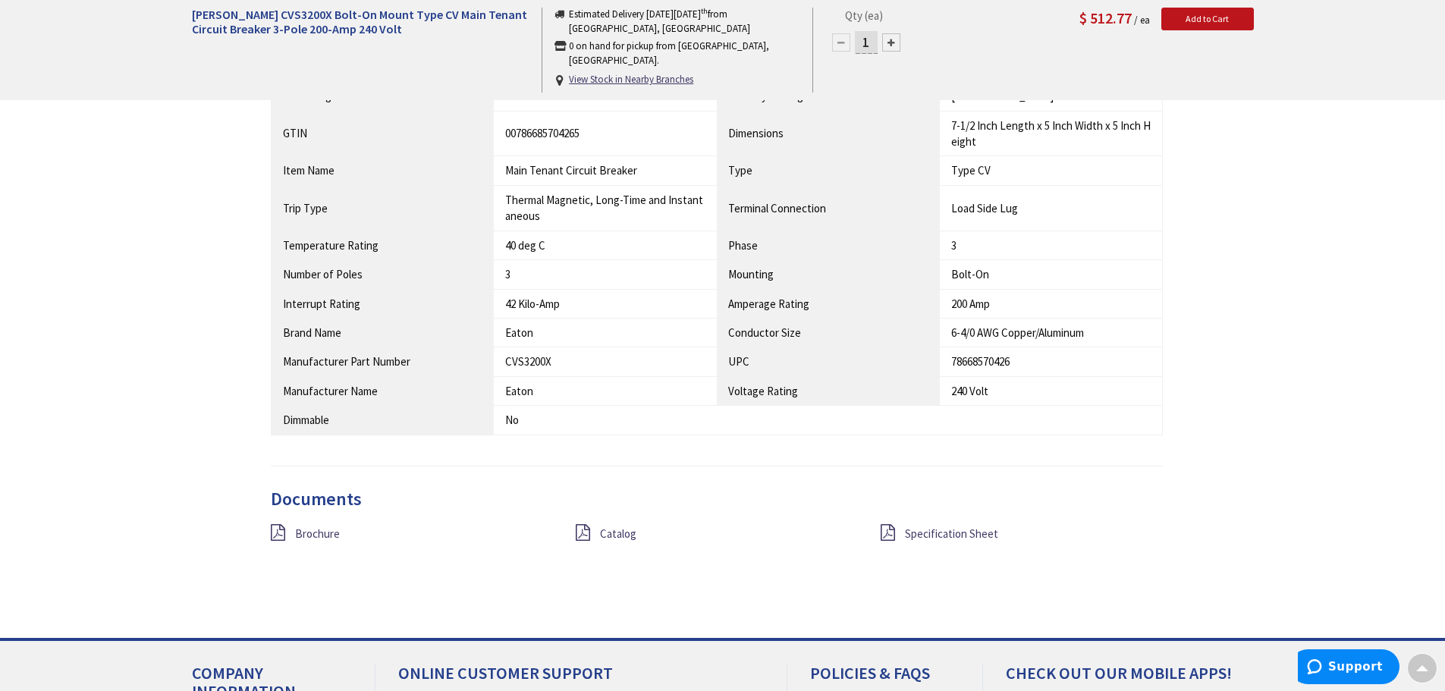
scroll to position [1131, 0]
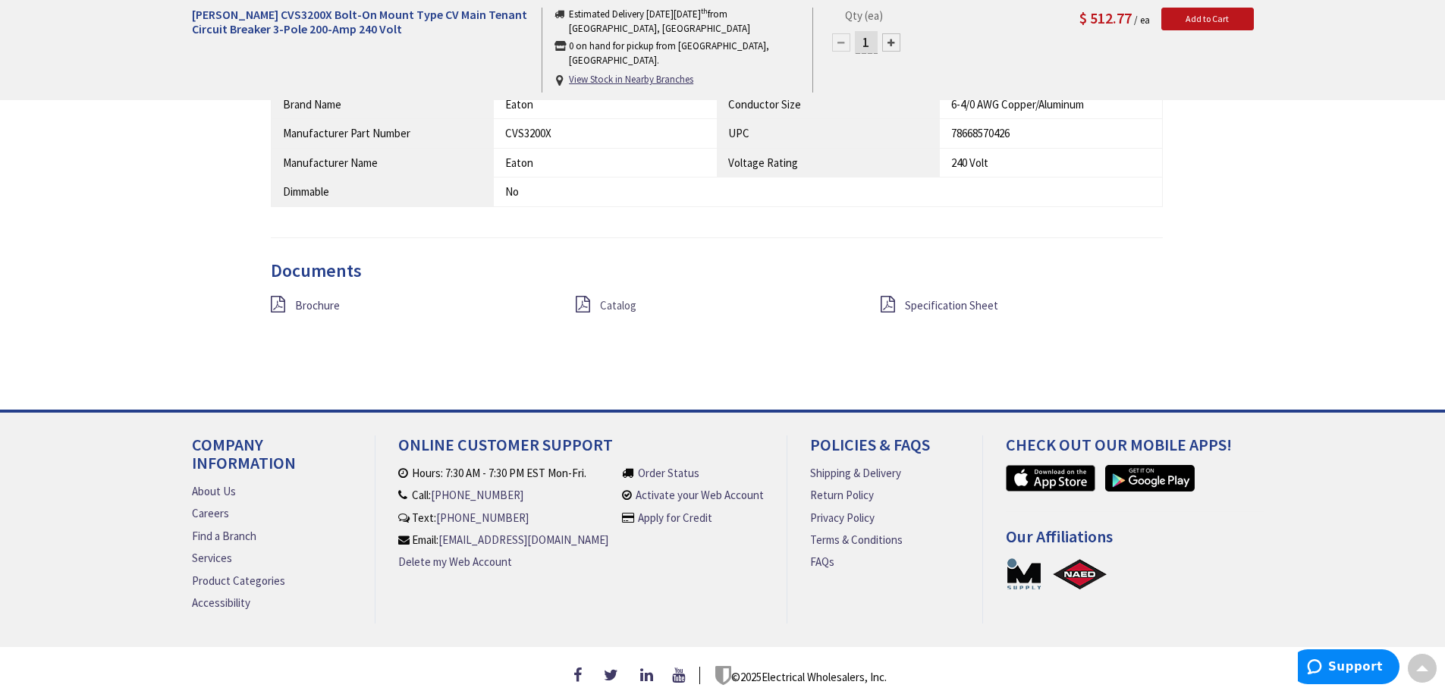
click at [612, 298] on span "Catalog" at bounding box center [618, 305] width 36 height 14
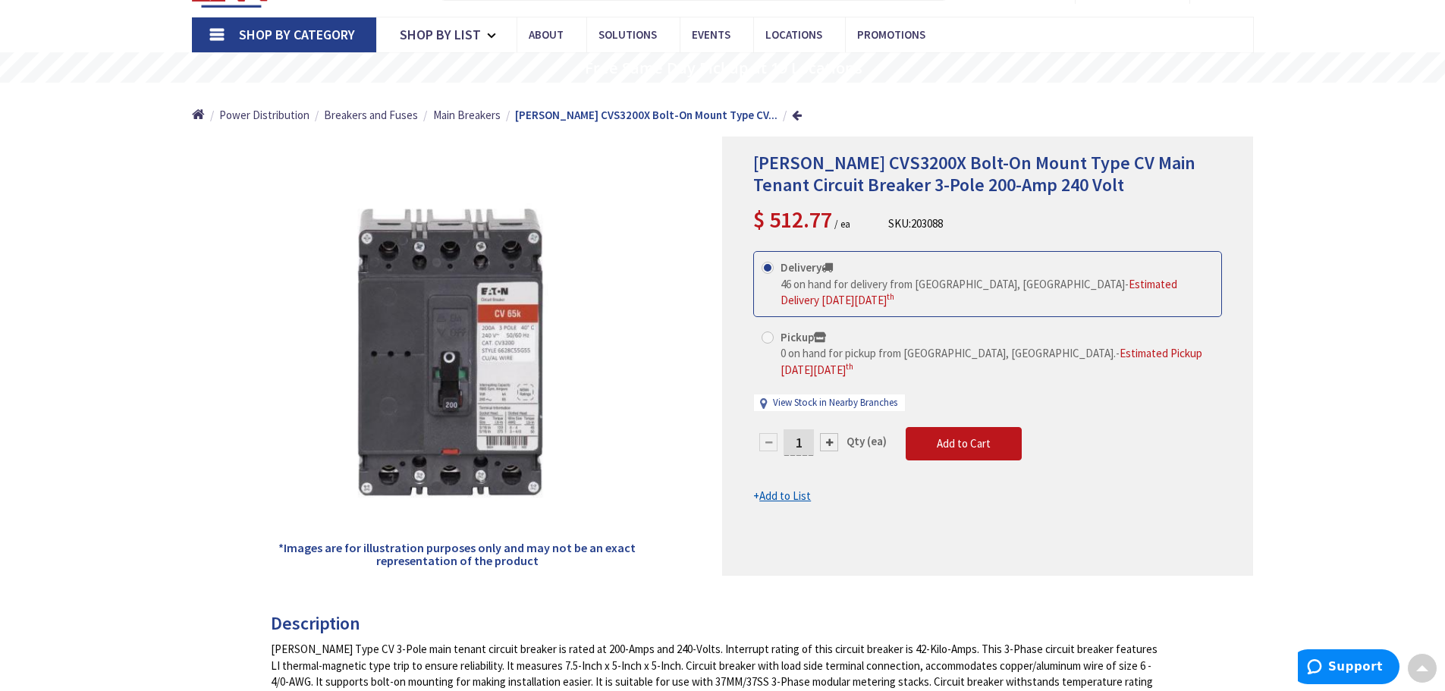
scroll to position [0, 0]
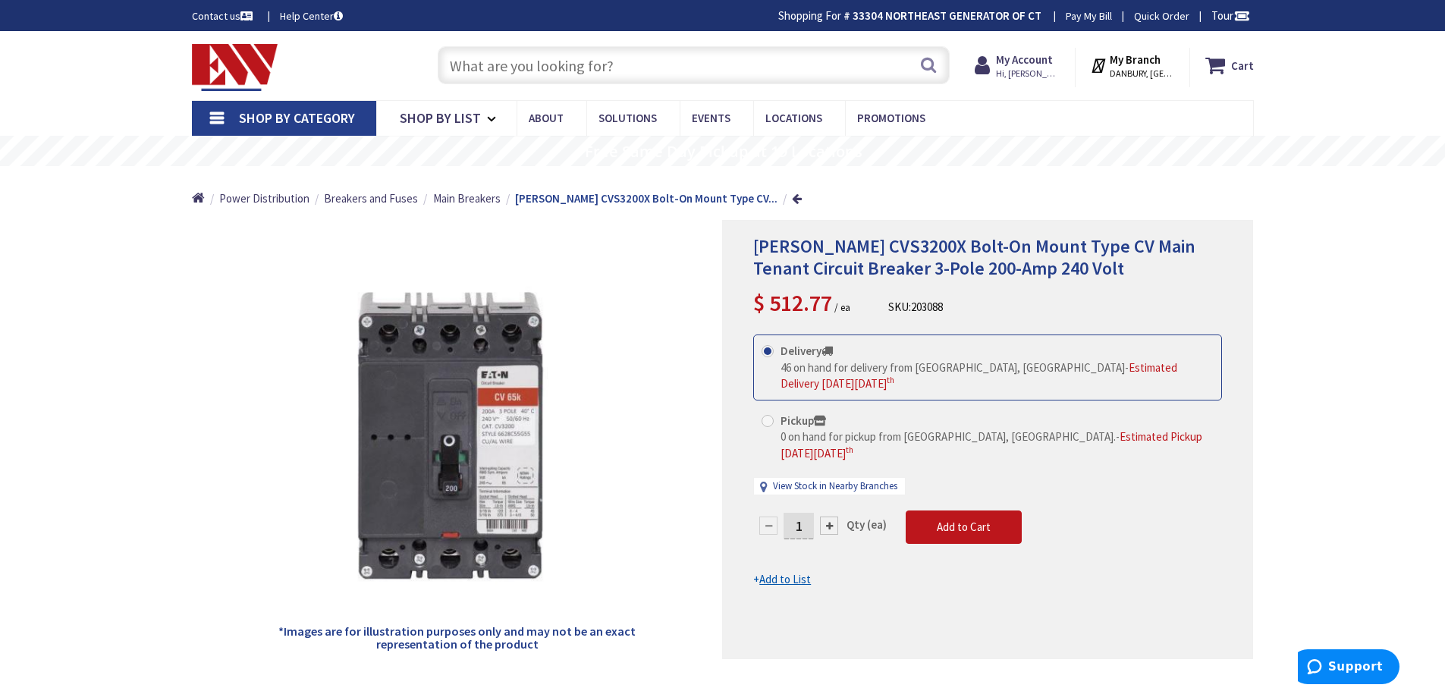
click at [625, 59] on input "text" at bounding box center [694, 65] width 512 height 38
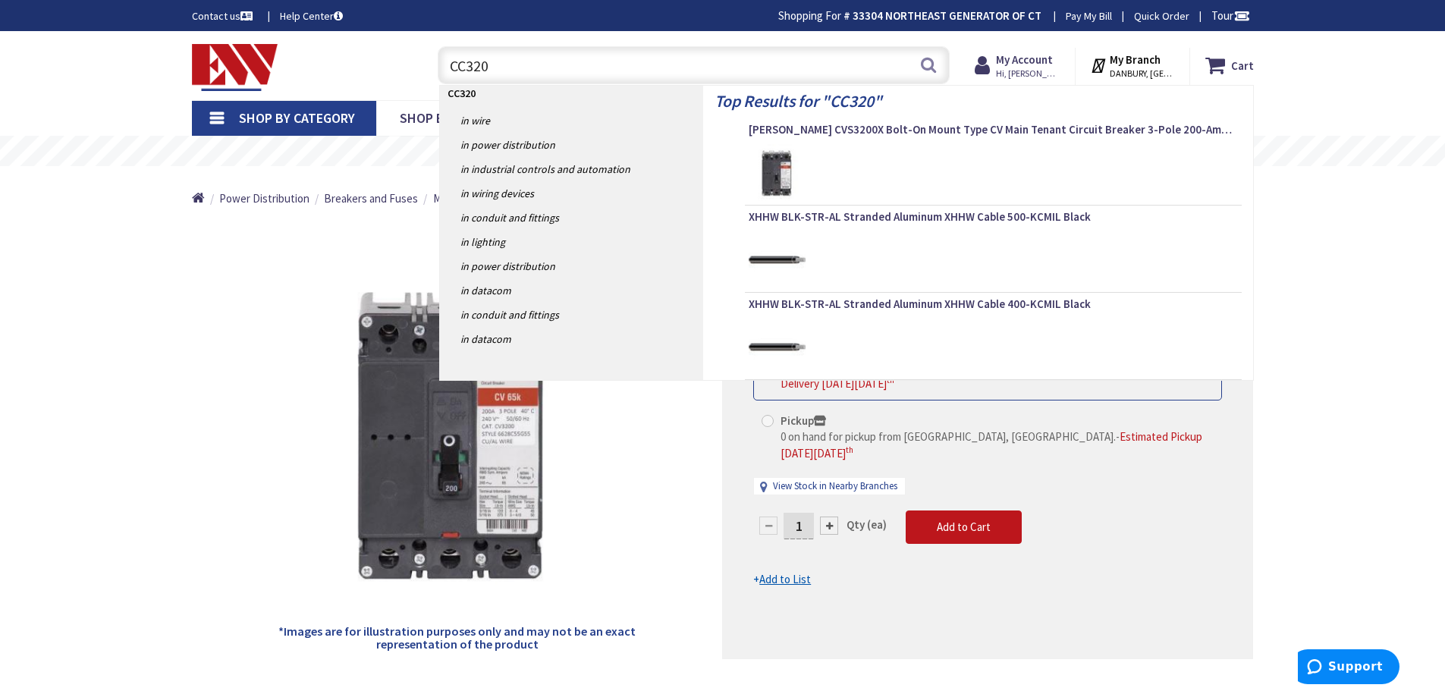
type input "CC3200"
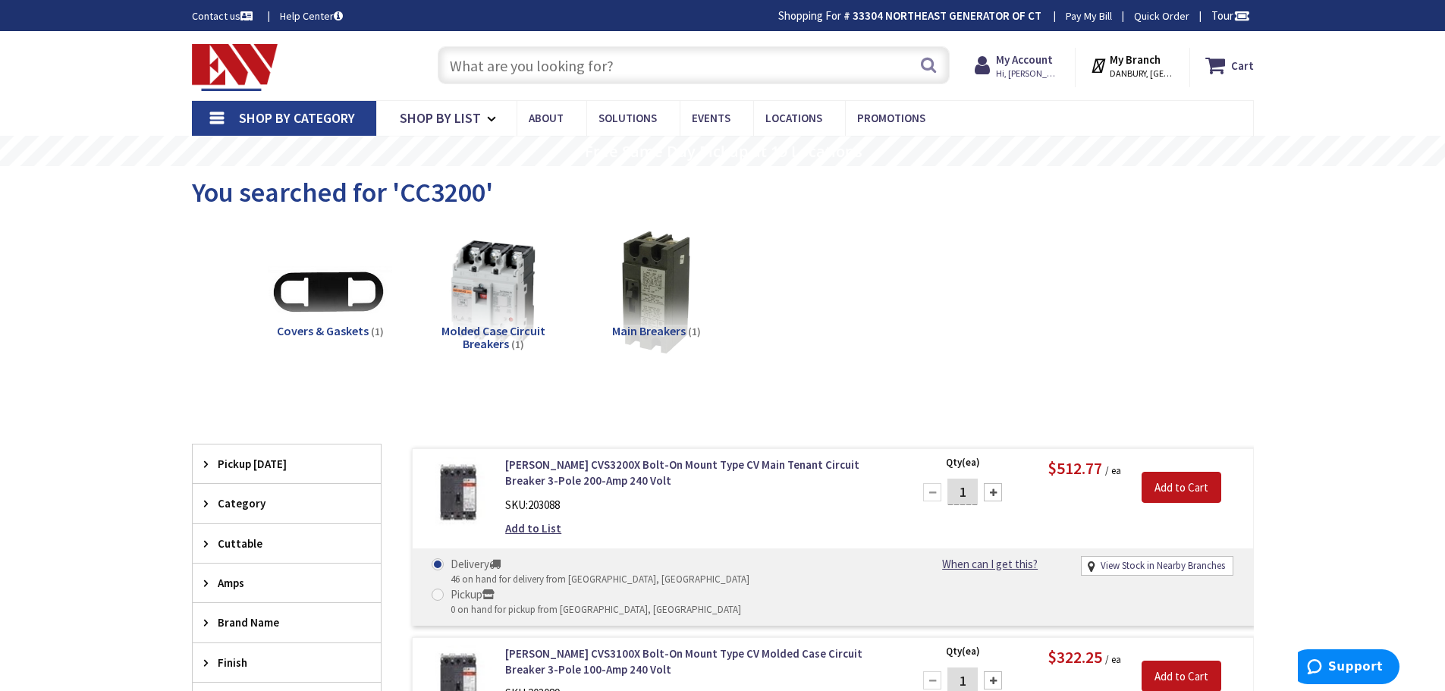
click at [500, 69] on input "text" at bounding box center [694, 65] width 512 height 38
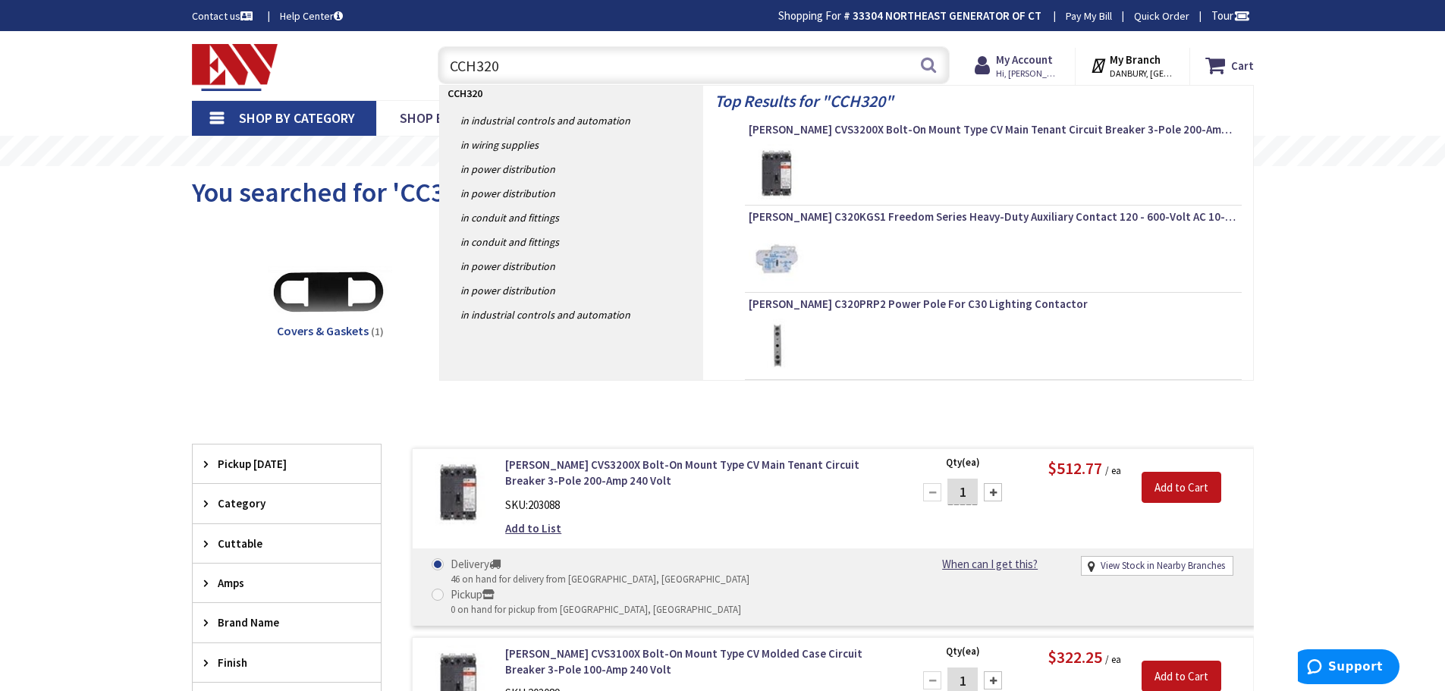
type input "CCH3200"
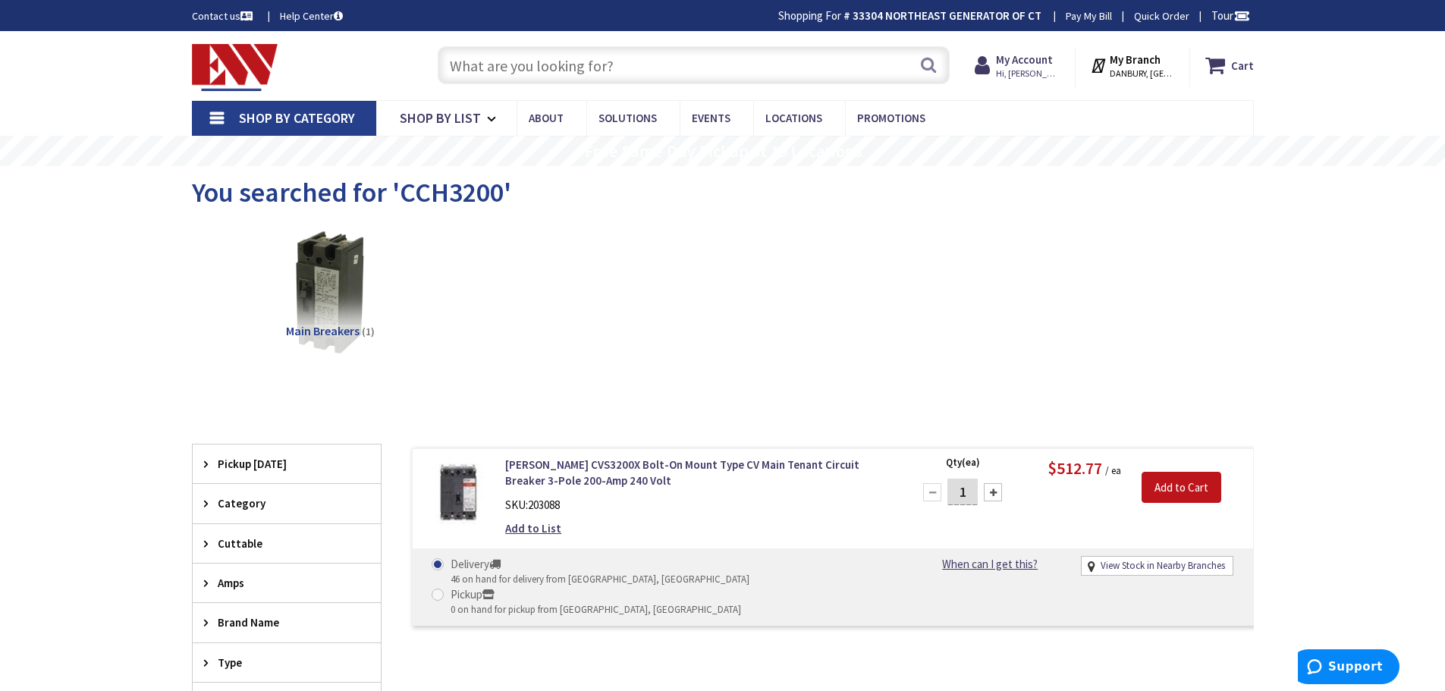
click at [495, 77] on input "text" at bounding box center [694, 65] width 512 height 38
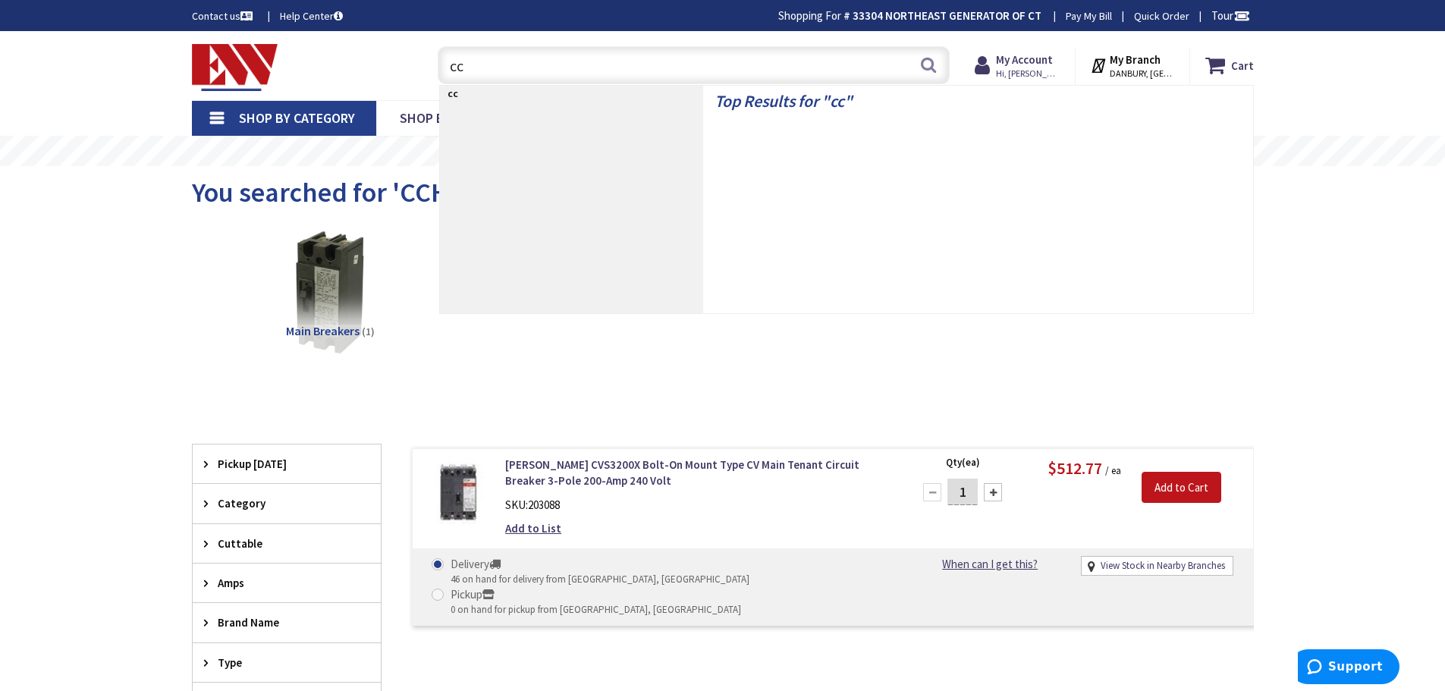
type input "cch"
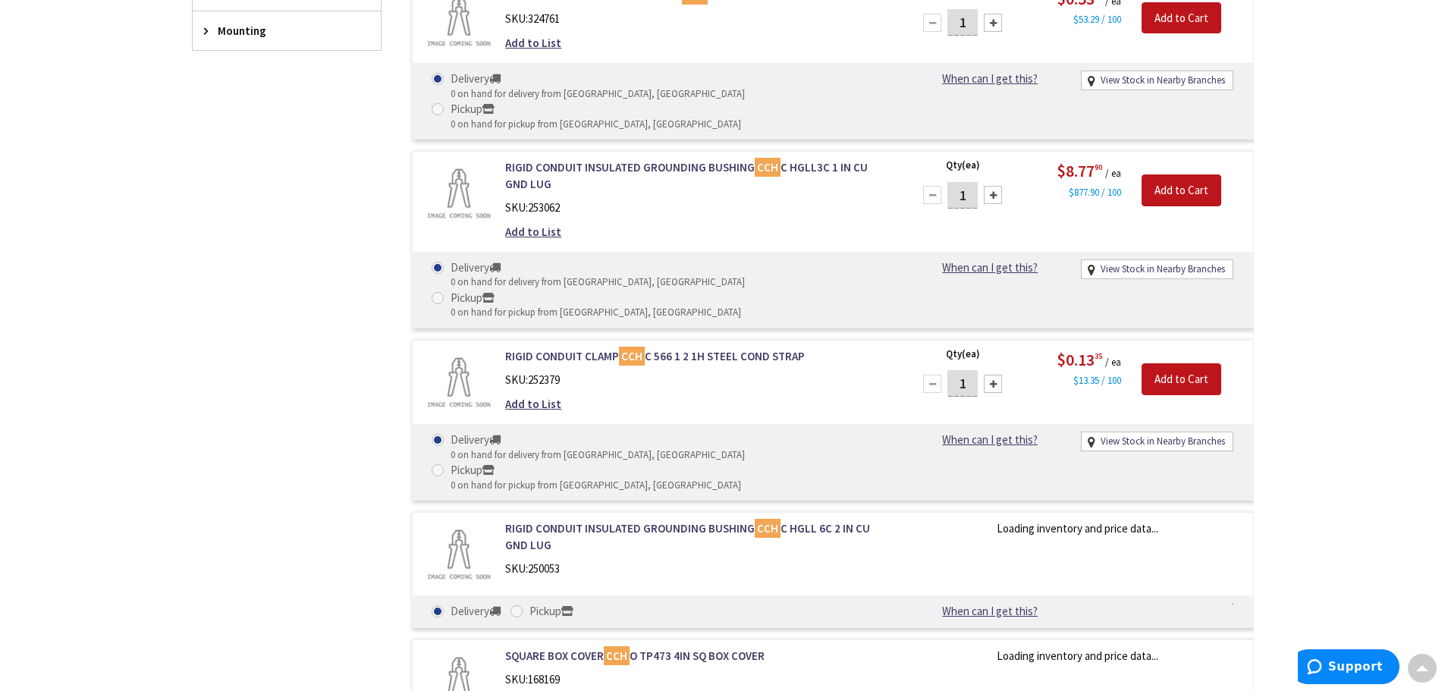
scroll to position [1214, 0]
